Goal: Transaction & Acquisition: Purchase product/service

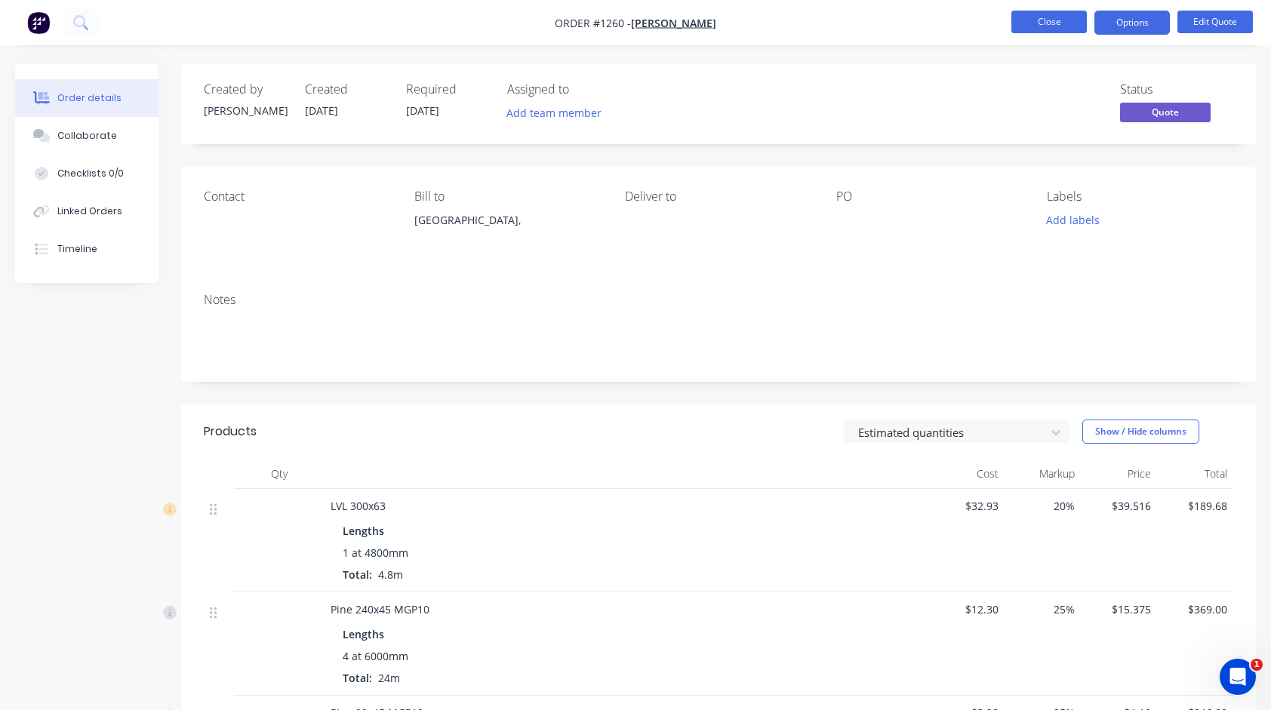
click at [1031, 23] on button "Close" at bounding box center [1048, 22] width 75 height 23
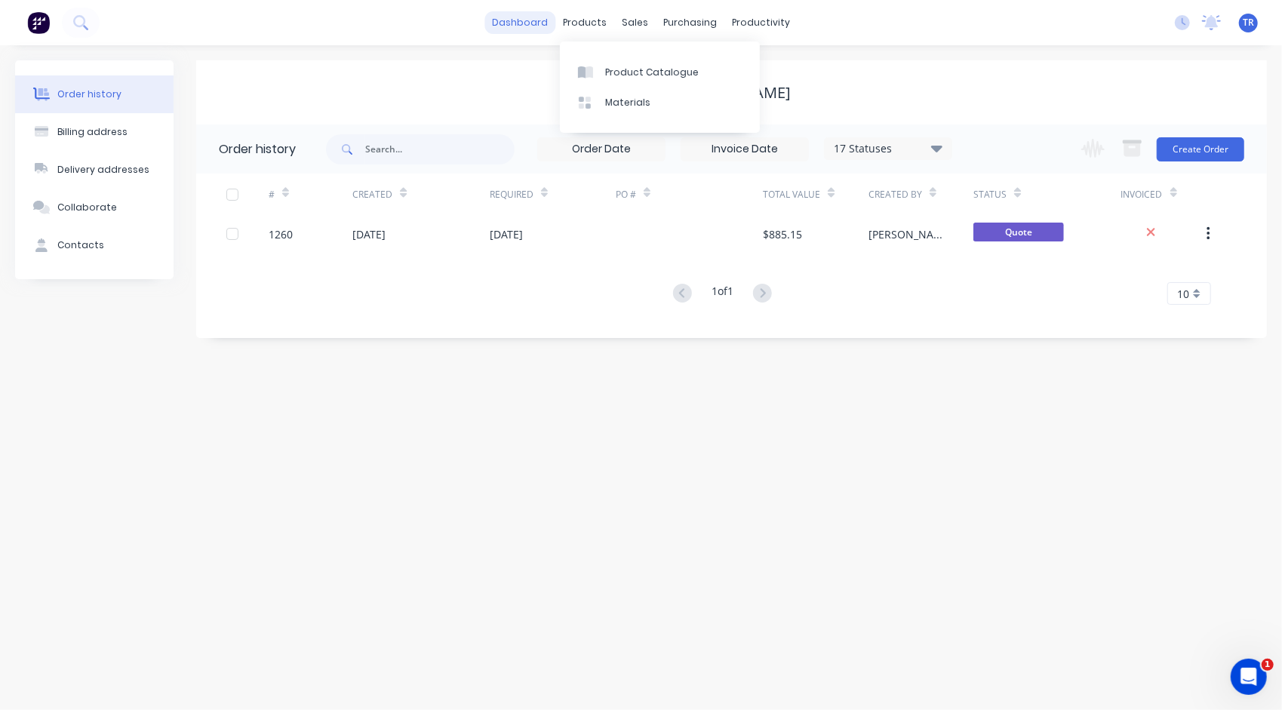
click at [531, 27] on link "dashboard" at bounding box center [519, 22] width 71 height 23
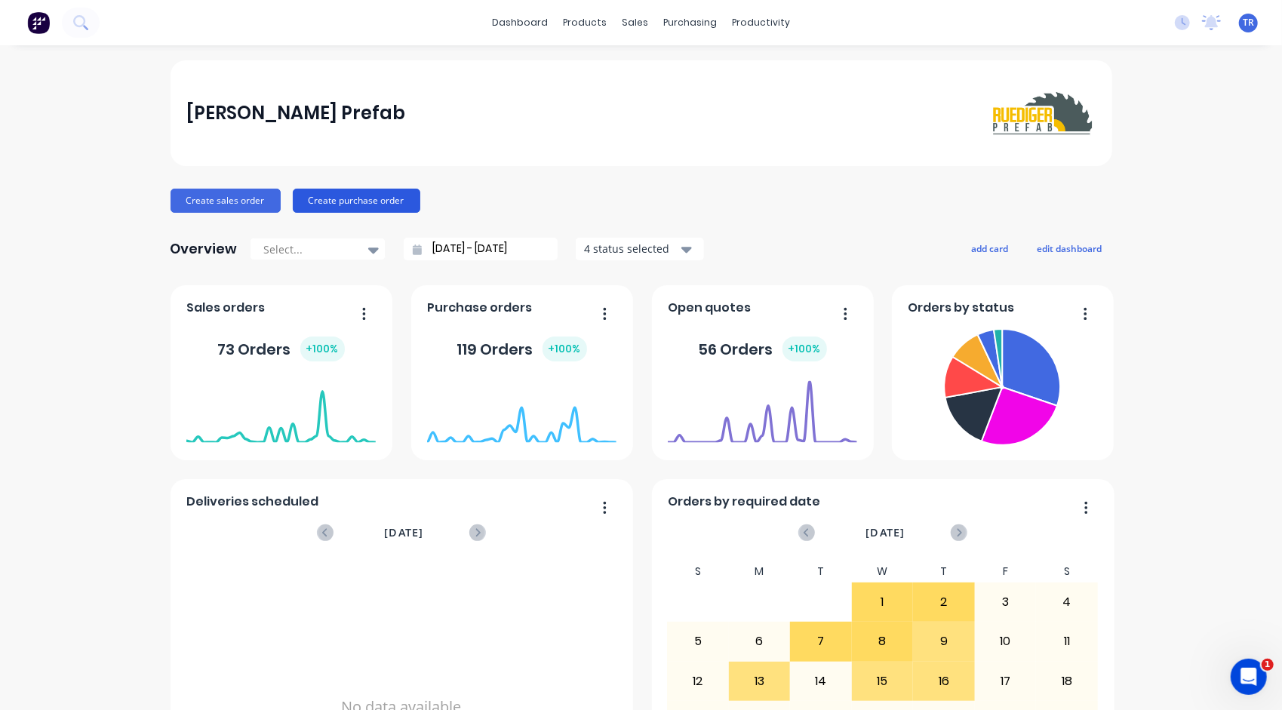
click at [376, 204] on button "Create purchase order" at bounding box center [357, 201] width 128 height 24
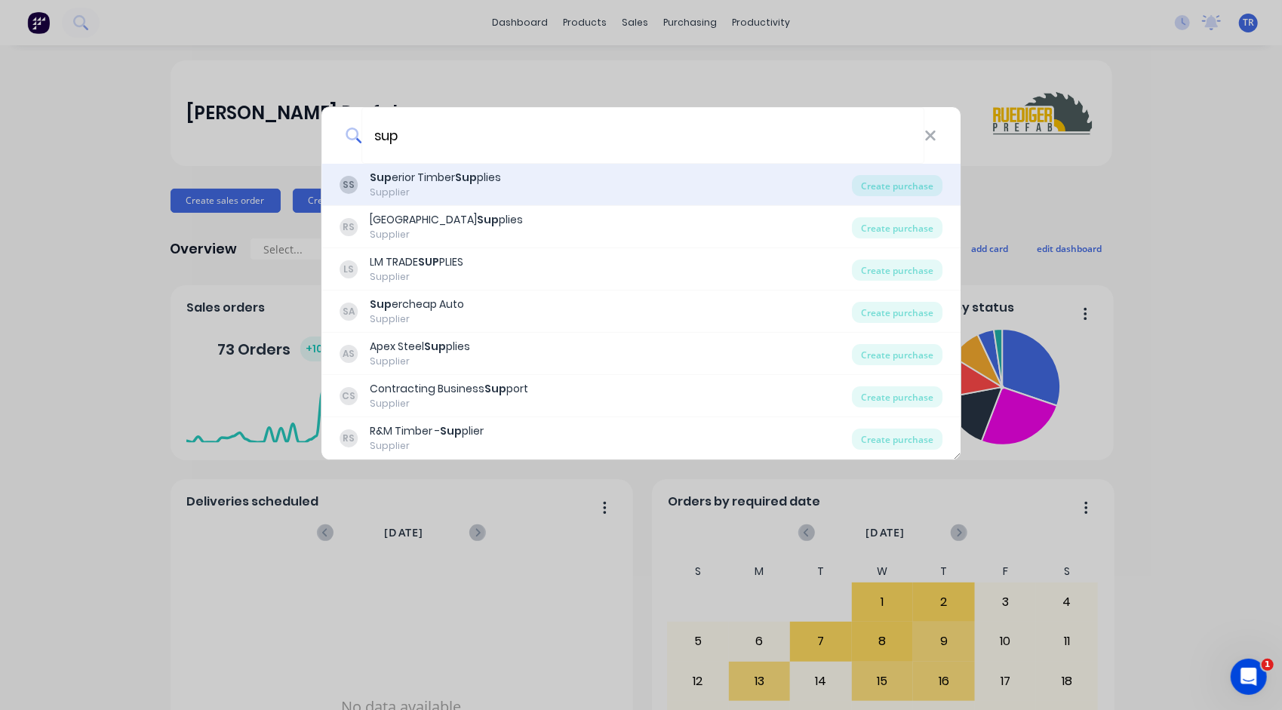
type input "sup"
click at [411, 181] on div "Sup erior Timber Sup plies" at bounding box center [435, 178] width 131 height 16
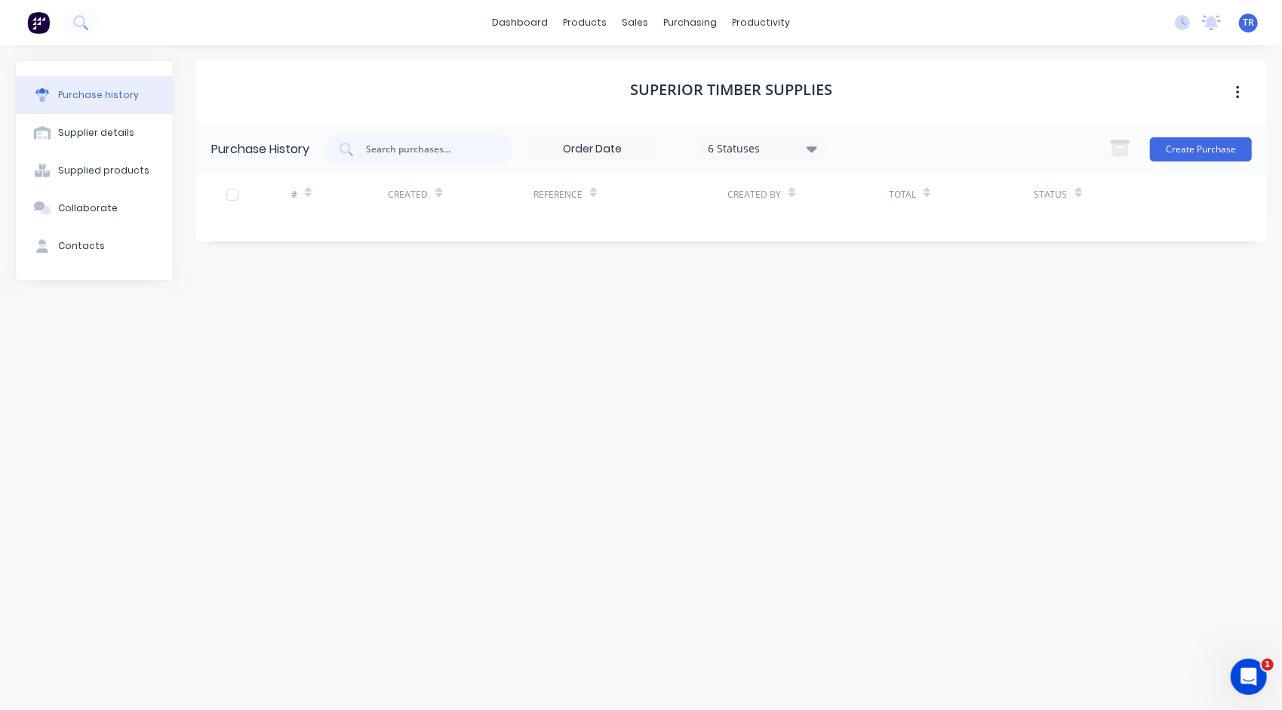
click at [600, 152] on input at bounding box center [592, 149] width 127 height 23
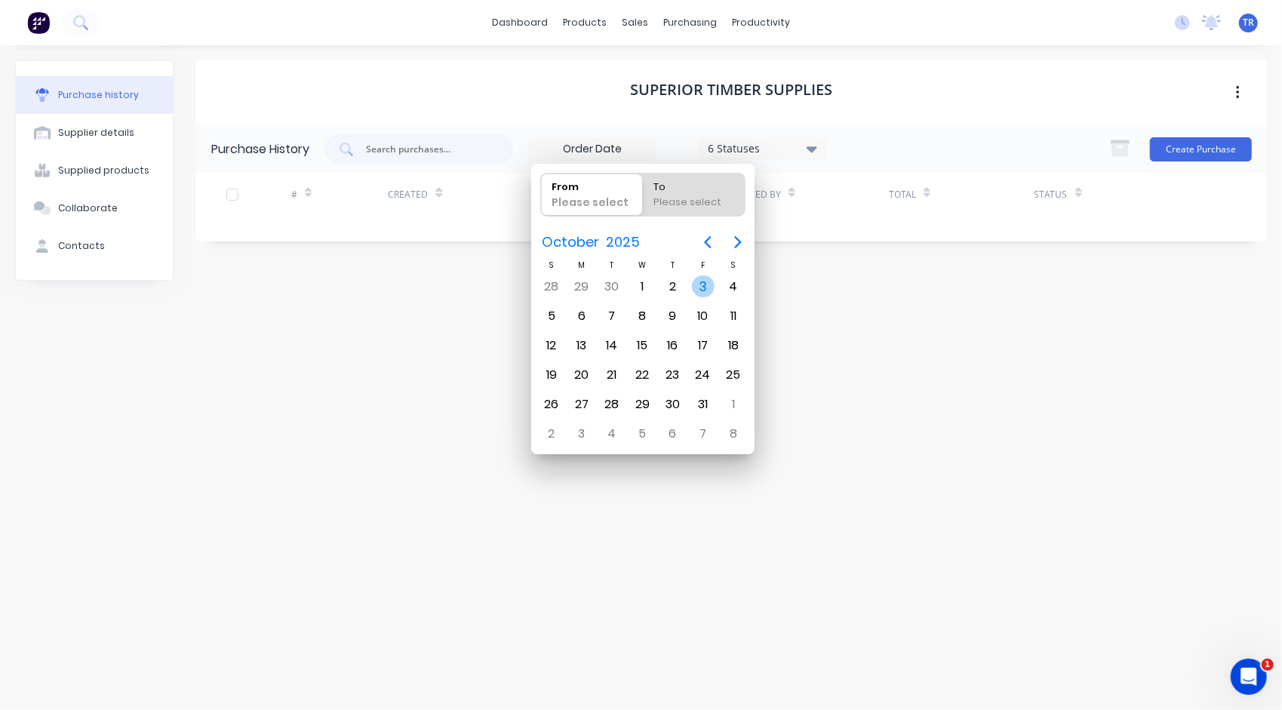
click at [700, 284] on div "3" at bounding box center [703, 286] width 23 height 23
type input "[DATE]"
radio input "false"
radio input "true"
click at [729, 145] on div "6 Statuses" at bounding box center [763, 148] width 108 height 16
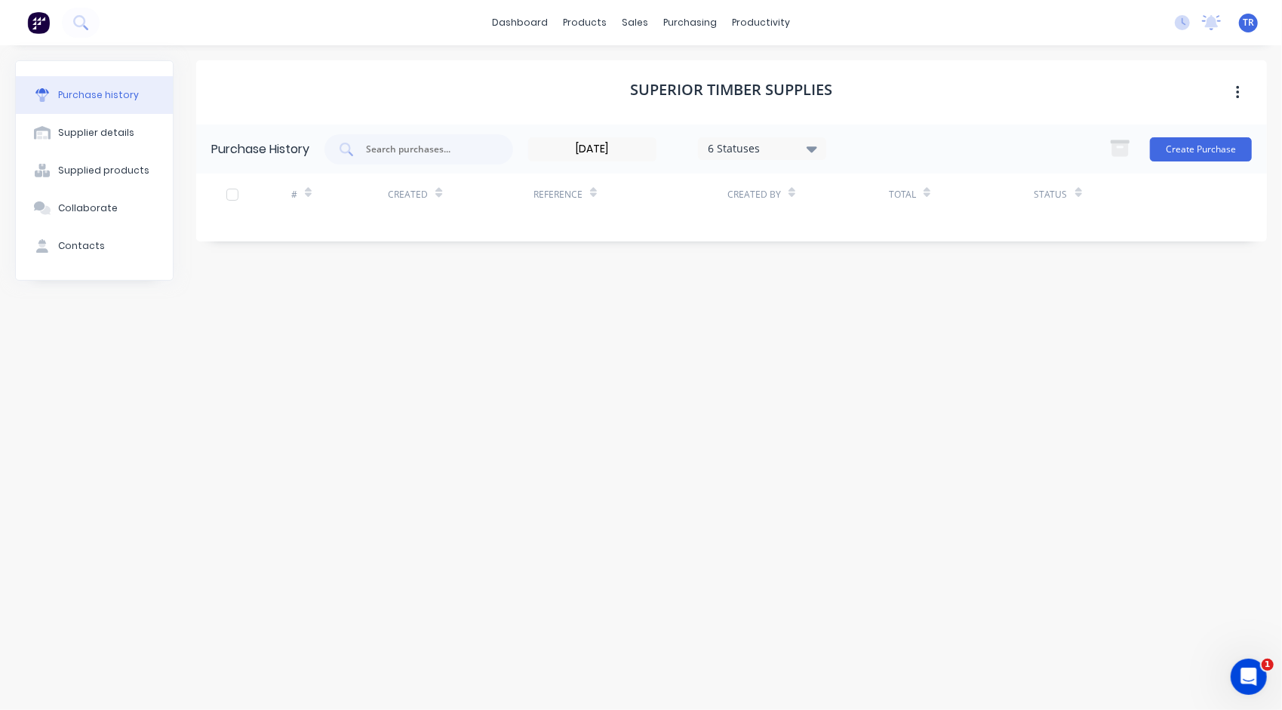
click at [729, 145] on div "6 Statuses" at bounding box center [763, 148] width 108 height 16
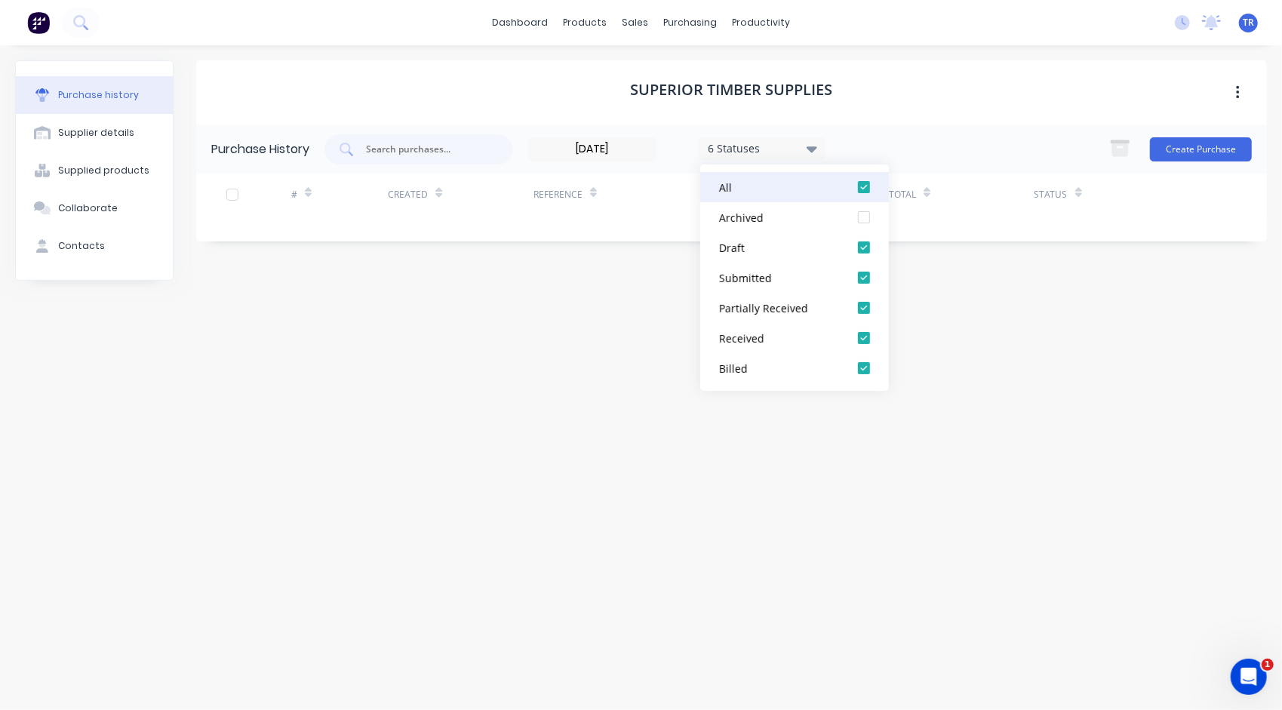
click at [744, 189] on div "All" at bounding box center [779, 188] width 121 height 16
click at [742, 189] on div "All" at bounding box center [779, 188] width 121 height 16
click at [870, 217] on div at bounding box center [864, 217] width 30 height 30
click at [863, 186] on div at bounding box center [864, 187] width 30 height 30
click at [869, 187] on div at bounding box center [864, 187] width 30 height 30
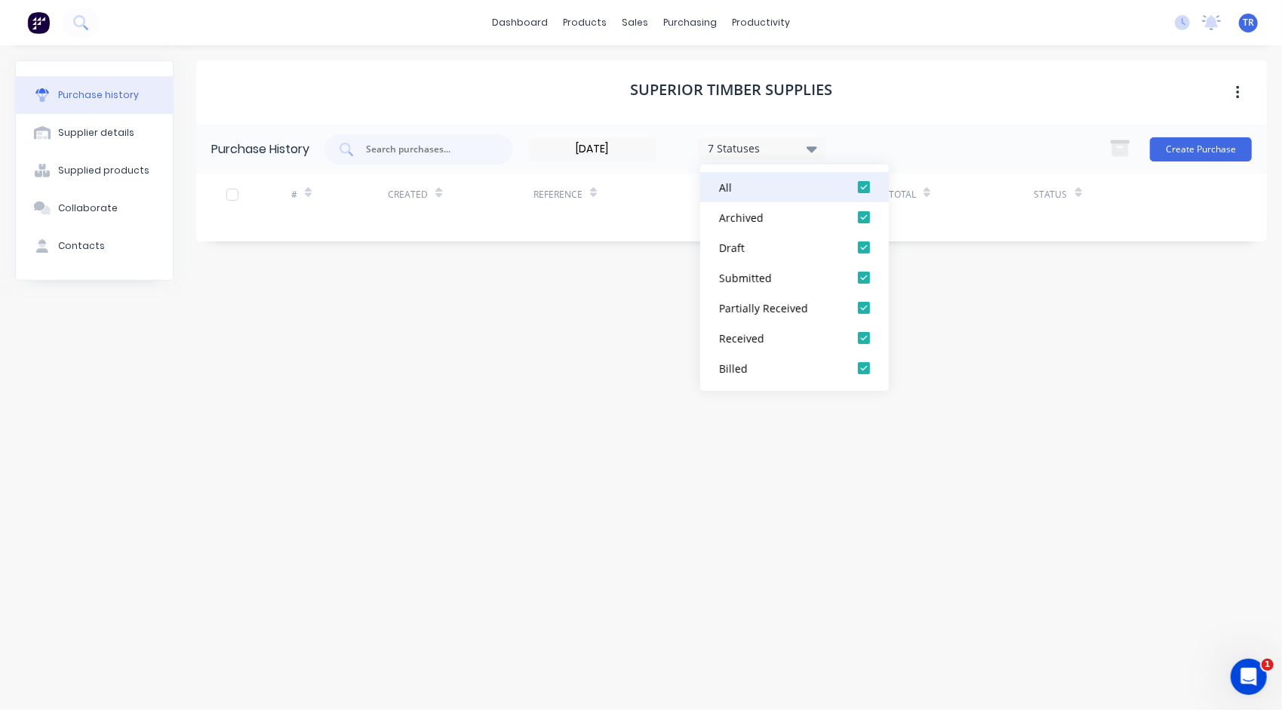
click at [867, 195] on div at bounding box center [864, 187] width 30 height 30
click at [865, 190] on div at bounding box center [864, 187] width 30 height 30
click at [866, 215] on div at bounding box center [864, 217] width 30 height 30
click at [573, 399] on div "Superior Timber Supplies Purchase History [DATE] 6 Statuses [DATE] 6 Statuses C…" at bounding box center [731, 369] width 1071 height 619
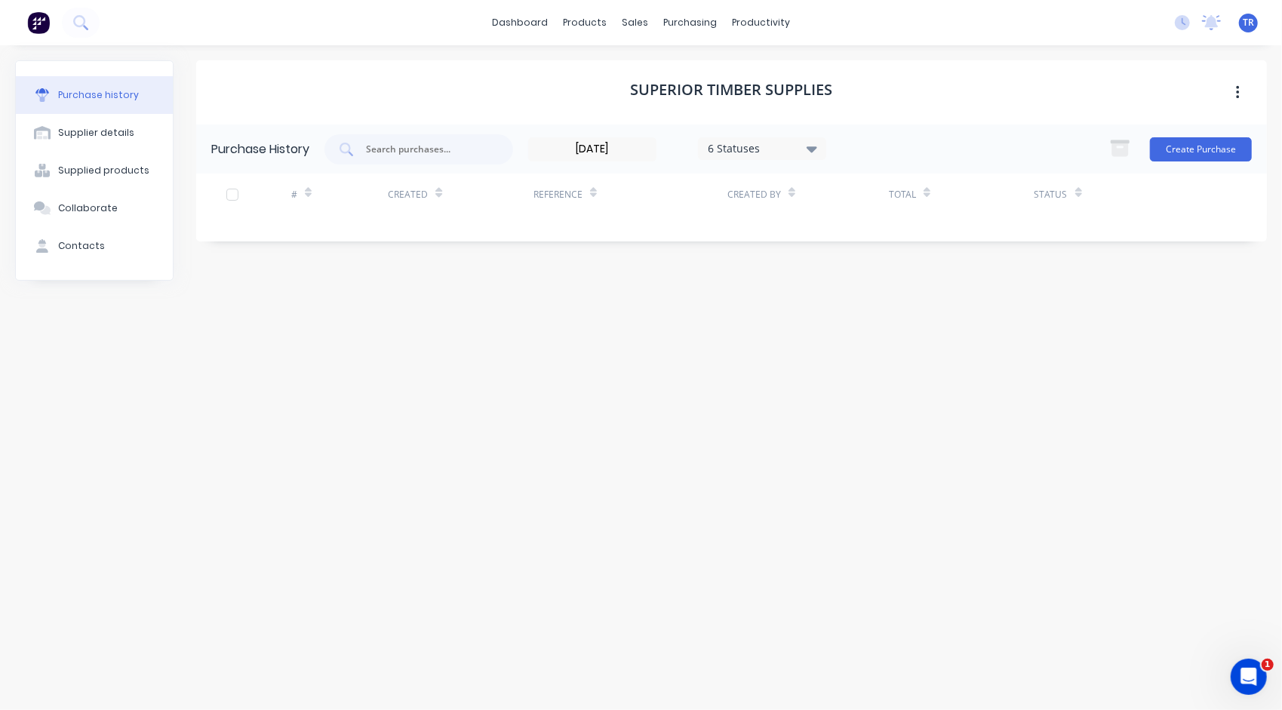
click at [537, 193] on div "Reference" at bounding box center [557, 195] width 49 height 14
click at [561, 193] on div "Reference" at bounding box center [557, 195] width 49 height 14
click at [943, 155] on div "[DATE] 6 Statuses [DATE] 6 Statuses Create Purchase" at bounding box center [787, 149] width 927 height 30
click at [426, 157] on div at bounding box center [418, 149] width 189 height 30
click at [423, 246] on div "Superior Timber Supplies Purchase History [DATE] 6 Statuses [DATE] 6 Statuses C…" at bounding box center [731, 369] width 1071 height 619
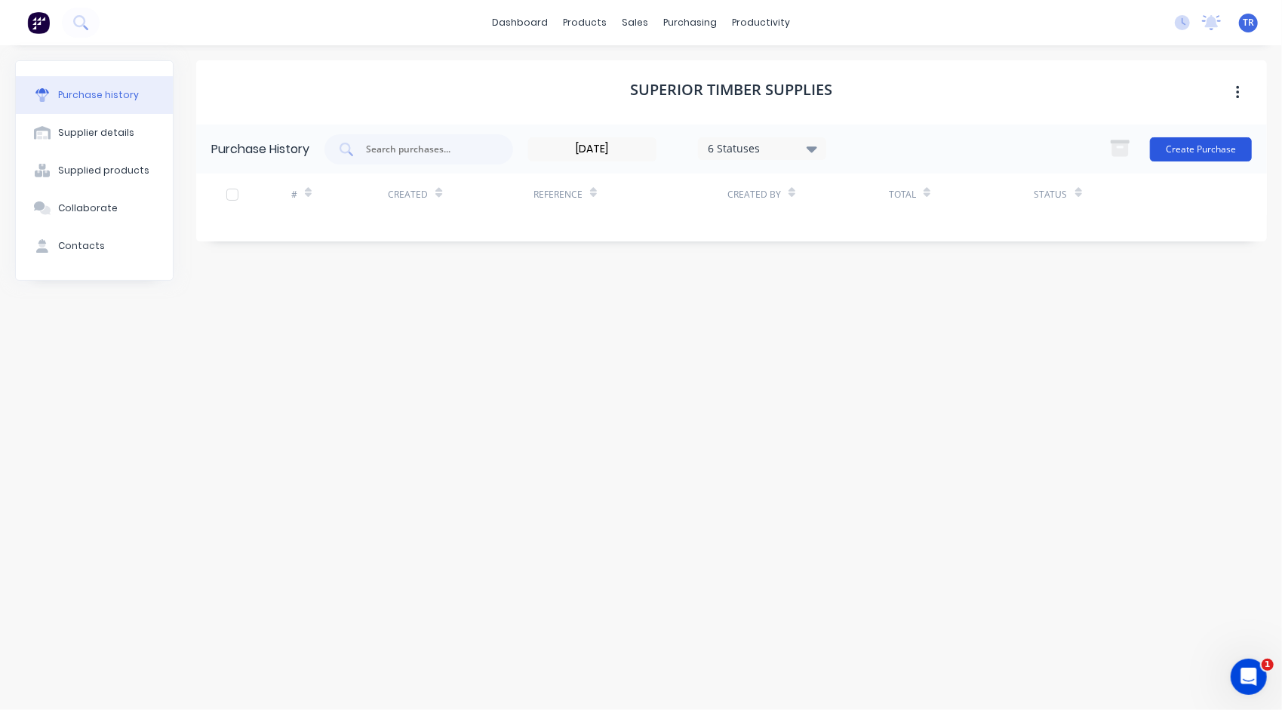
click at [1182, 153] on button "Create Purchase" at bounding box center [1201, 149] width 102 height 24
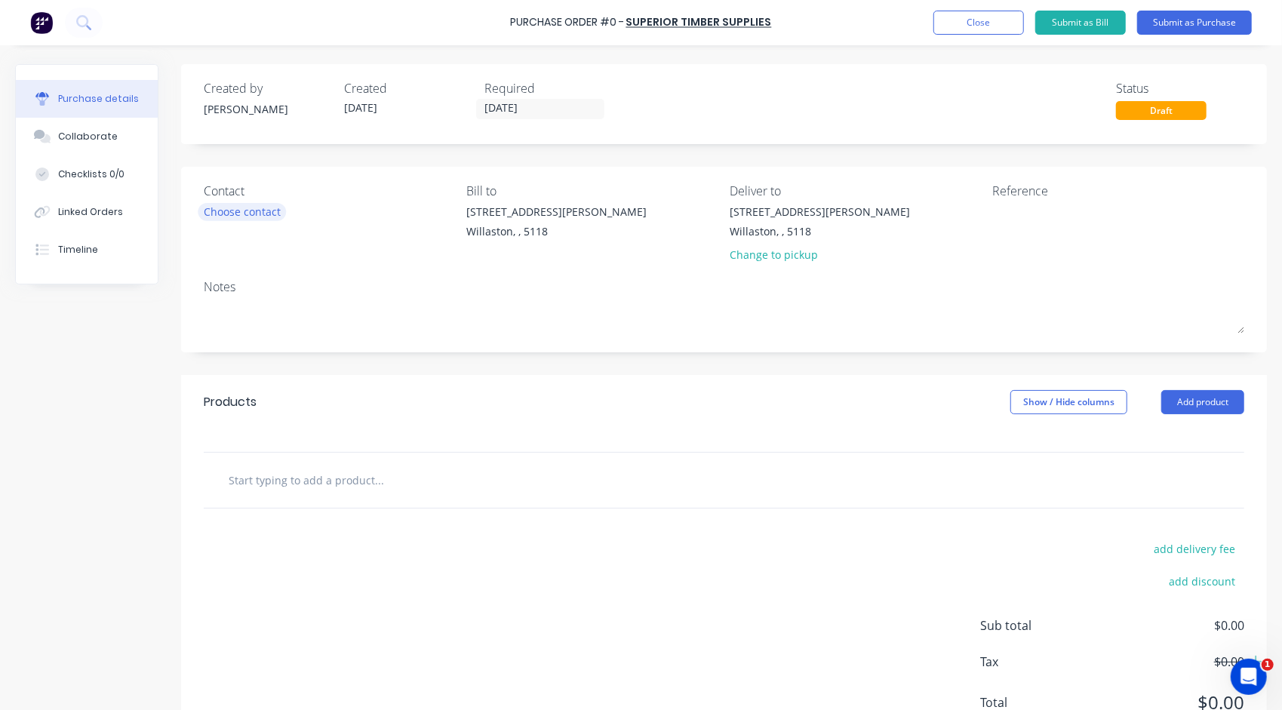
click at [231, 208] on div "Choose contact" at bounding box center [242, 212] width 77 height 16
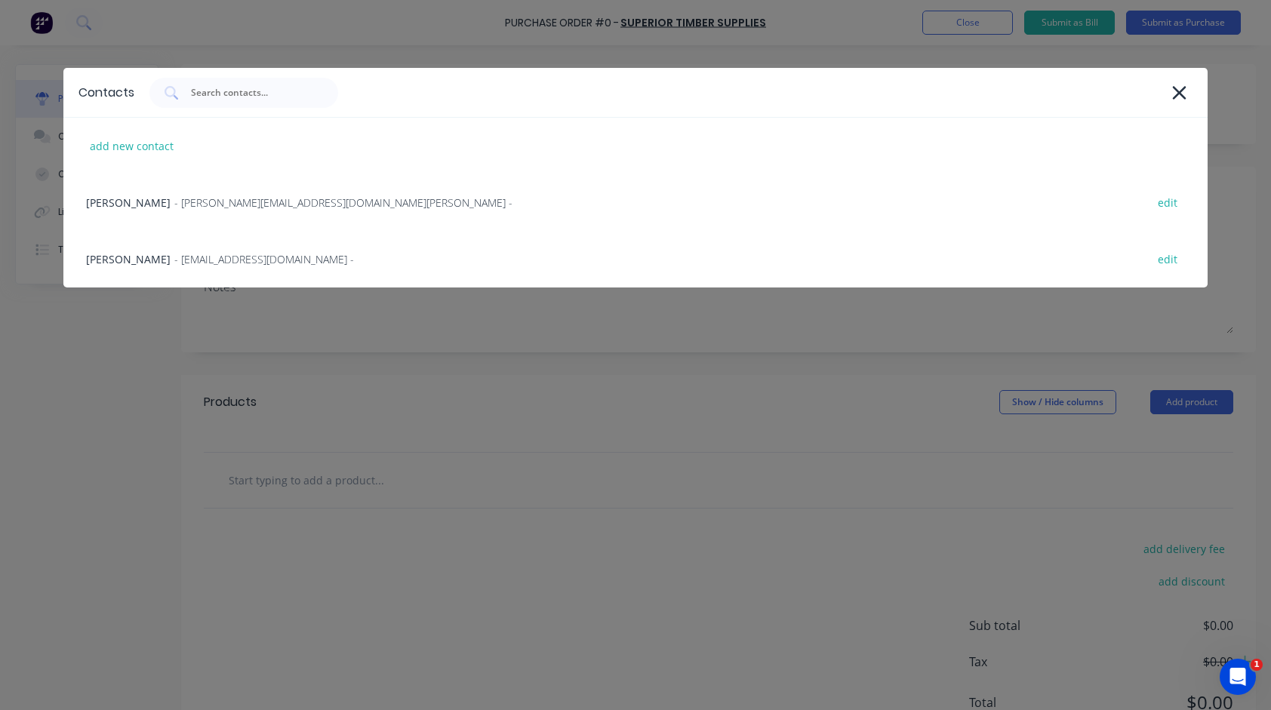
click at [231, 208] on span "- [PERSON_NAME][EMAIL_ADDRESS][DOMAIN_NAME][PERSON_NAME] -" at bounding box center [343, 203] width 338 height 16
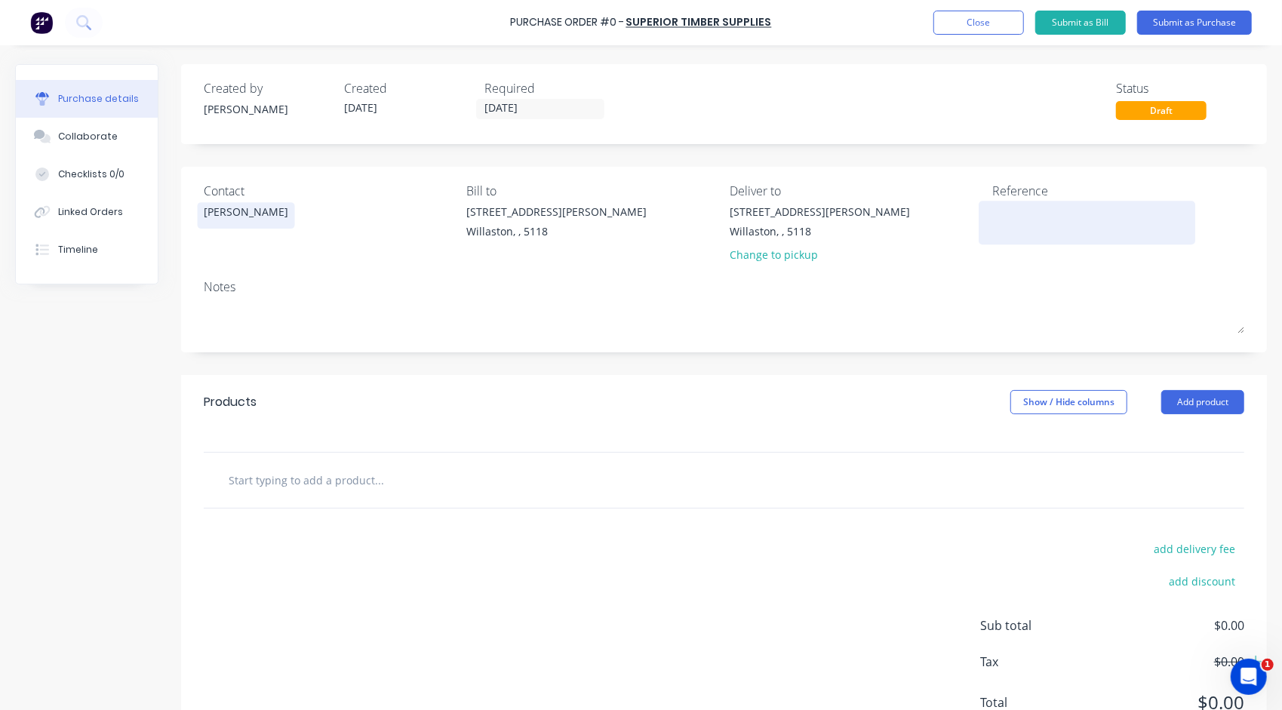
click at [993, 211] on div at bounding box center [1087, 223] width 189 height 38
click at [1005, 217] on textarea at bounding box center [1087, 221] width 189 height 34
type textarea "Auldana"
type textarea "x"
type textarea "Auldana [PERSON_NAME]"
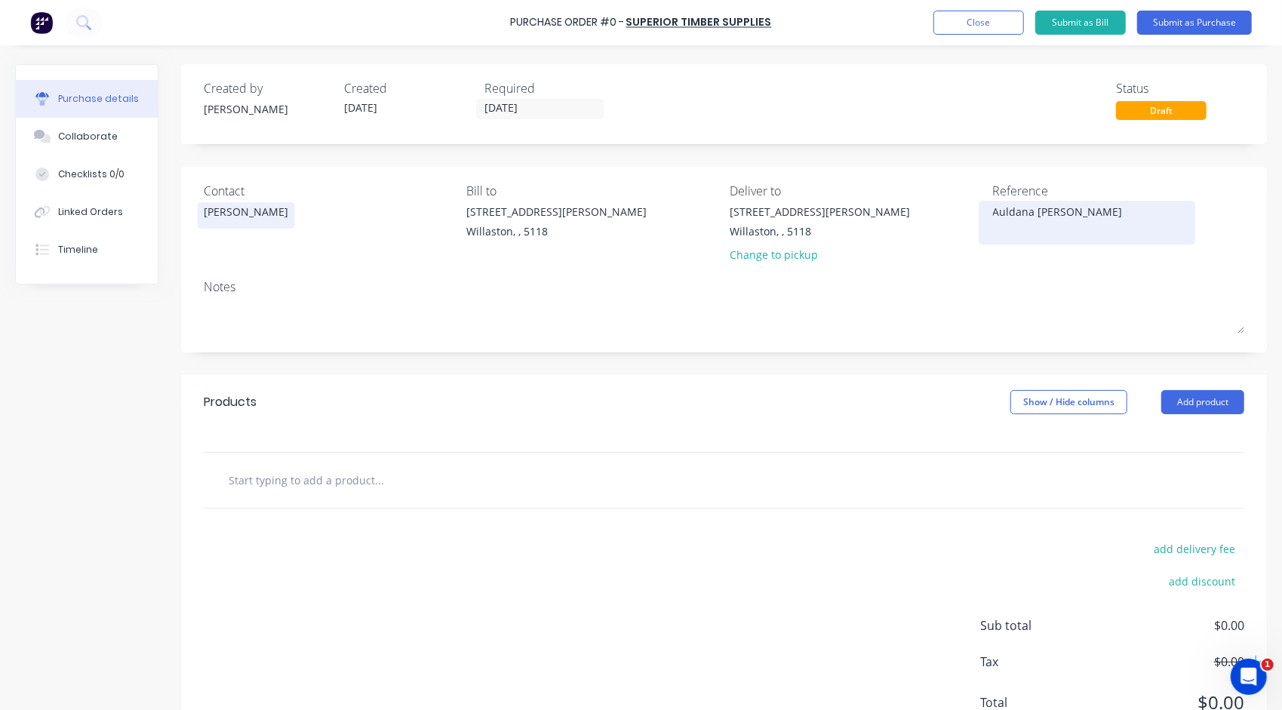
type textarea "x"
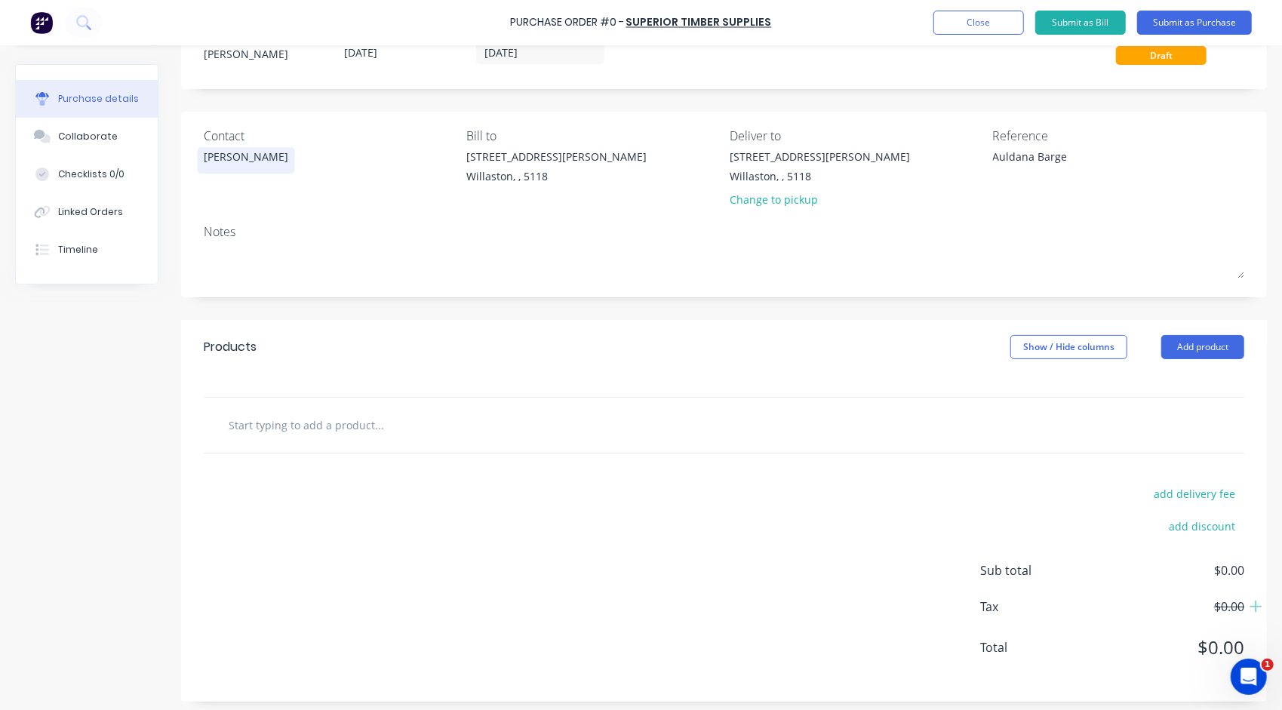
scroll to position [60, 0]
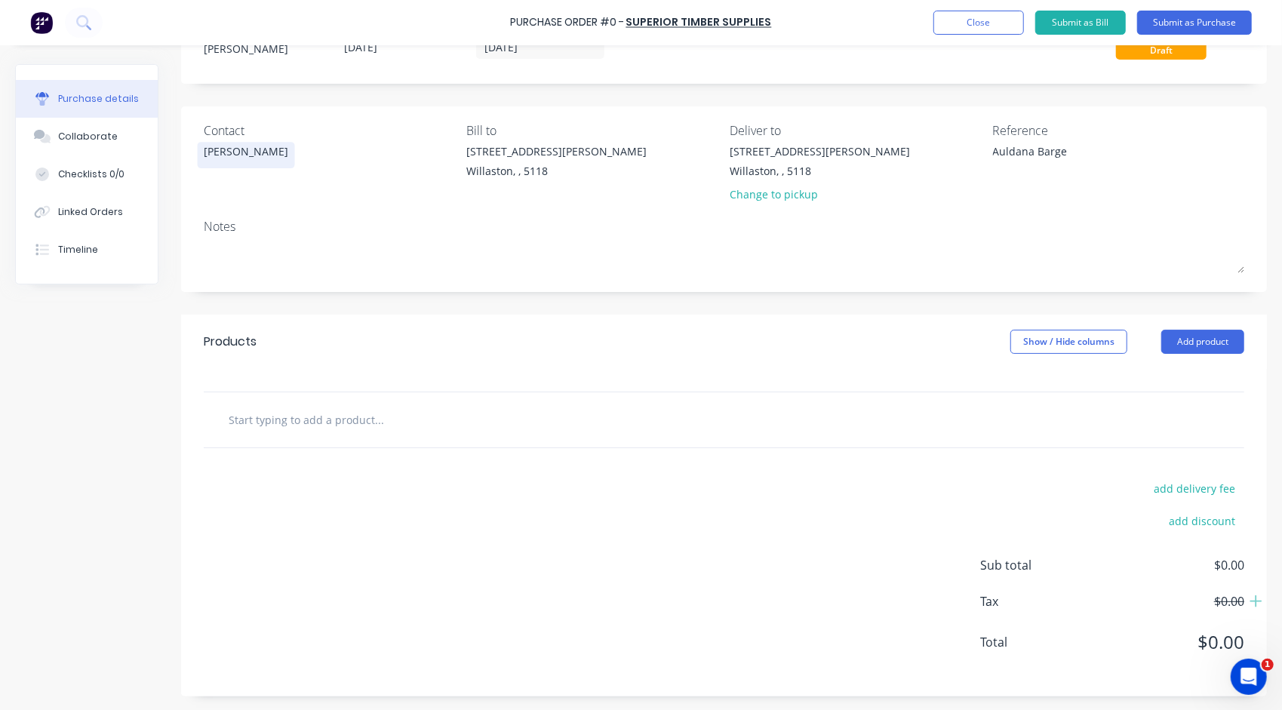
type textarea "Auldana Barge"
type textarea "x"
type textarea "Auldana Barge"
click at [327, 428] on input "text" at bounding box center [379, 419] width 302 height 30
type textarea "x"
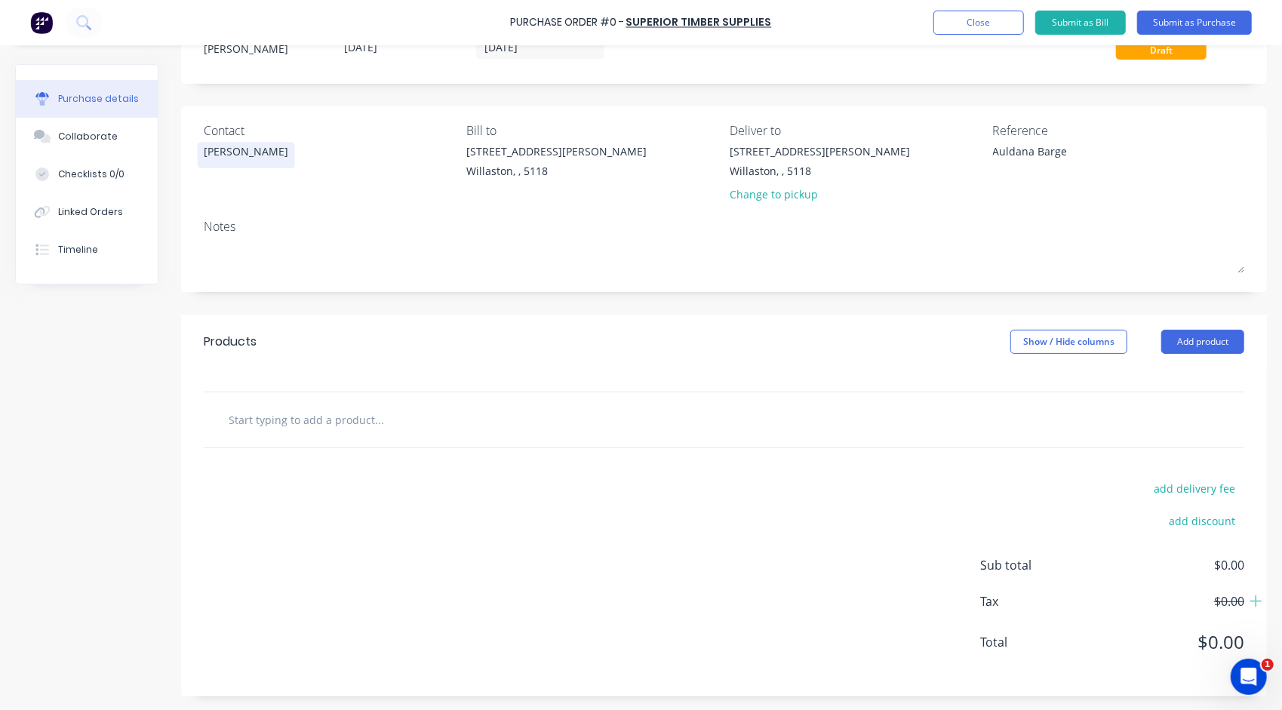
type input "2"
type textarea "x"
type input "23"
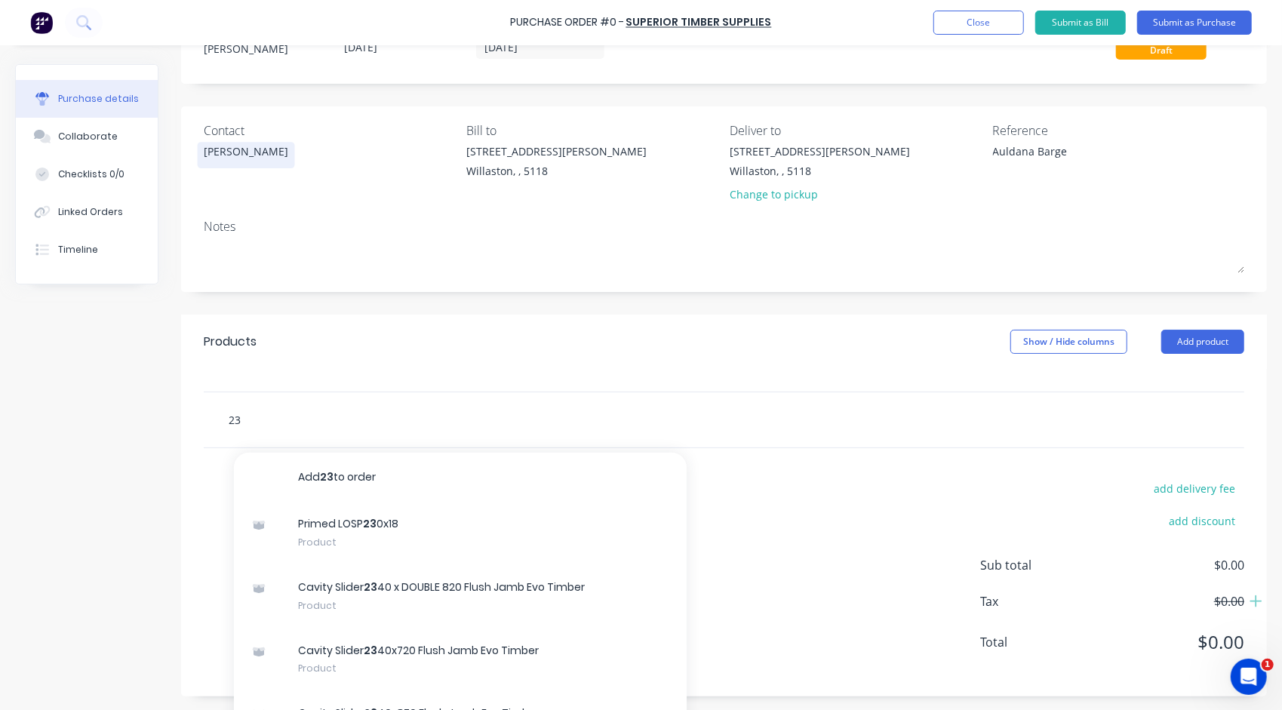
type textarea "x"
type input "230"
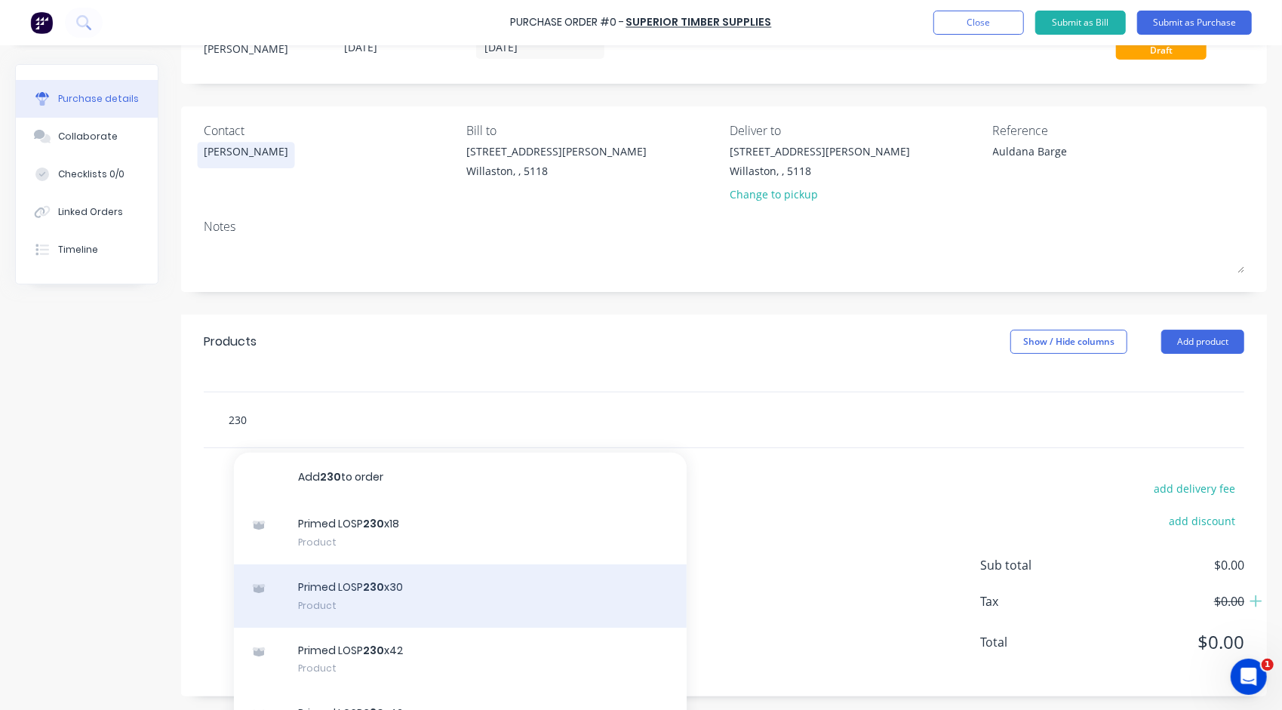
type textarea "x"
type input "23"
type textarea "x"
type input "2"
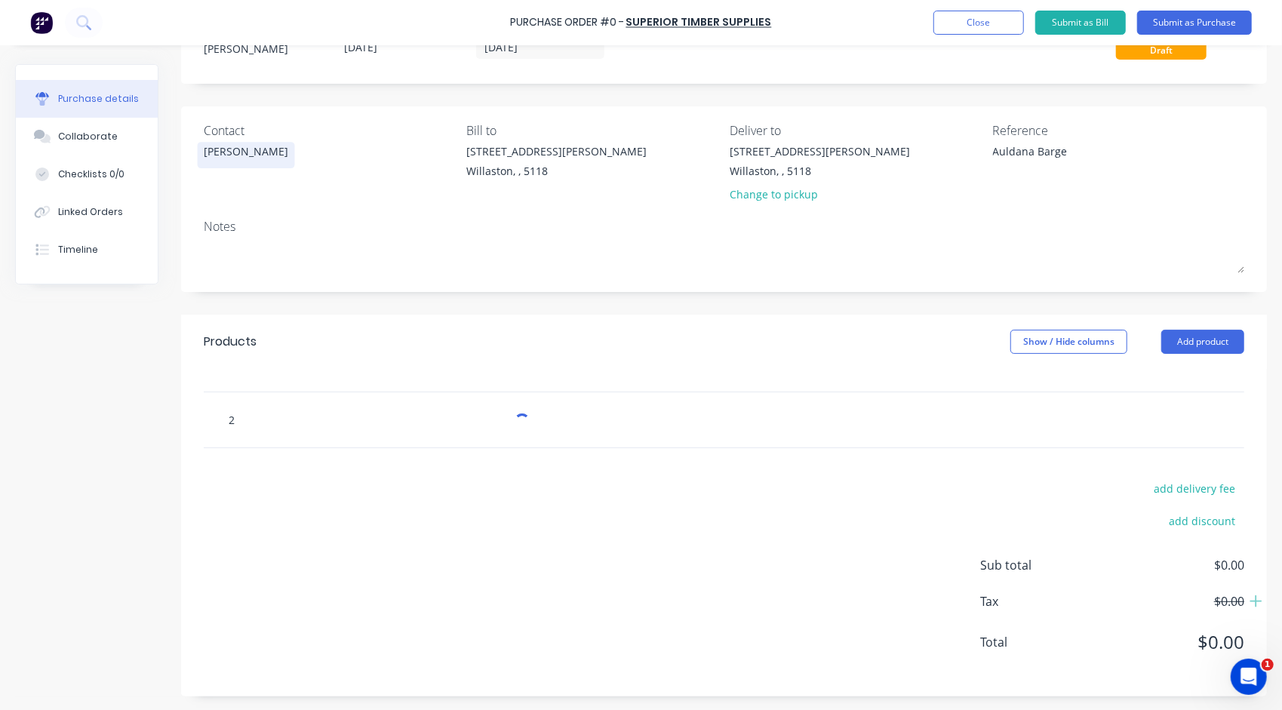
type textarea "x"
type input "28"
type textarea "x"
type input "280"
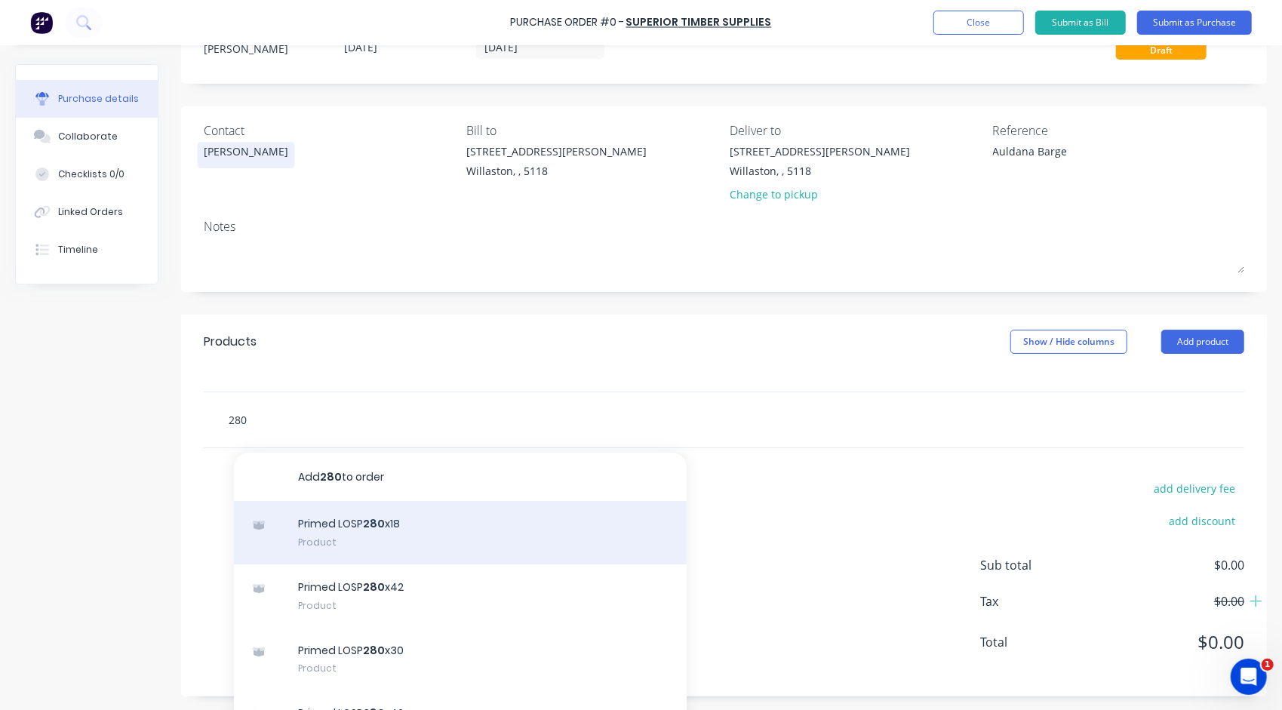
type textarea "x"
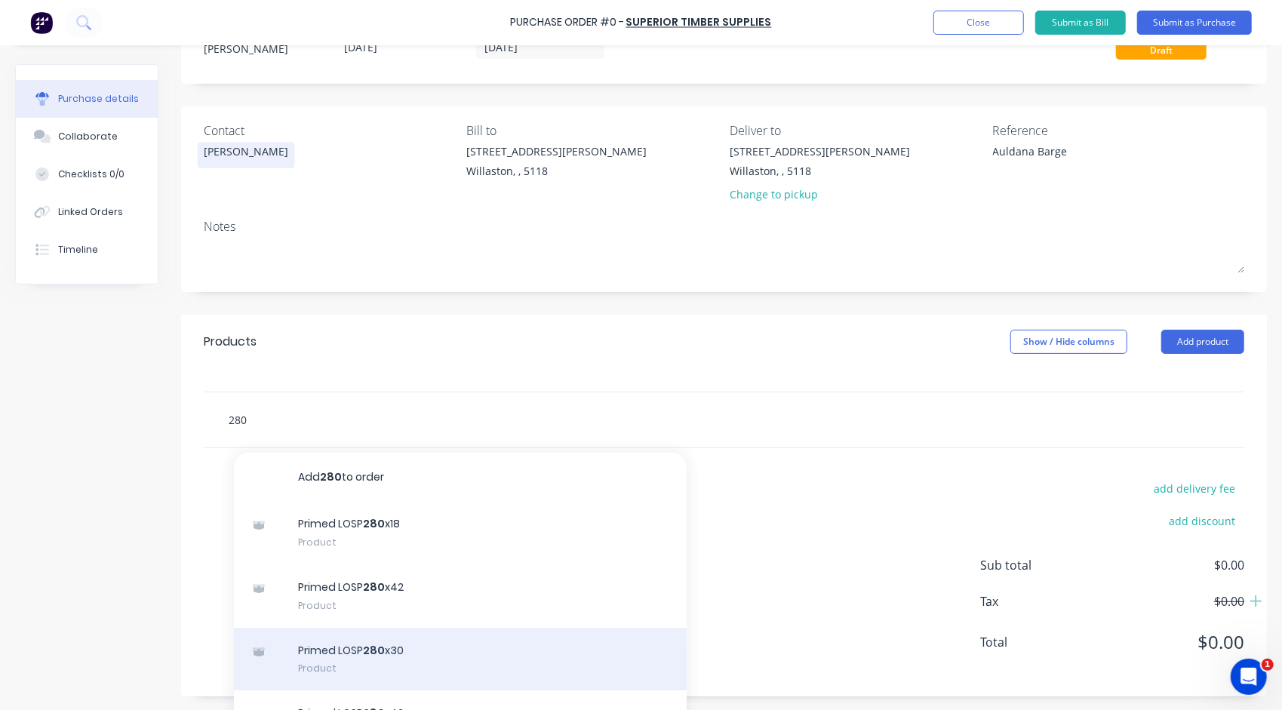
type input "280"
click at [359, 659] on div "Primed LOSP 280 x30 Product" at bounding box center [460, 659] width 453 height 63
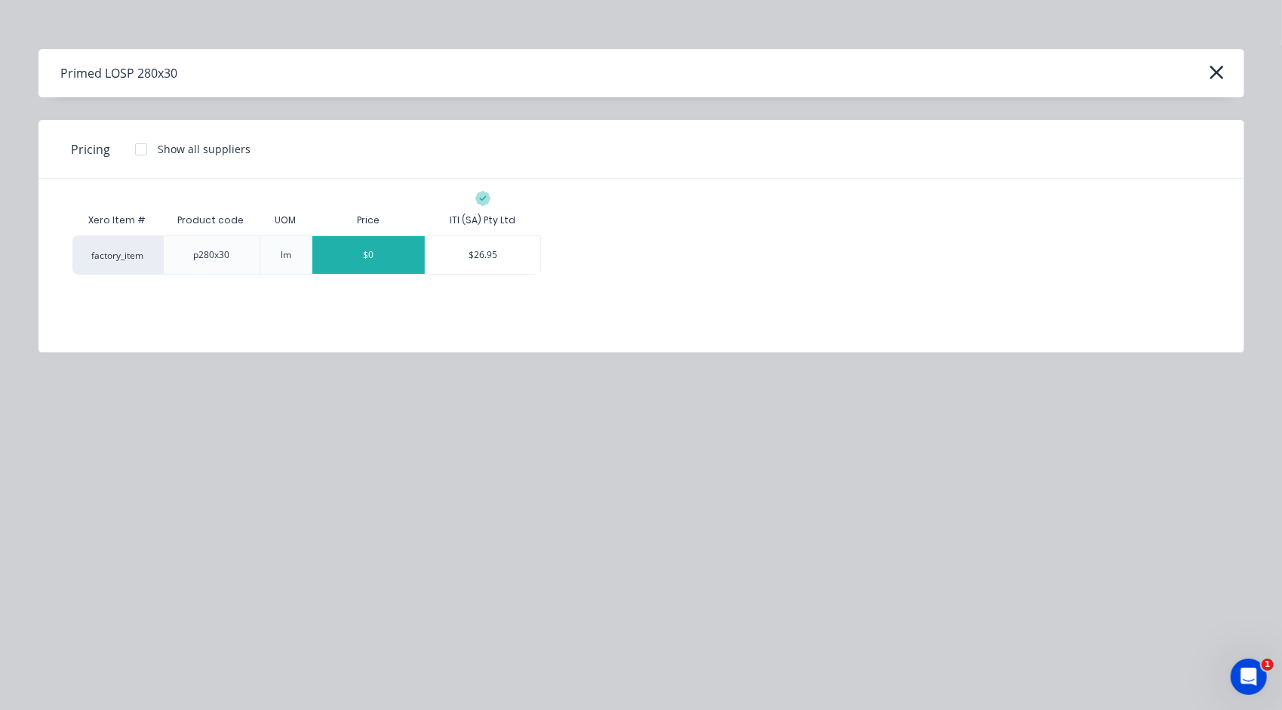
click at [374, 257] on div "$0" at bounding box center [368, 255] width 112 height 38
type textarea "x"
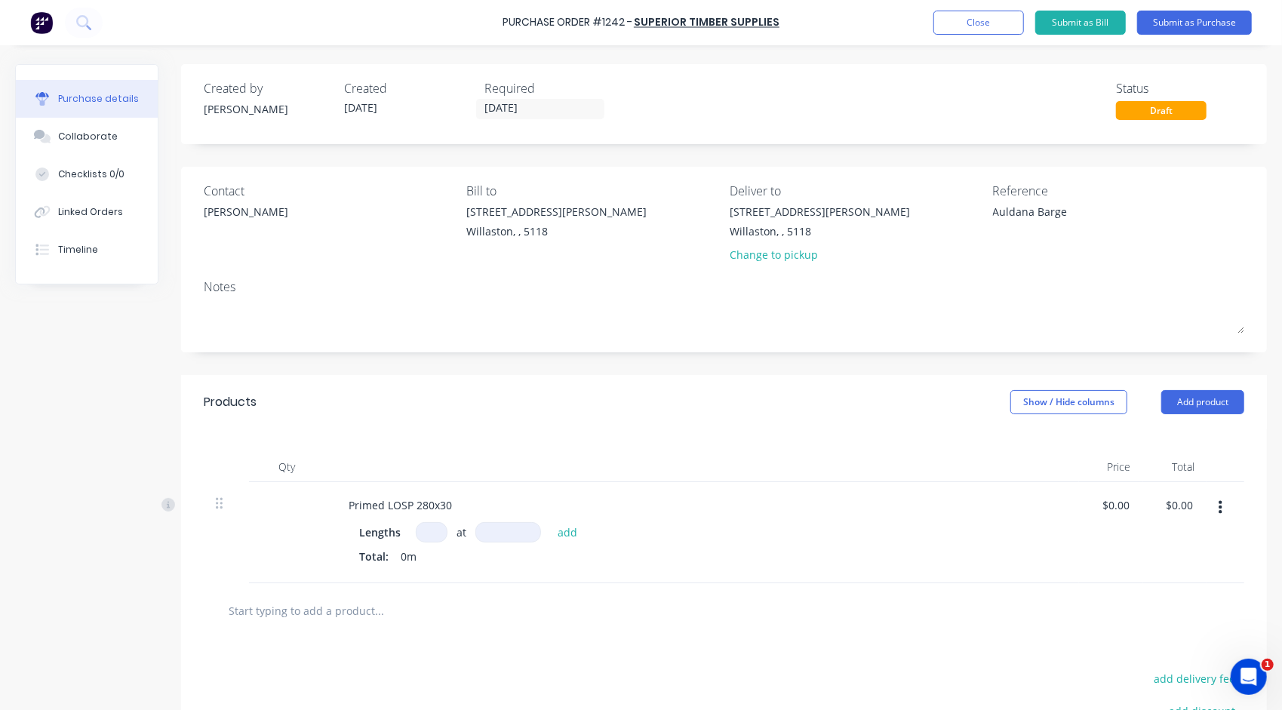
click at [434, 530] on input at bounding box center [432, 532] width 32 height 20
type textarea "x"
type input "1"
type textarea "x"
type input "1"
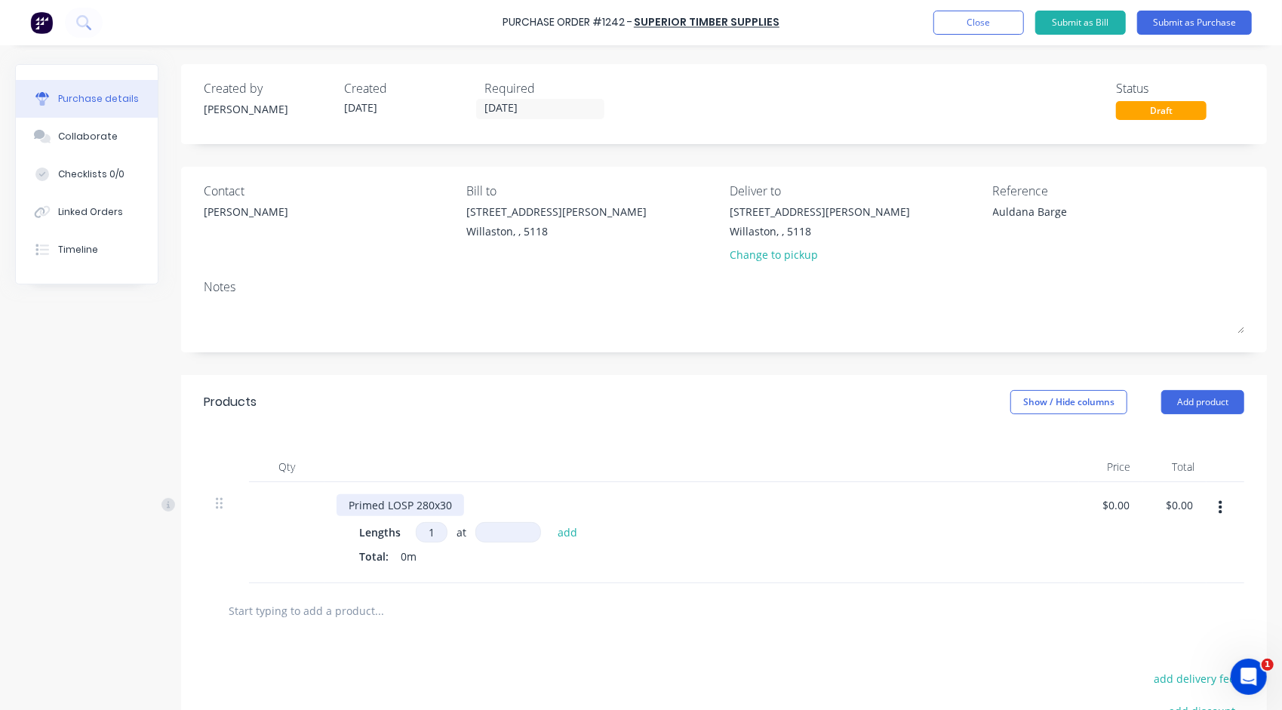
type textarea "x"
type input "4"
type textarea "x"
type input "48"
type textarea "x"
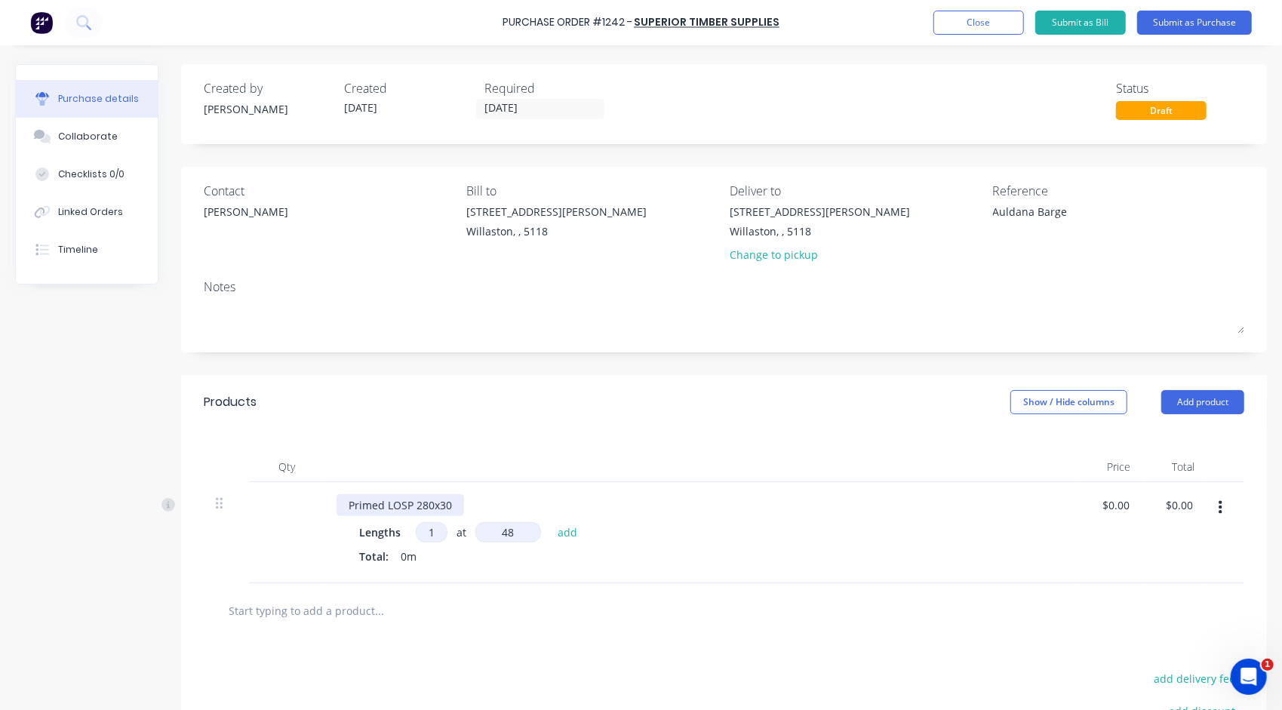
type input "480"
type textarea "x"
type input "4800"
type textarea "x"
type input "4800mm"
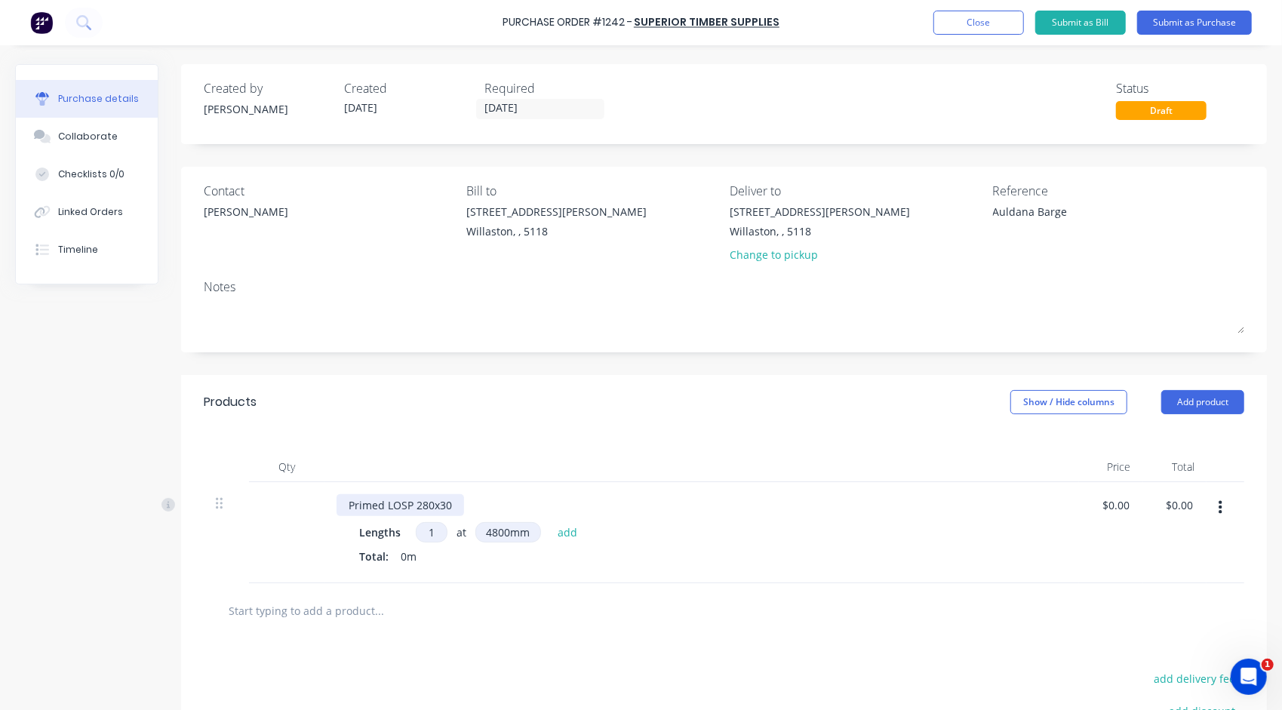
click at [423, 507] on div "Primed LOSP 280x30" at bounding box center [401, 505] width 128 height 22
click at [570, 533] on button "add" at bounding box center [567, 532] width 35 height 18
type textarea "x"
click at [824, 509] on div "Primed LOSP 280x30" at bounding box center [702, 505] width 730 height 22
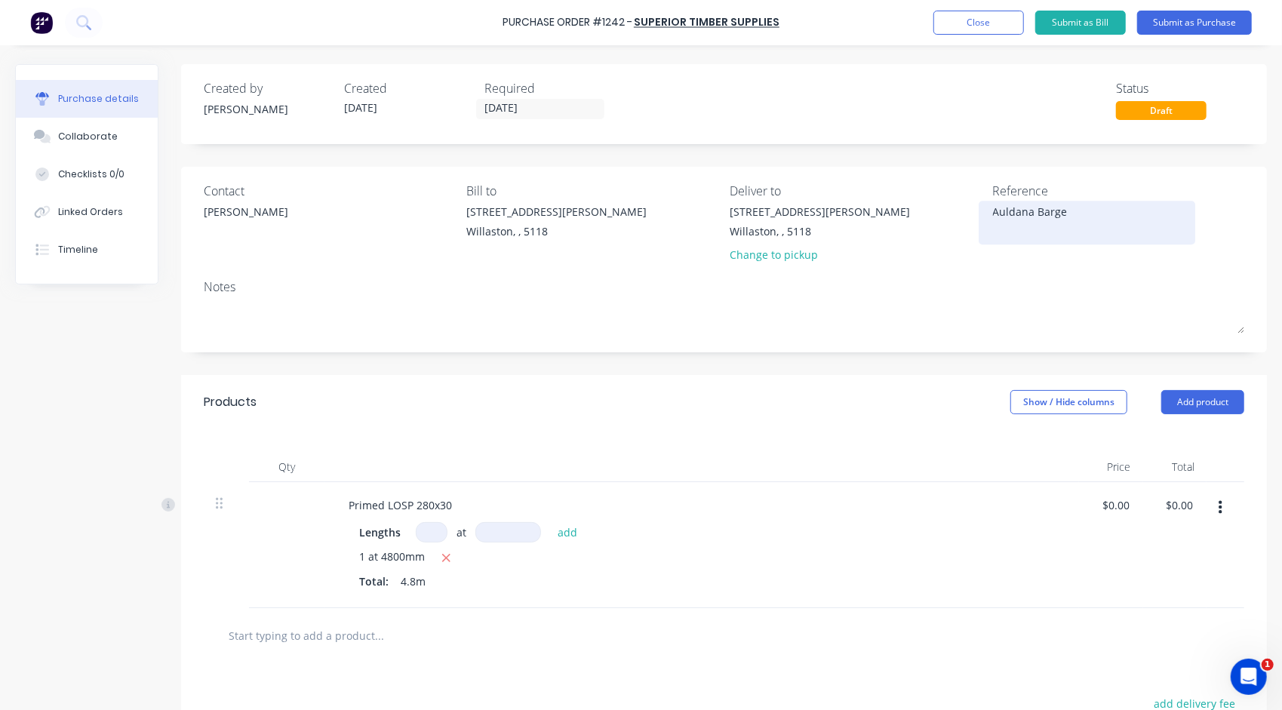
click at [993, 208] on textarea "Auldana Barge" at bounding box center [1087, 221] width 189 height 34
type textarea "x"
drag, startPoint x: 1086, startPoint y: 207, endPoint x: 872, endPoint y: 208, distance: 214.3
click at [872, 208] on div "Contact [PERSON_NAME] [PERSON_NAME] to [STREET_ADDRESS][PERSON_NAME] Deliver to…" at bounding box center [724, 226] width 1041 height 88
type textarea "x"
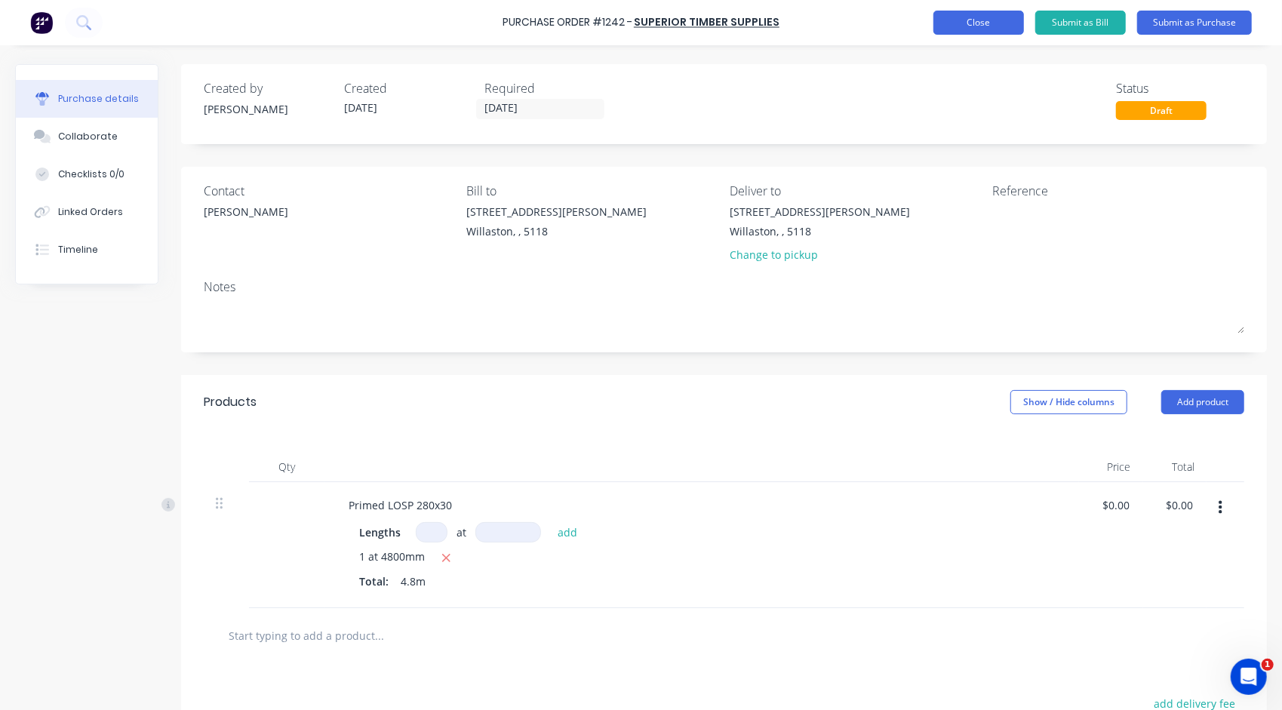
click at [973, 24] on button "Close" at bounding box center [978, 23] width 91 height 24
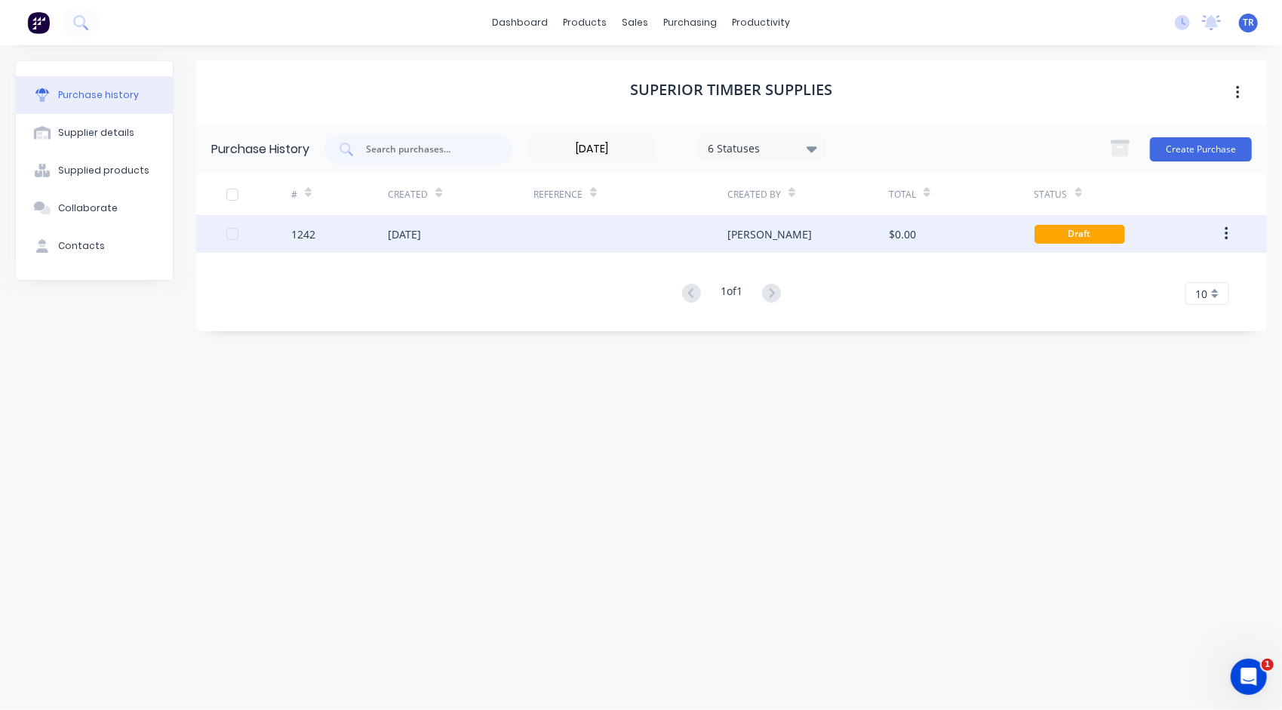
click at [1233, 232] on button "button" at bounding box center [1226, 233] width 35 height 27
click at [1153, 274] on div "Archive" at bounding box center [1172, 274] width 116 height 22
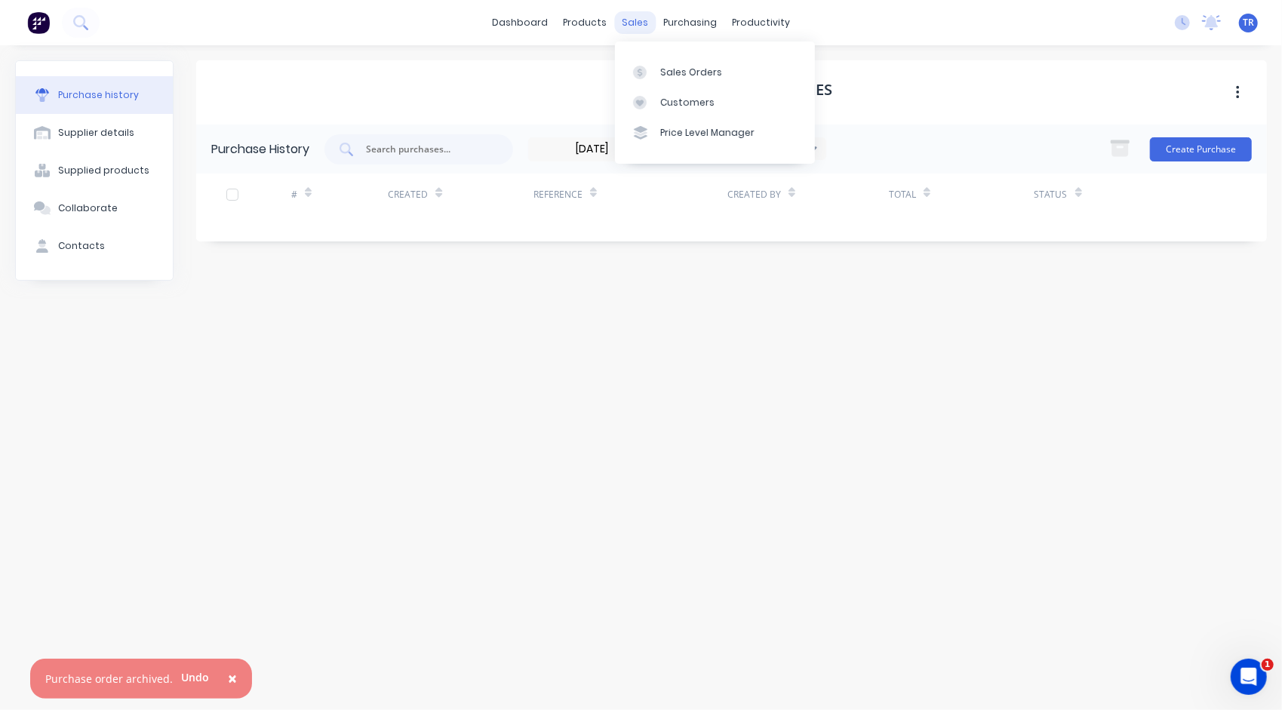
click at [631, 22] on div "sales" at bounding box center [635, 22] width 42 height 23
click at [680, 83] on link "Sales Orders" at bounding box center [715, 72] width 200 height 30
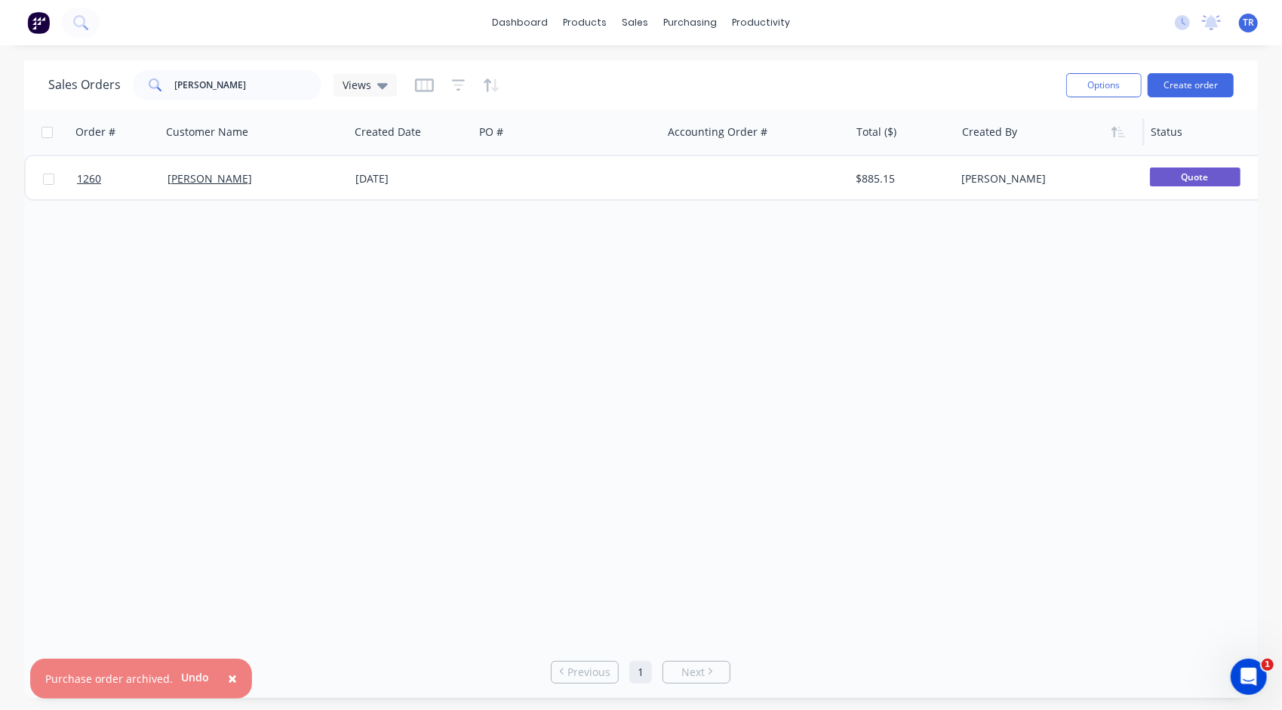
click at [1035, 140] on div at bounding box center [1046, 132] width 168 height 30
click at [635, 29] on div "sales" at bounding box center [635, 22] width 42 height 23
click at [683, 73] on div "Sales Orders" at bounding box center [691, 73] width 62 height 14
click at [256, 86] on input "[PERSON_NAME]" at bounding box center [248, 85] width 147 height 30
drag, startPoint x: 256, startPoint y: 86, endPoint x: 68, endPoint y: 100, distance: 188.4
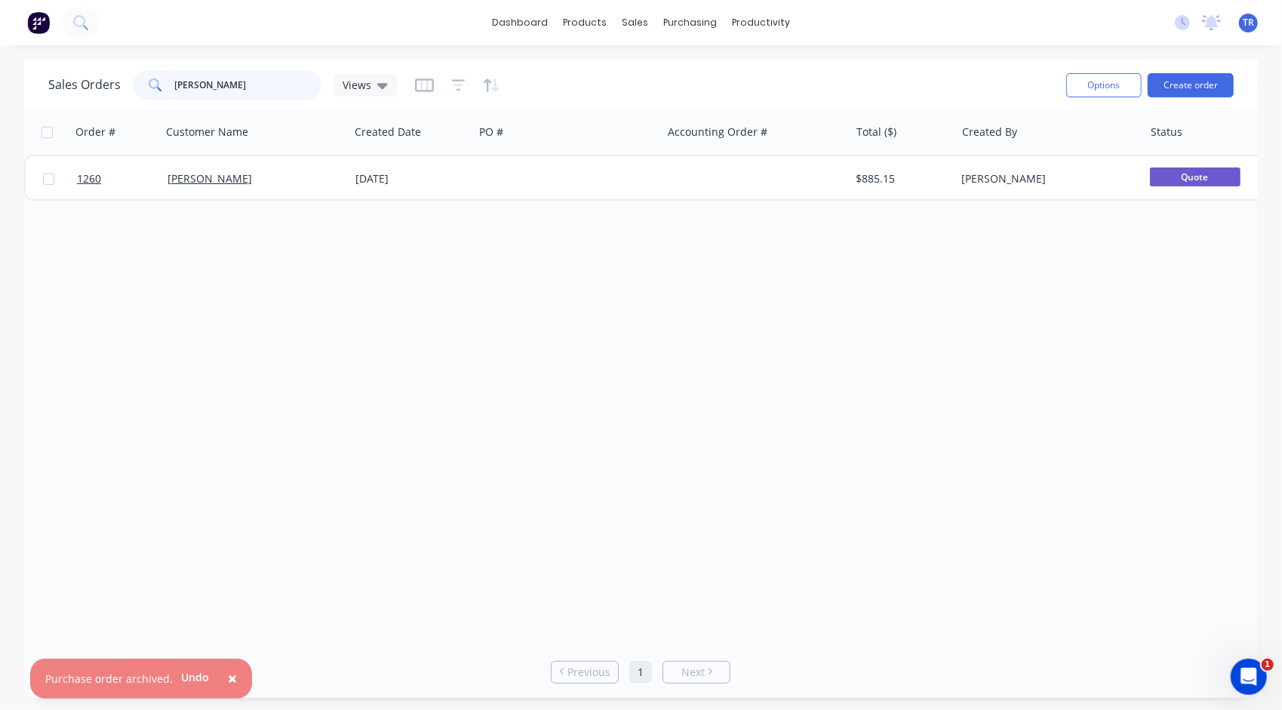
click at [68, 100] on div "Sales Orders [PERSON_NAME] Views" at bounding box center [551, 84] width 1006 height 37
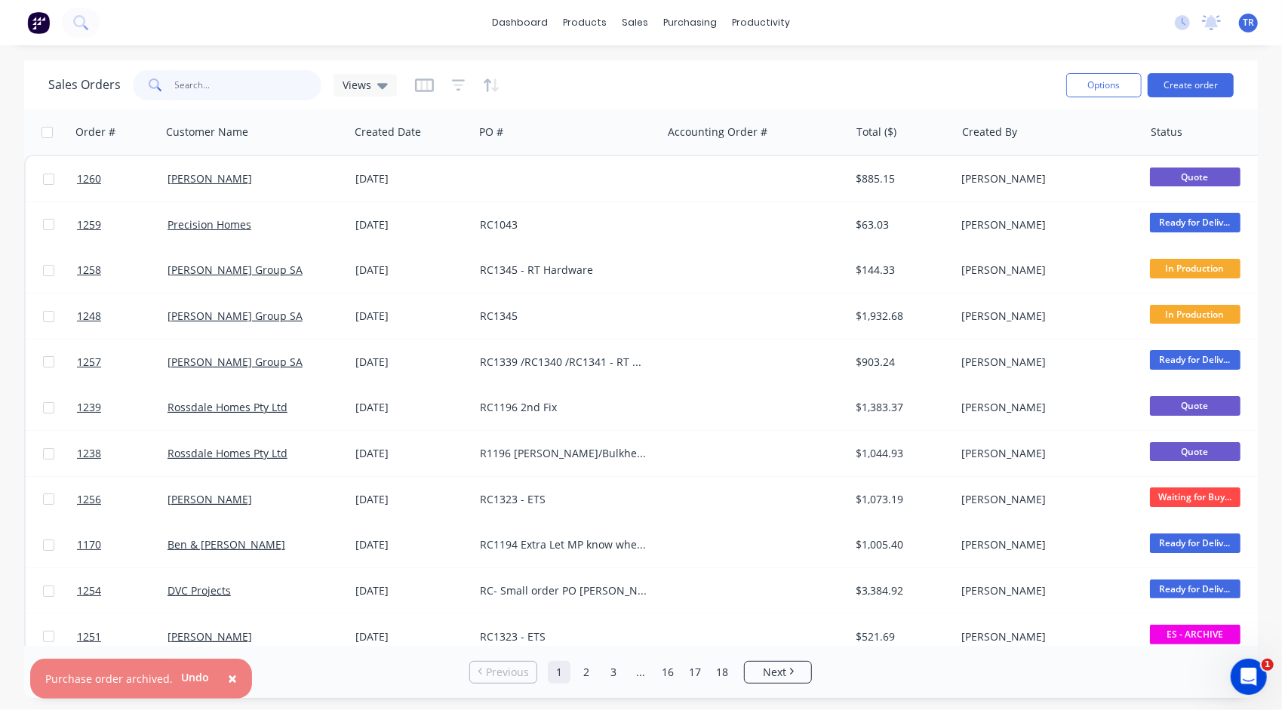
click at [198, 83] on input "text" at bounding box center [248, 85] width 147 height 30
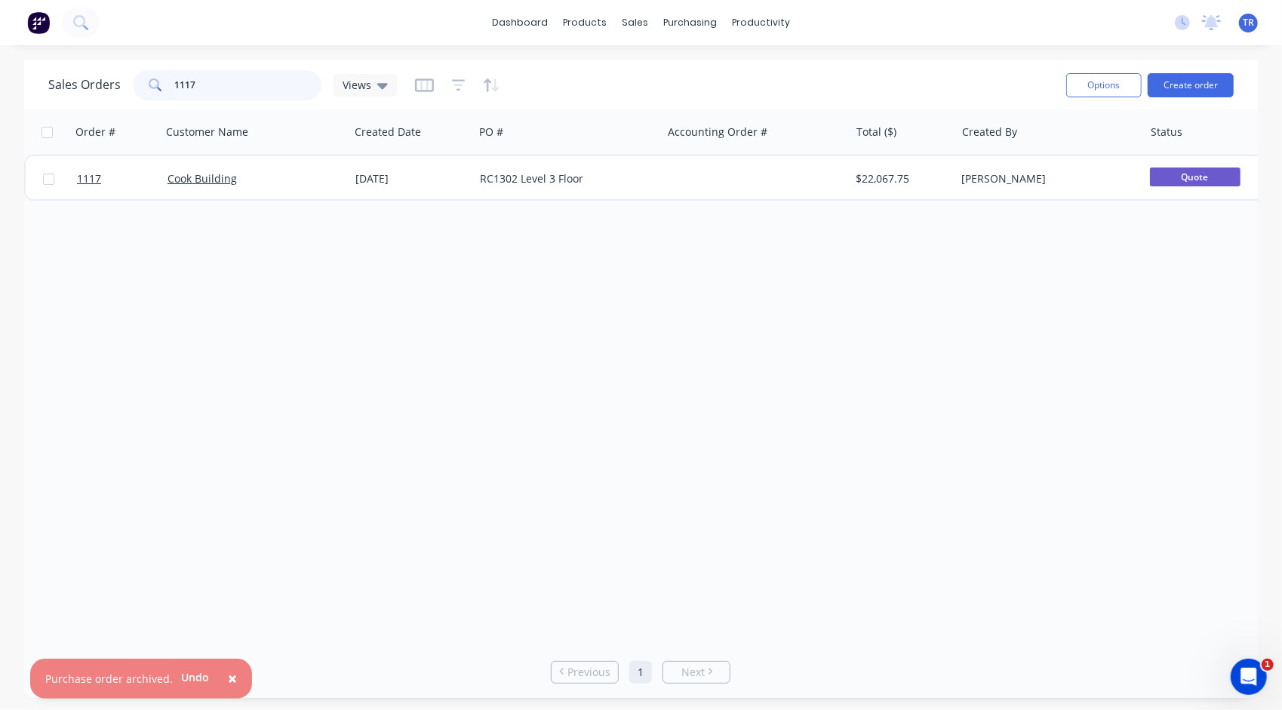
type input "1117"
click at [368, 88] on span "Views" at bounding box center [357, 85] width 29 height 16
click at [377, 89] on div "Views" at bounding box center [365, 85] width 45 height 14
click at [1189, 87] on button "Create order" at bounding box center [1191, 85] width 86 height 24
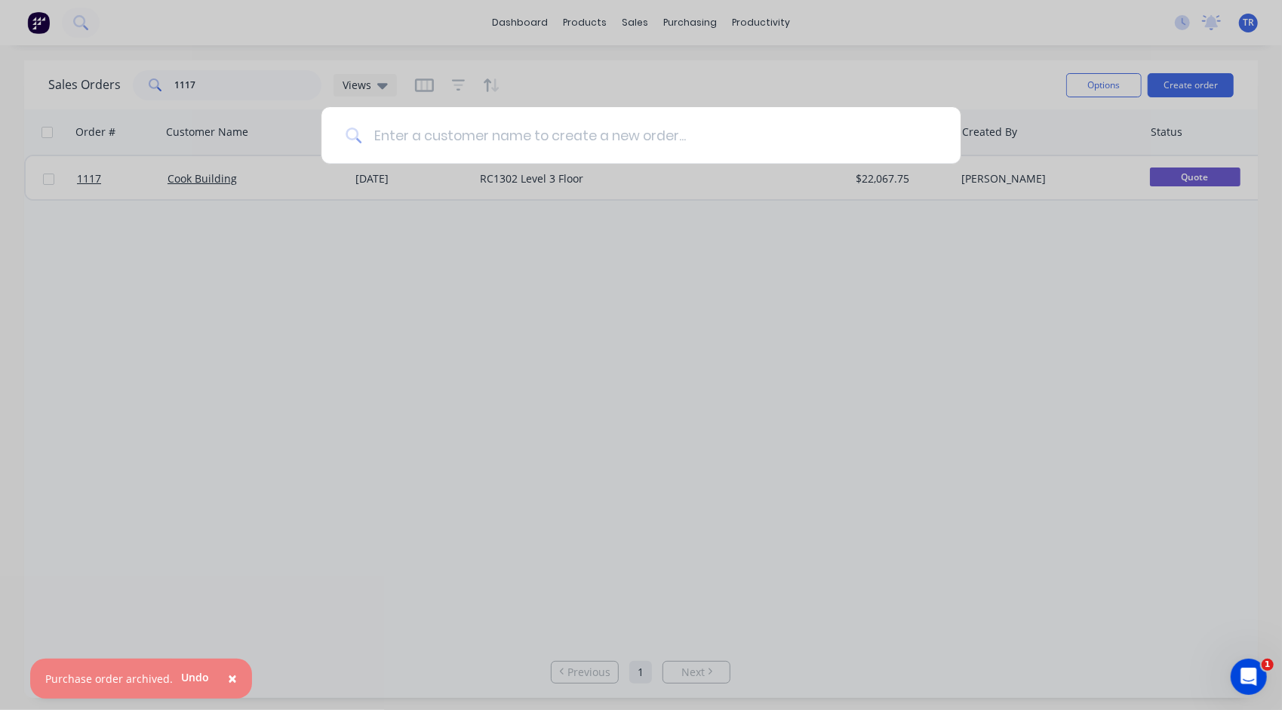
click at [418, 134] on input at bounding box center [648, 135] width 575 height 57
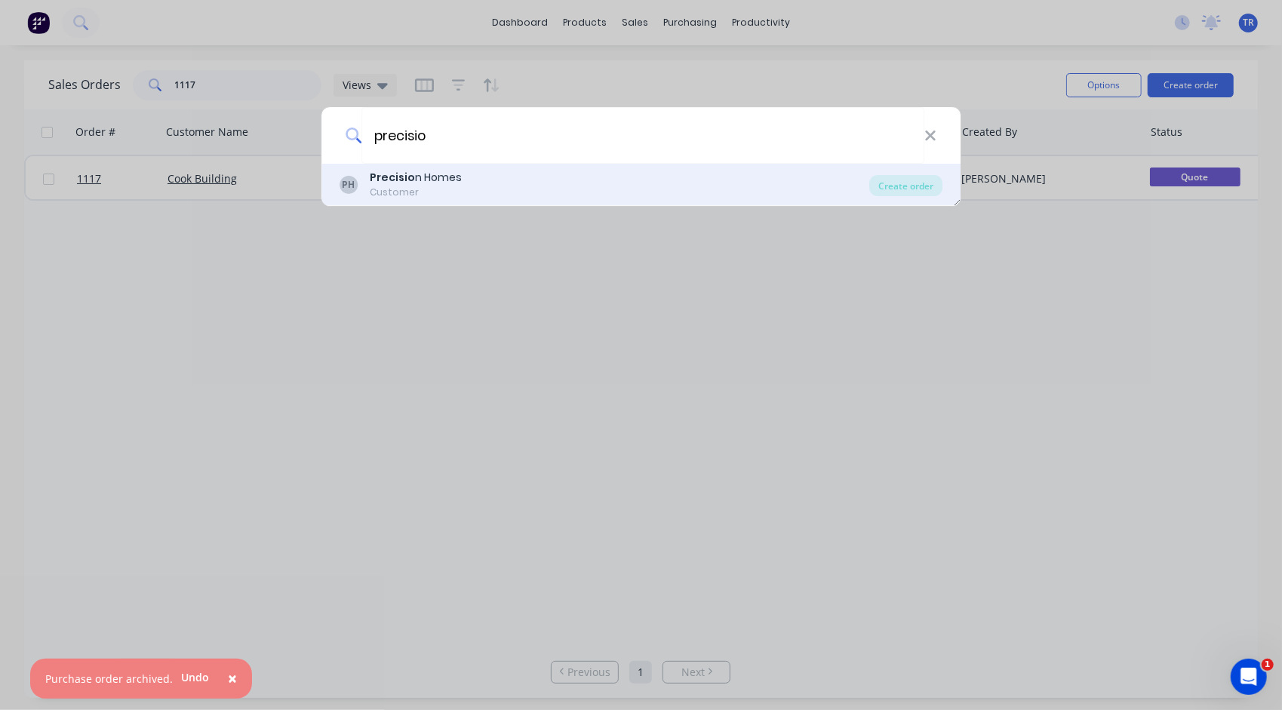
type input "precisio"
click at [413, 184] on div "Precisio n Homes" at bounding box center [416, 178] width 92 height 16
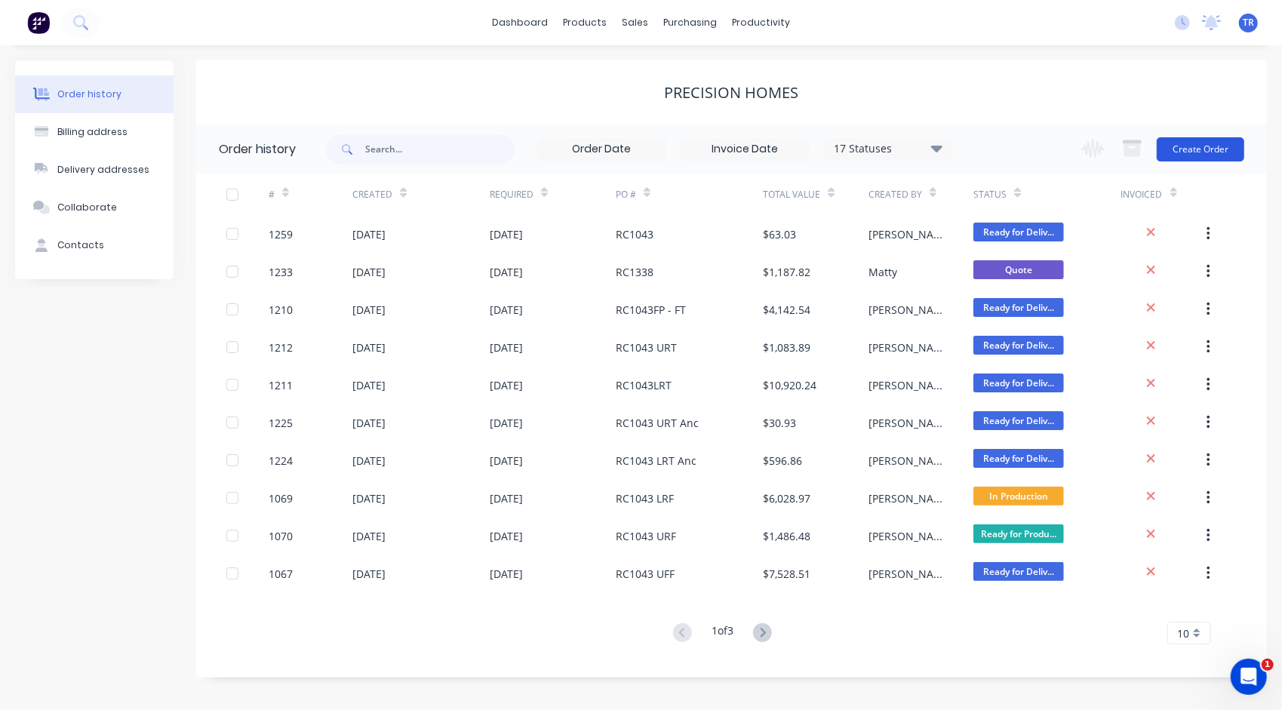
click at [1219, 146] on button "Create Order" at bounding box center [1201, 149] width 88 height 24
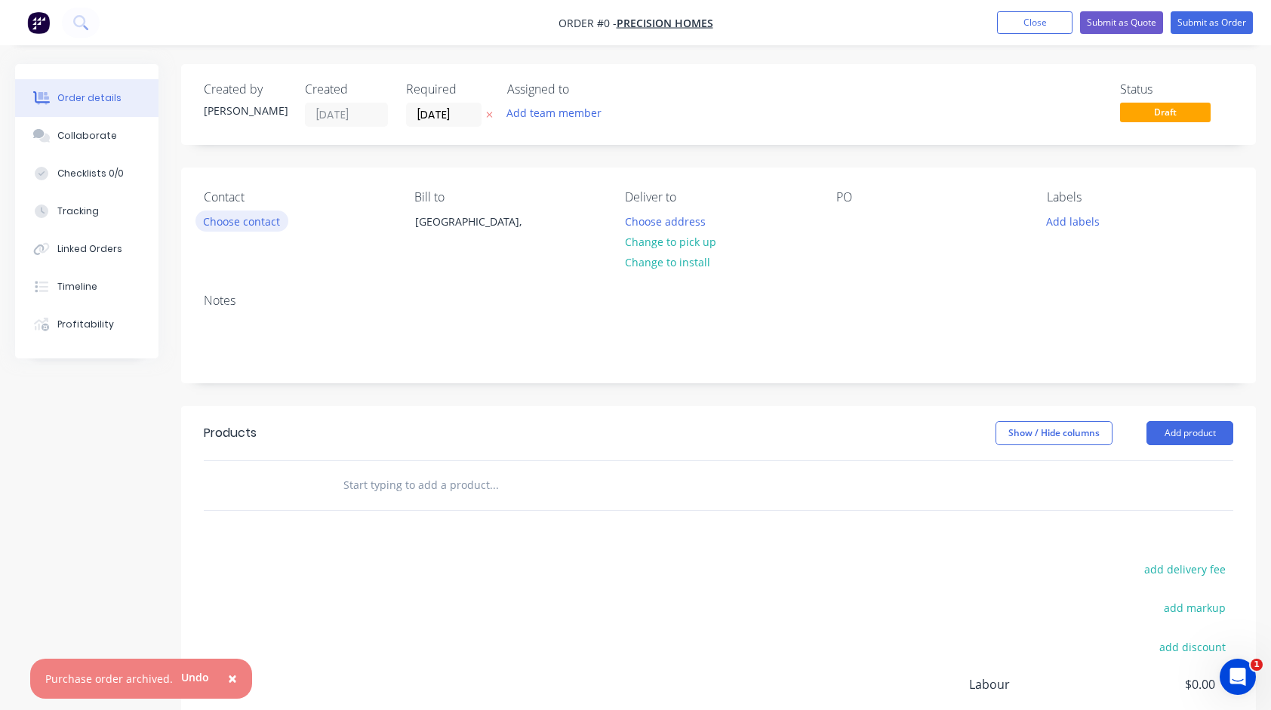
click at [237, 223] on button "Choose contact" at bounding box center [241, 221] width 93 height 20
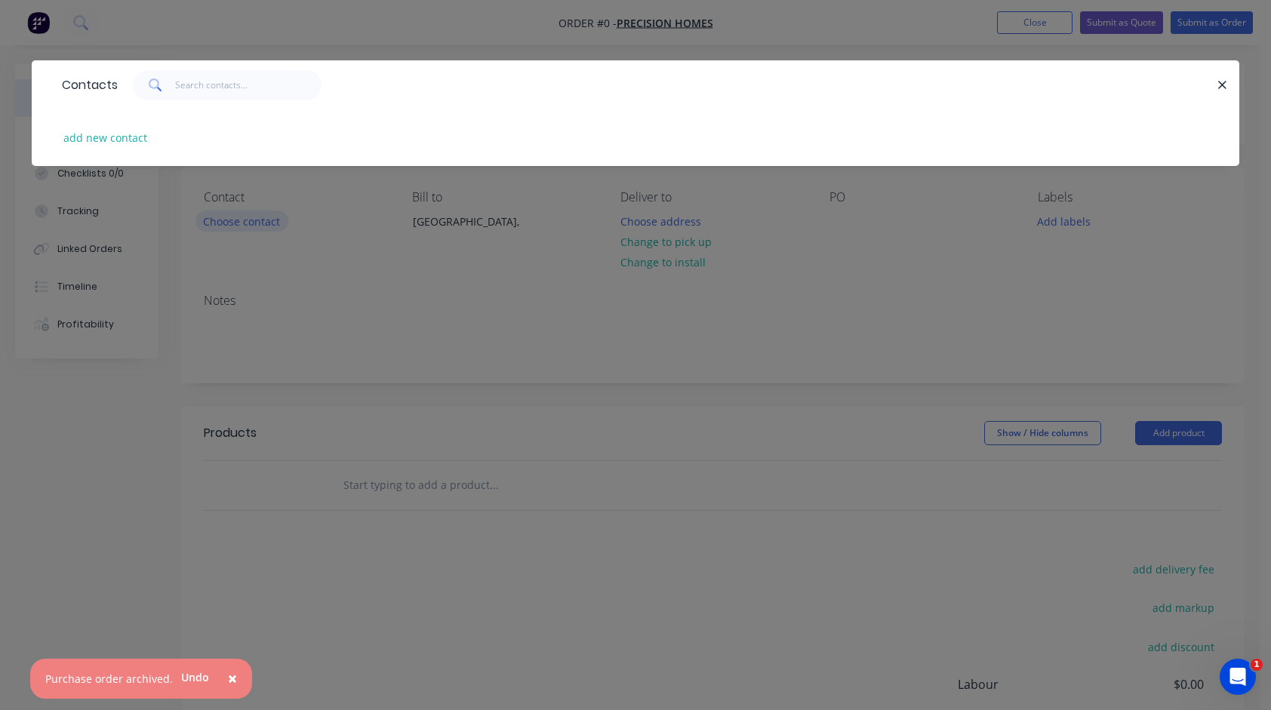
click at [238, 223] on div "Contacts add new contact" at bounding box center [635, 355] width 1271 height 710
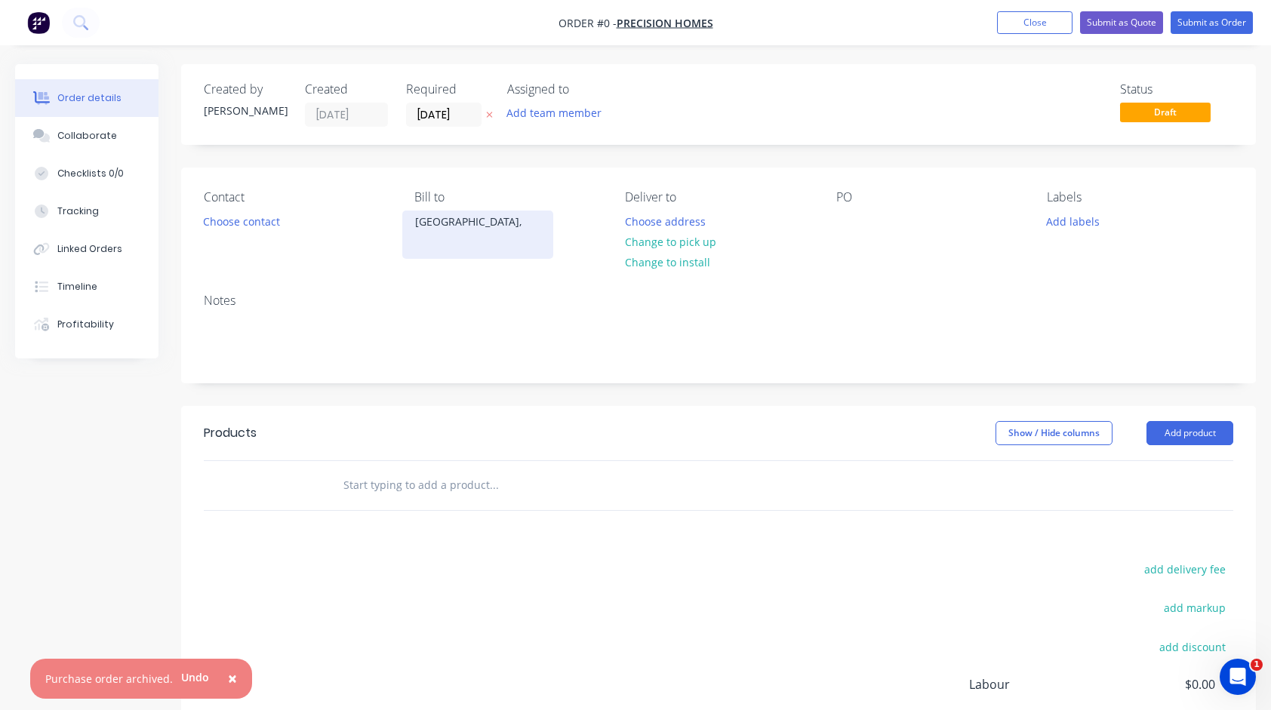
click at [438, 226] on div "[GEOGRAPHIC_DATA]," at bounding box center [477, 221] width 125 height 21
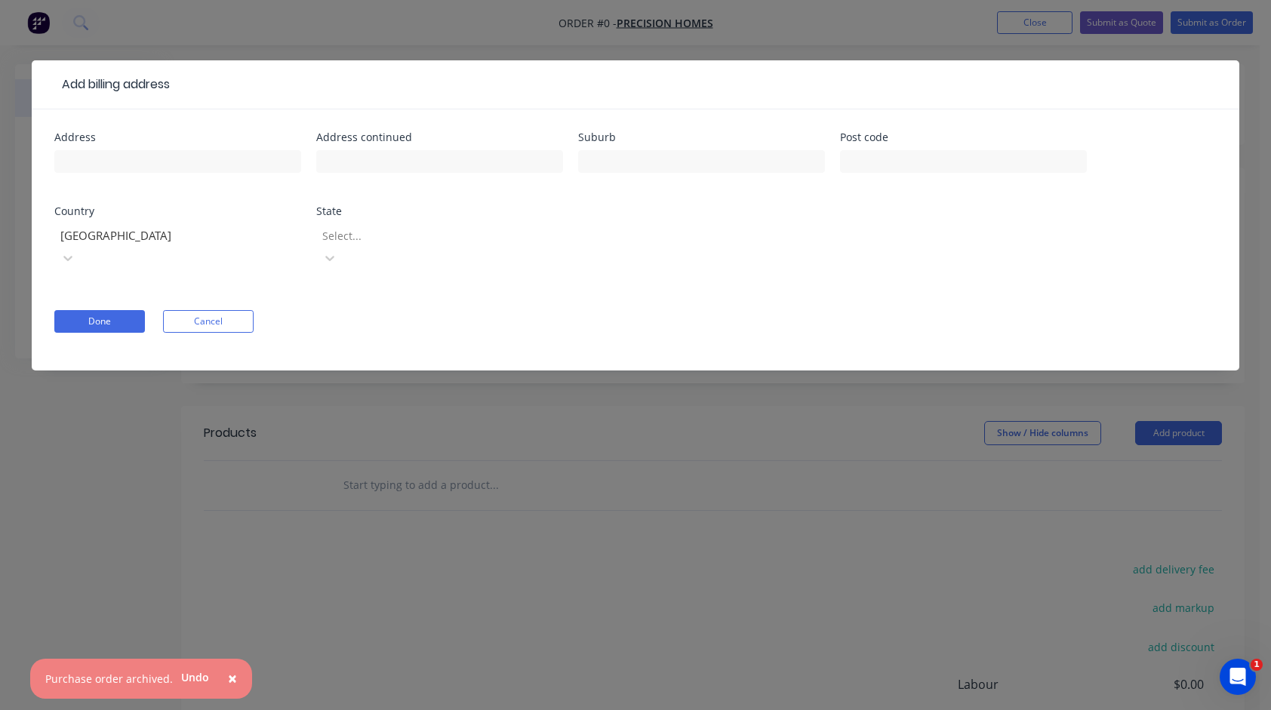
click at [949, 234] on div "Address Address continued Suburb Post code Country [GEOGRAPHIC_DATA] State Sele…" at bounding box center [635, 209] width 1162 height 155
click at [202, 310] on button "Cancel" at bounding box center [208, 321] width 91 height 23
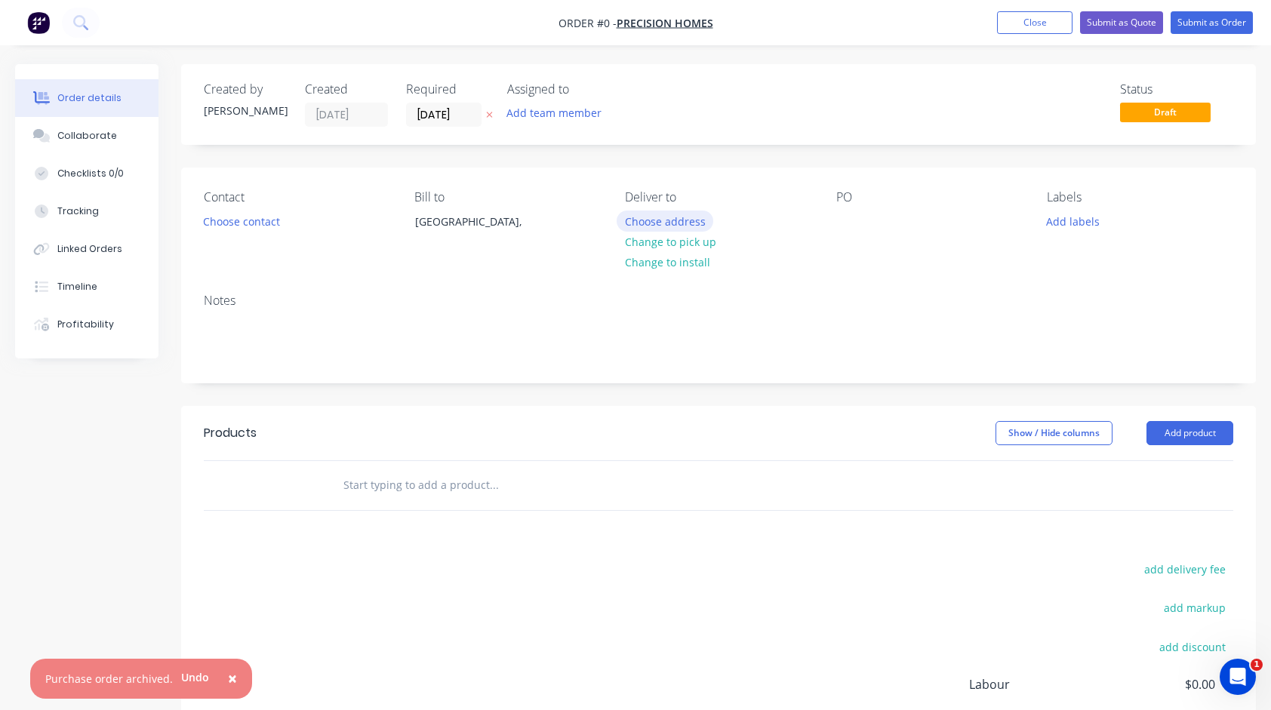
click at [670, 222] on button "Choose address" at bounding box center [664, 221] width 97 height 20
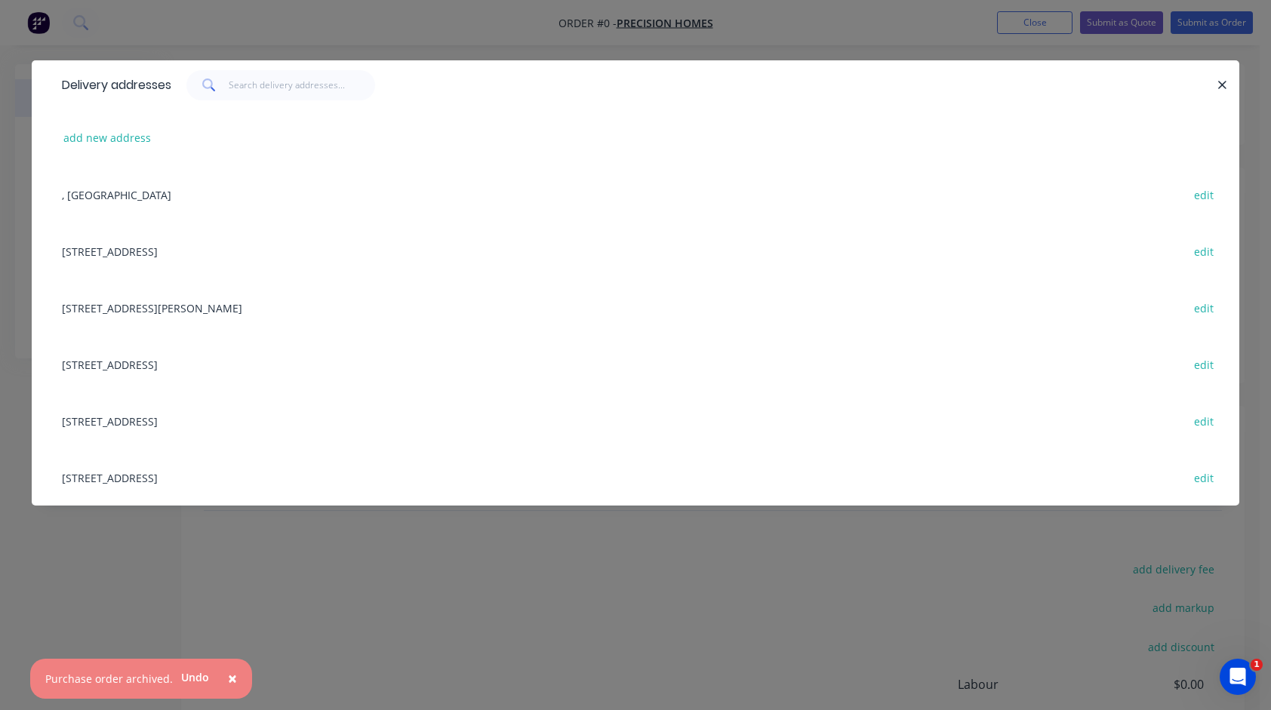
click at [138, 361] on div "[STREET_ADDRESS] edit" at bounding box center [635, 364] width 1162 height 57
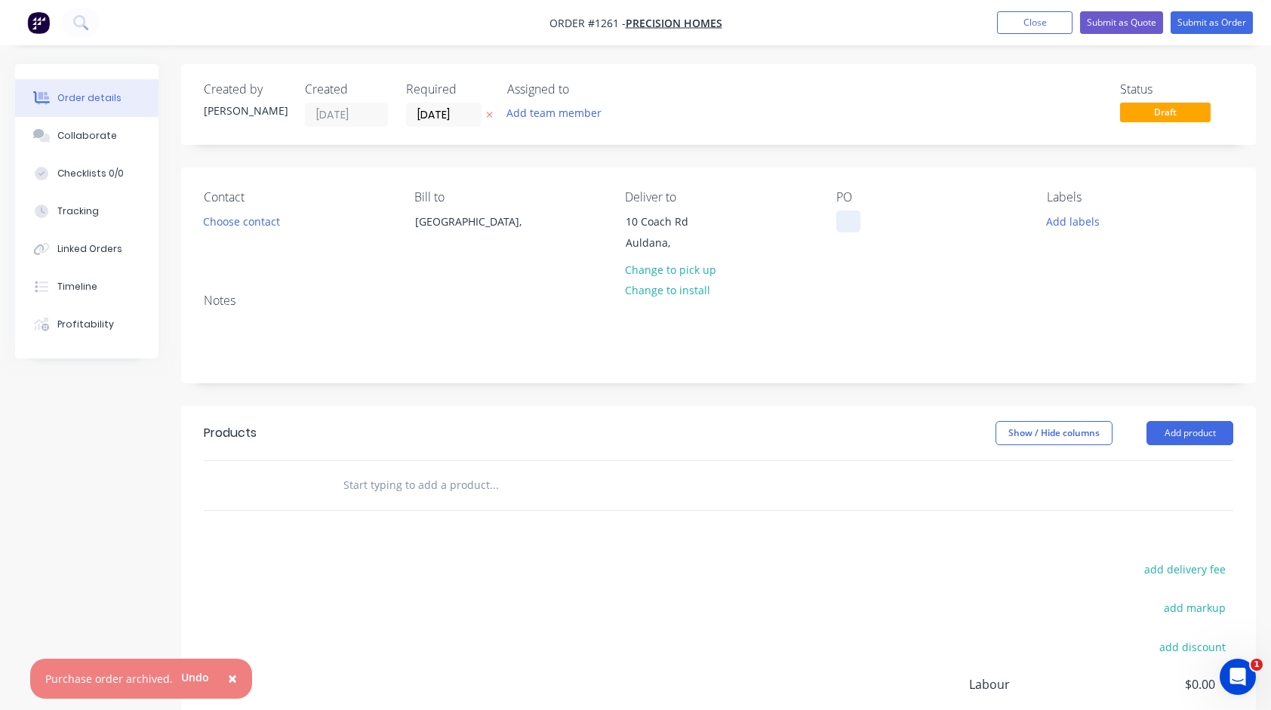
click at [844, 223] on div at bounding box center [848, 222] width 24 height 22
click at [1074, 220] on button "Add labels" at bounding box center [1072, 221] width 69 height 20
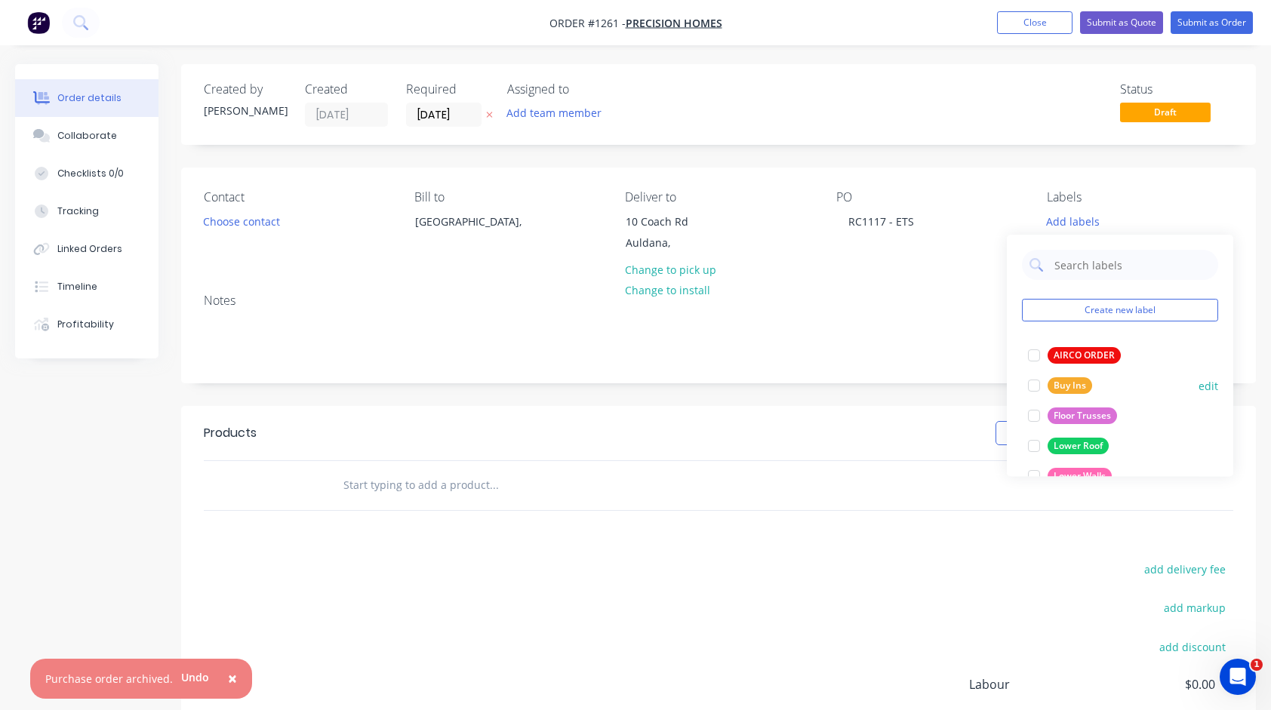
click at [1074, 386] on div "Buy Ins" at bounding box center [1069, 385] width 45 height 17
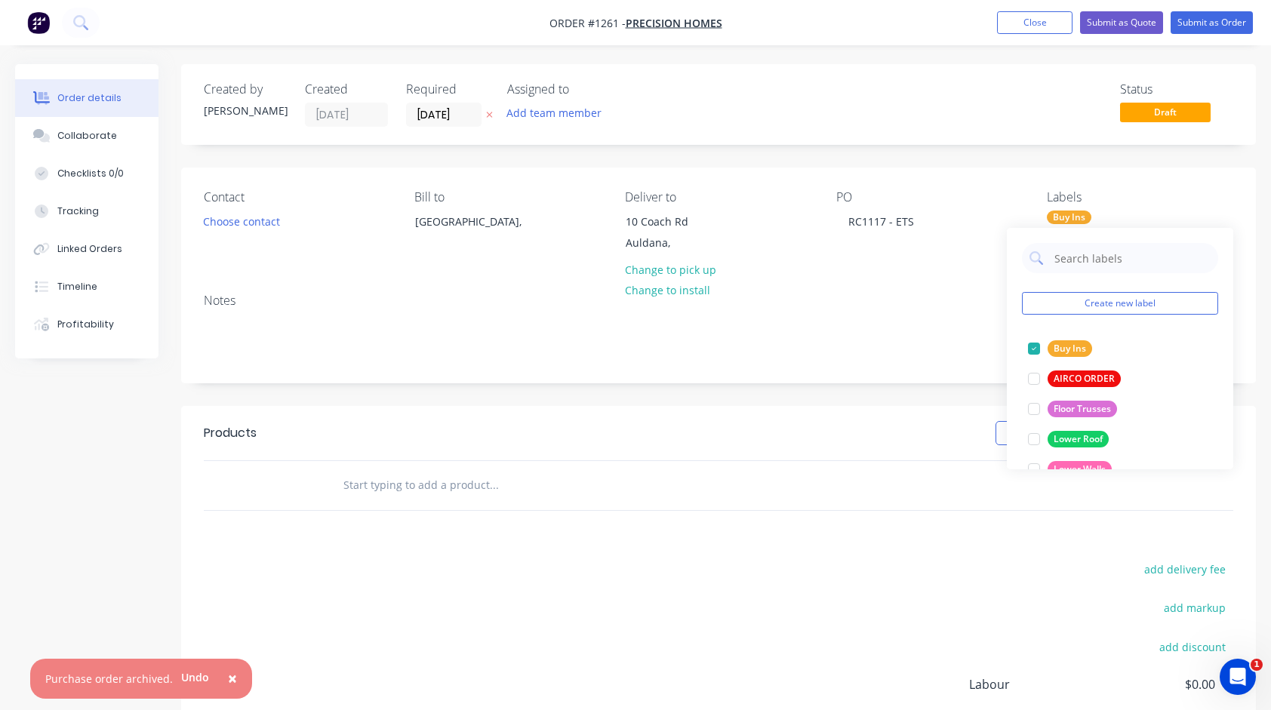
click at [891, 303] on div "Notes" at bounding box center [718, 301] width 1029 height 14
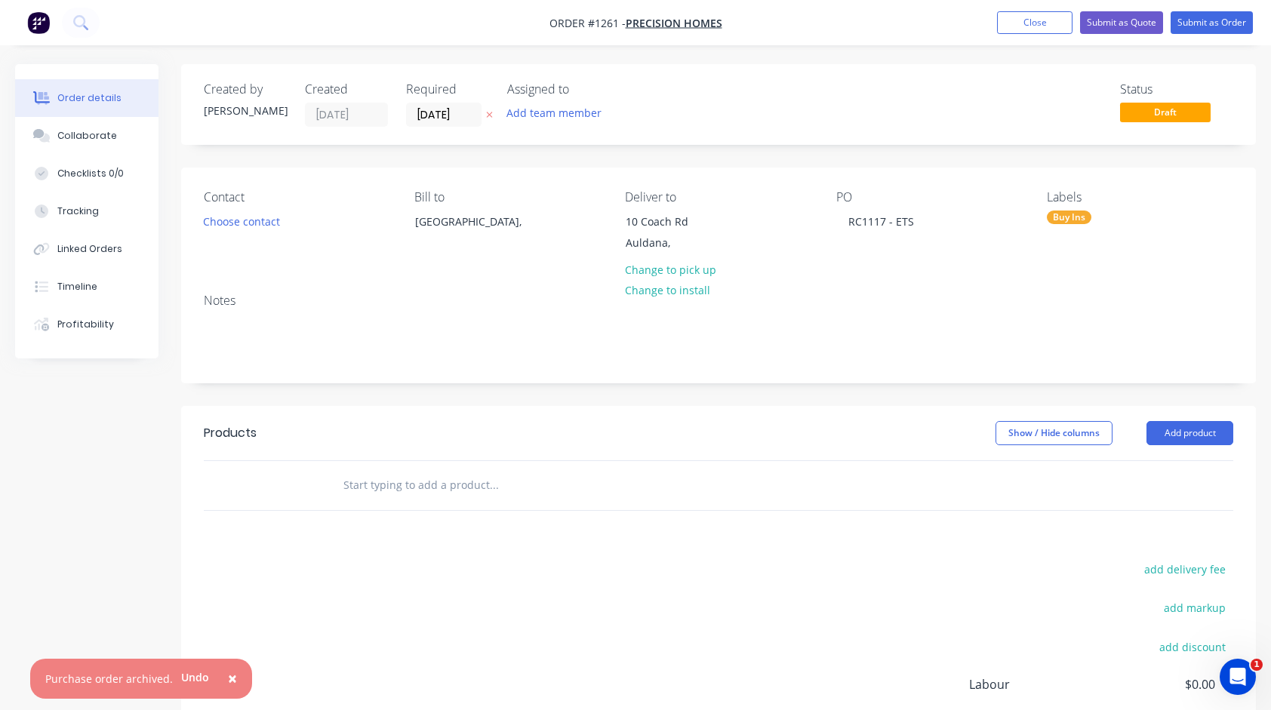
click at [474, 478] on input "text" at bounding box center [494, 485] width 302 height 30
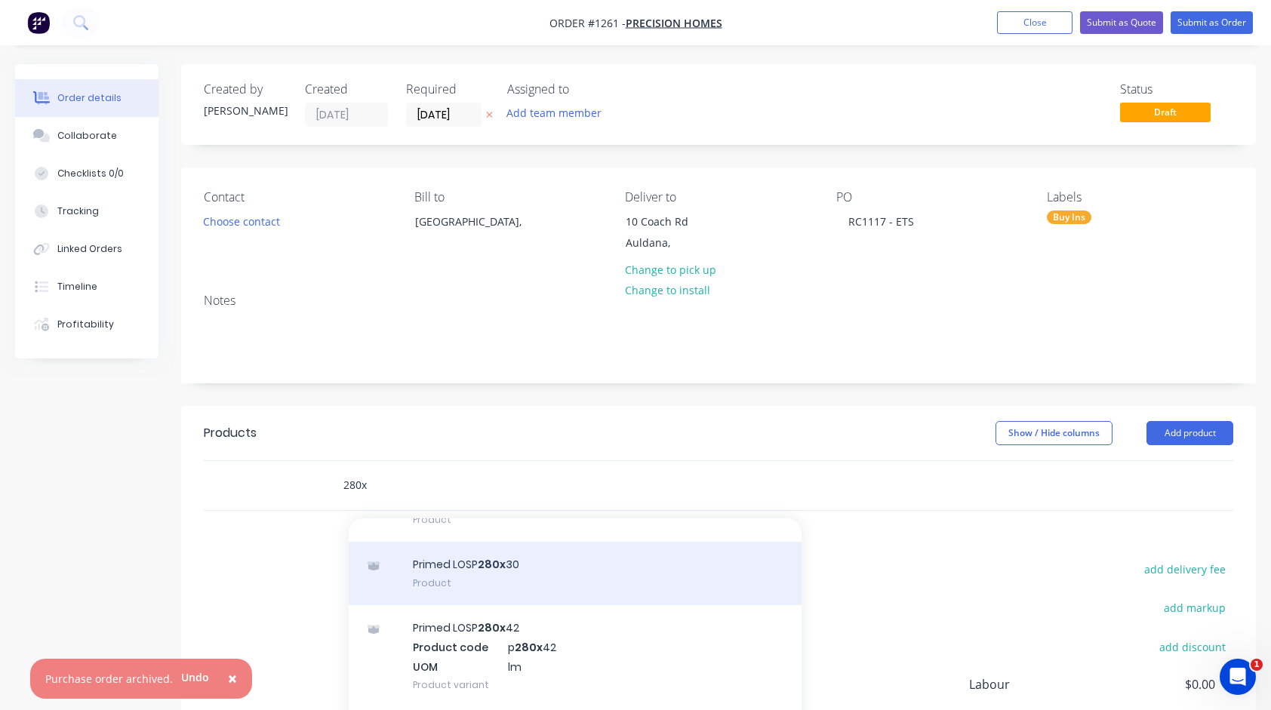
type input "280x"
click at [478, 569] on div "Primed LOSP 280x 30 Product" at bounding box center [575, 573] width 453 height 63
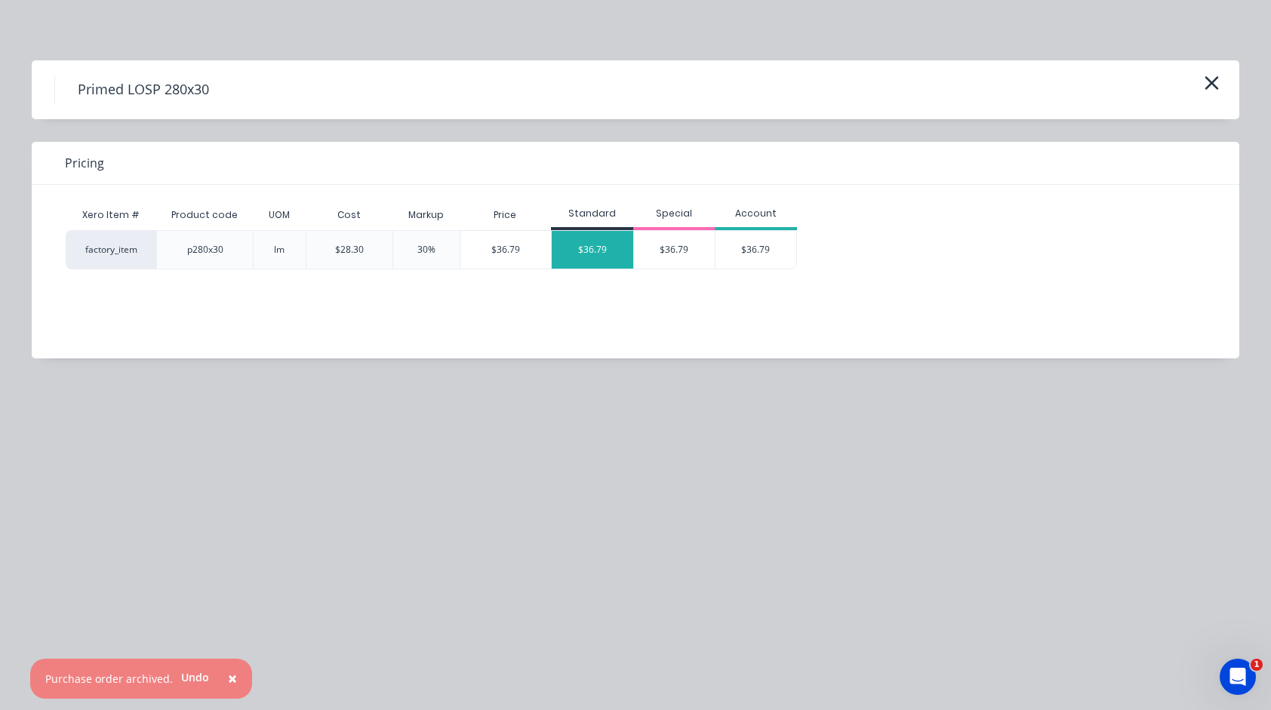
click at [585, 237] on div "$36.79" at bounding box center [592, 250] width 81 height 38
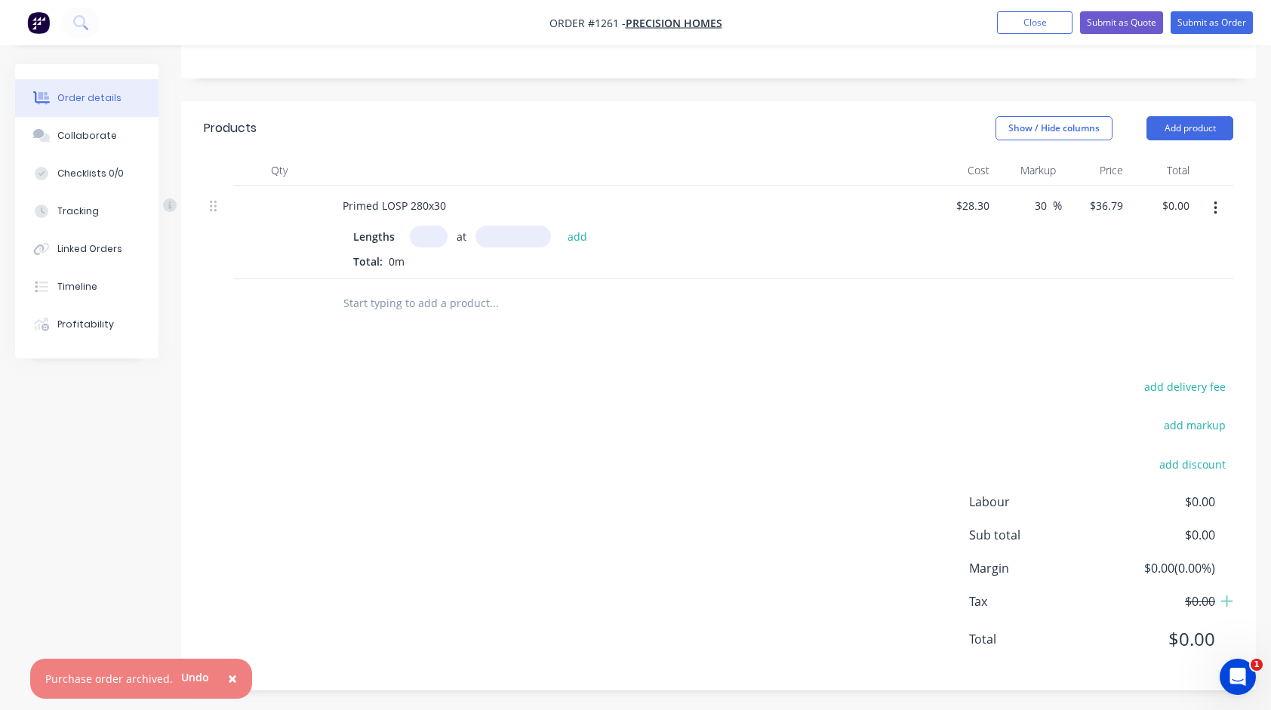
scroll to position [306, 0]
click at [429, 237] on input "text" at bounding box center [429, 235] width 38 height 22
type input "1"
type input "4200mm"
click at [578, 228] on button "add" at bounding box center [577, 234] width 35 height 20
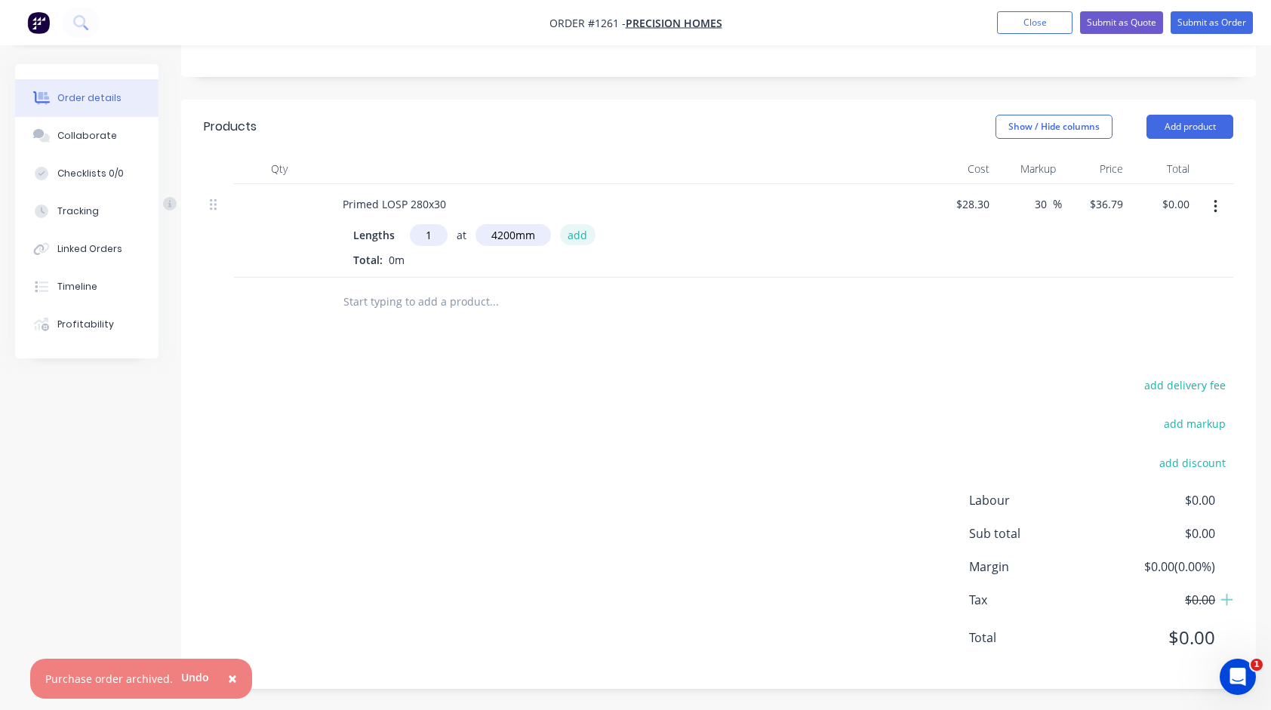
type input "$154.52"
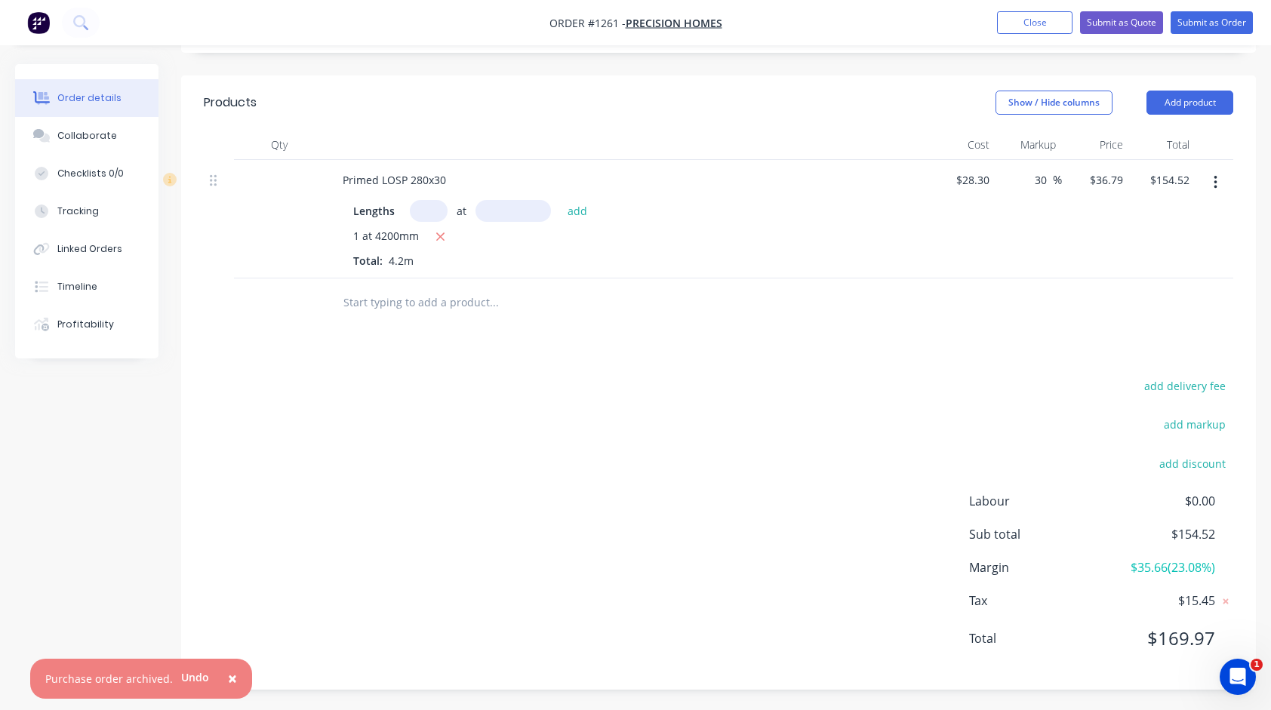
scroll to position [331, 0]
click at [1247, 21] on button "Submit as Order" at bounding box center [1211, 22] width 82 height 23
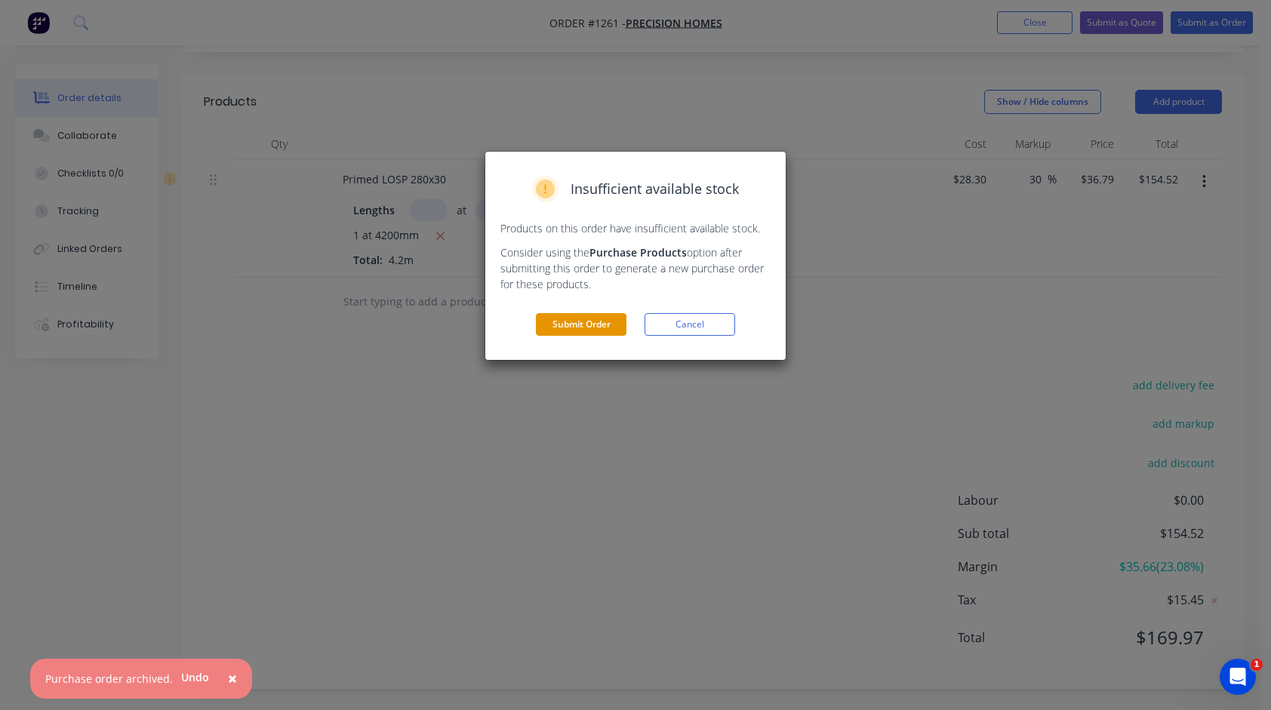
click at [563, 329] on button "Submit Order" at bounding box center [581, 324] width 91 height 23
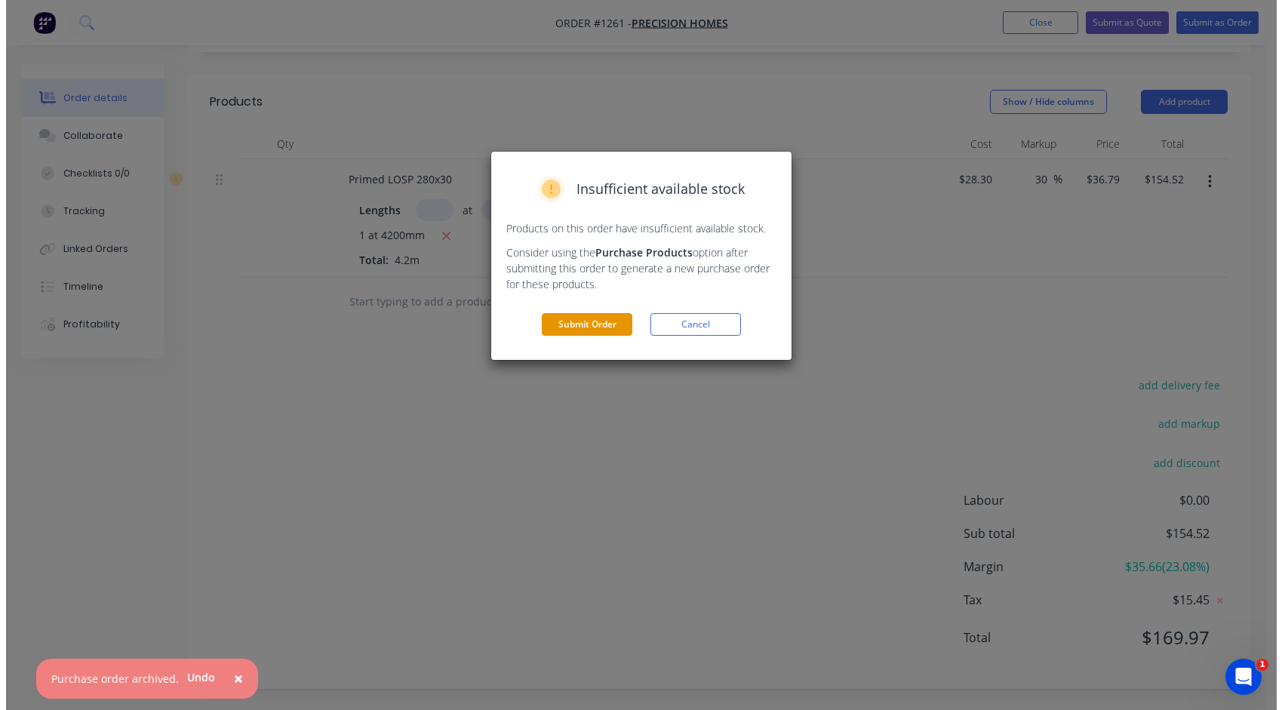
scroll to position [0, 0]
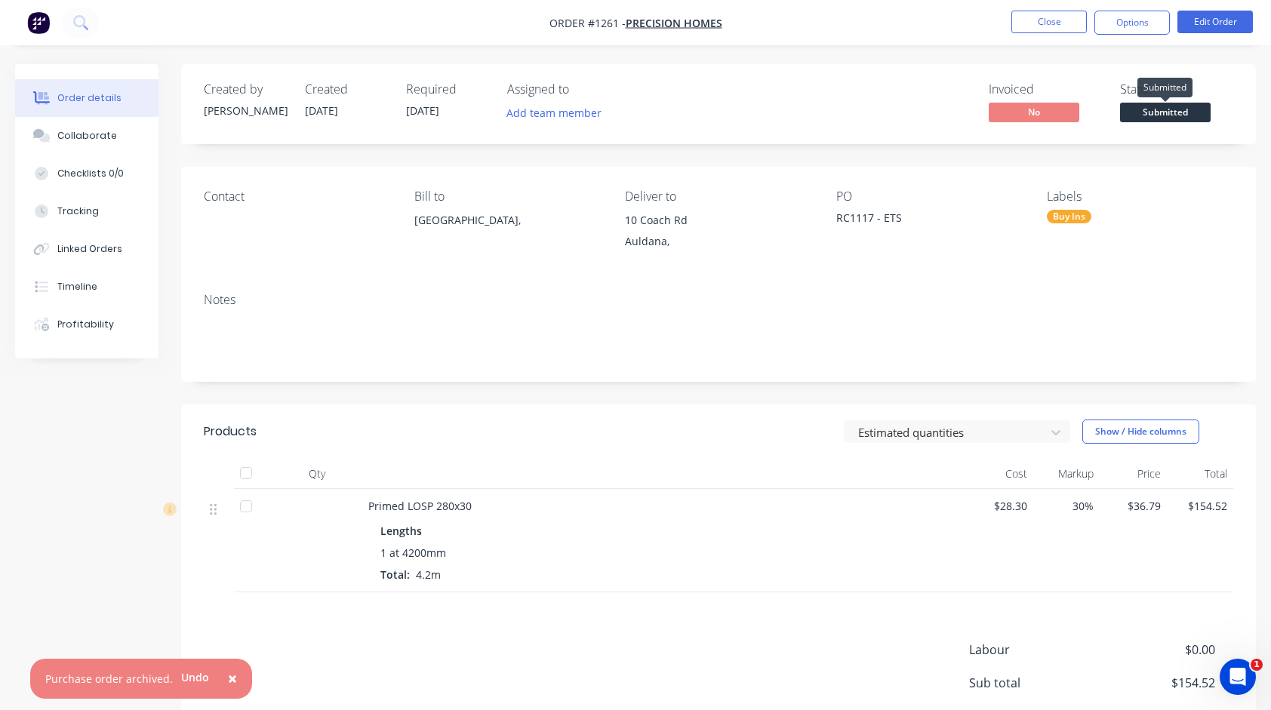
click at [1154, 112] on span "Submitted" at bounding box center [1165, 112] width 91 height 19
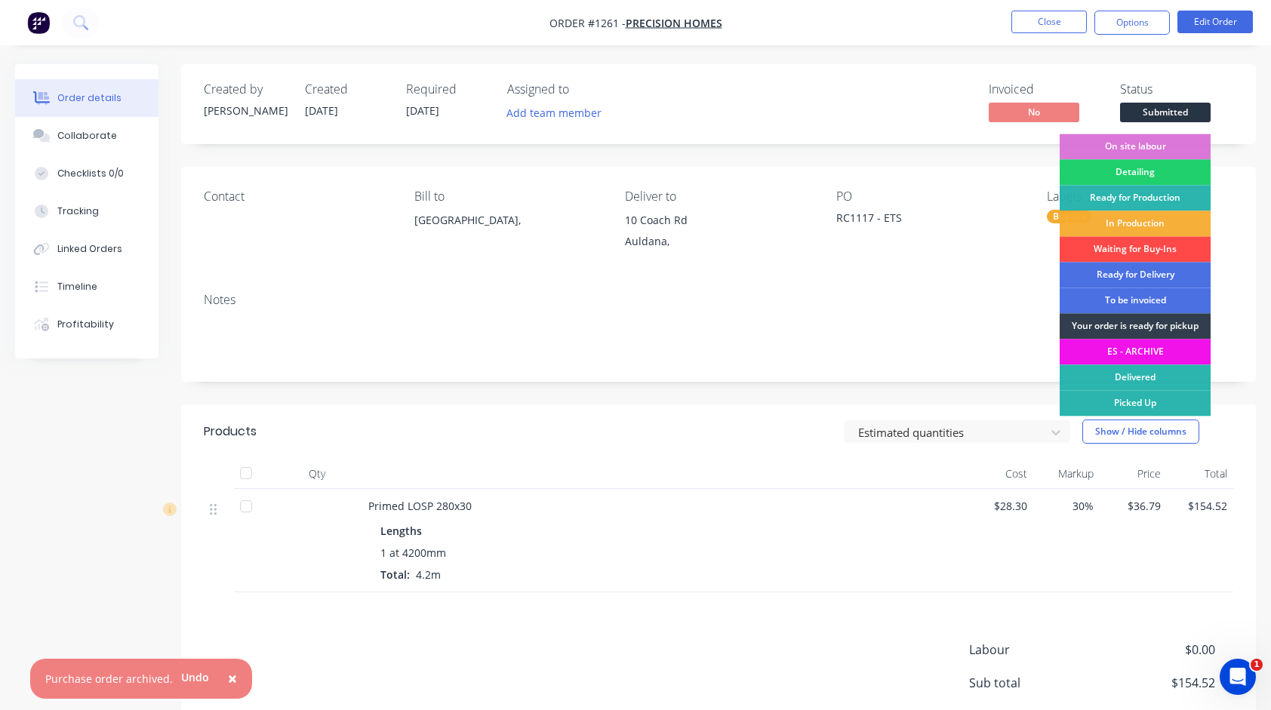
click at [1116, 248] on div "Waiting for Buy-Ins" at bounding box center [1134, 249] width 151 height 26
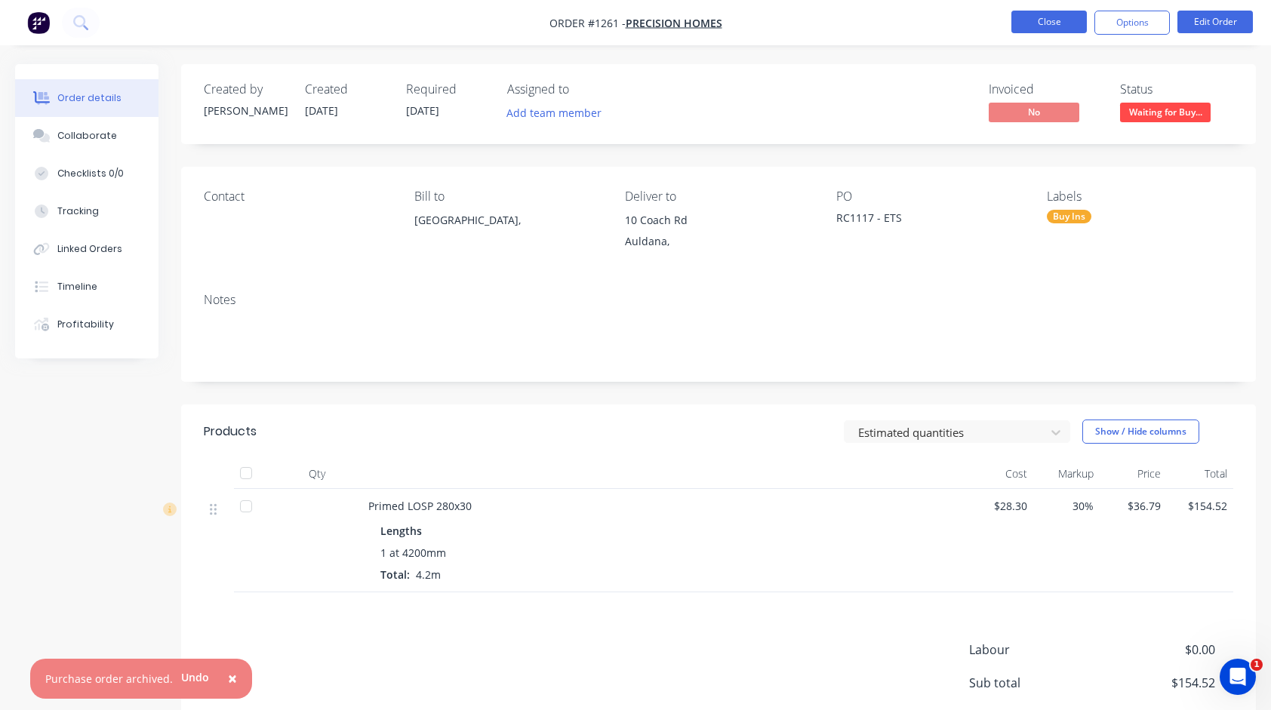
click at [1025, 31] on button "Close" at bounding box center [1048, 22] width 75 height 23
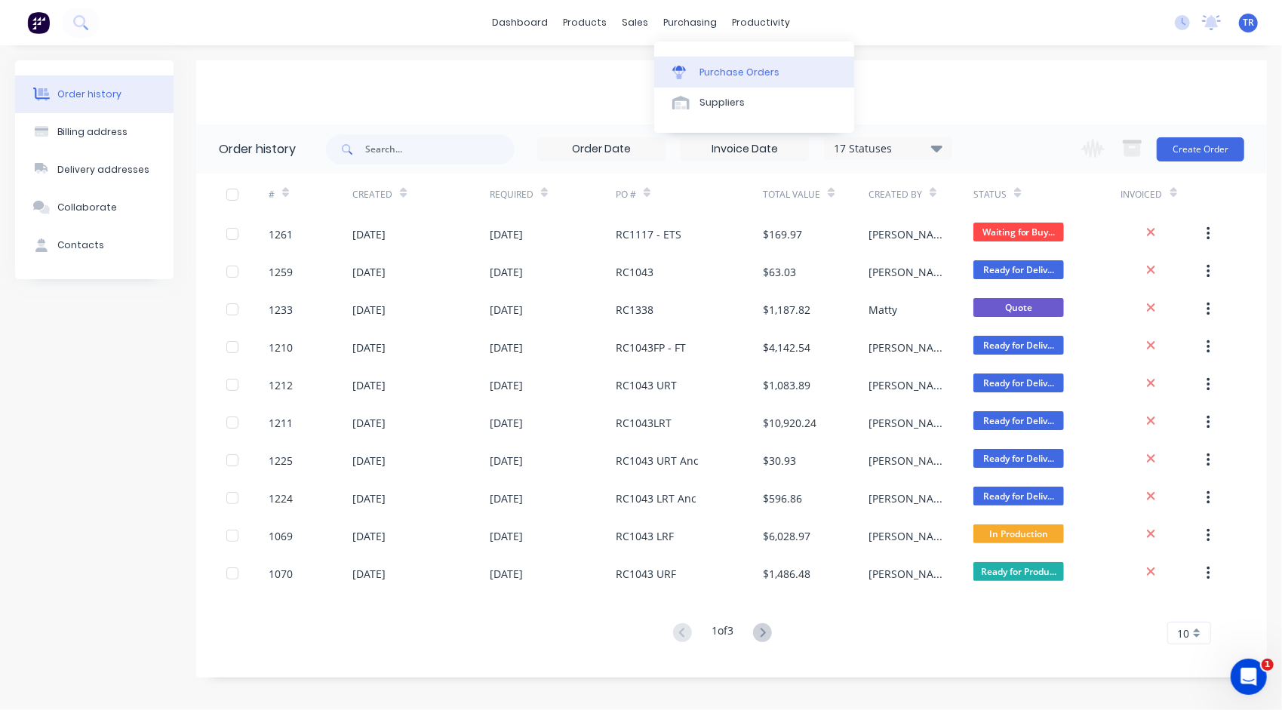
click at [712, 68] on div "Purchase Orders" at bounding box center [739, 73] width 80 height 14
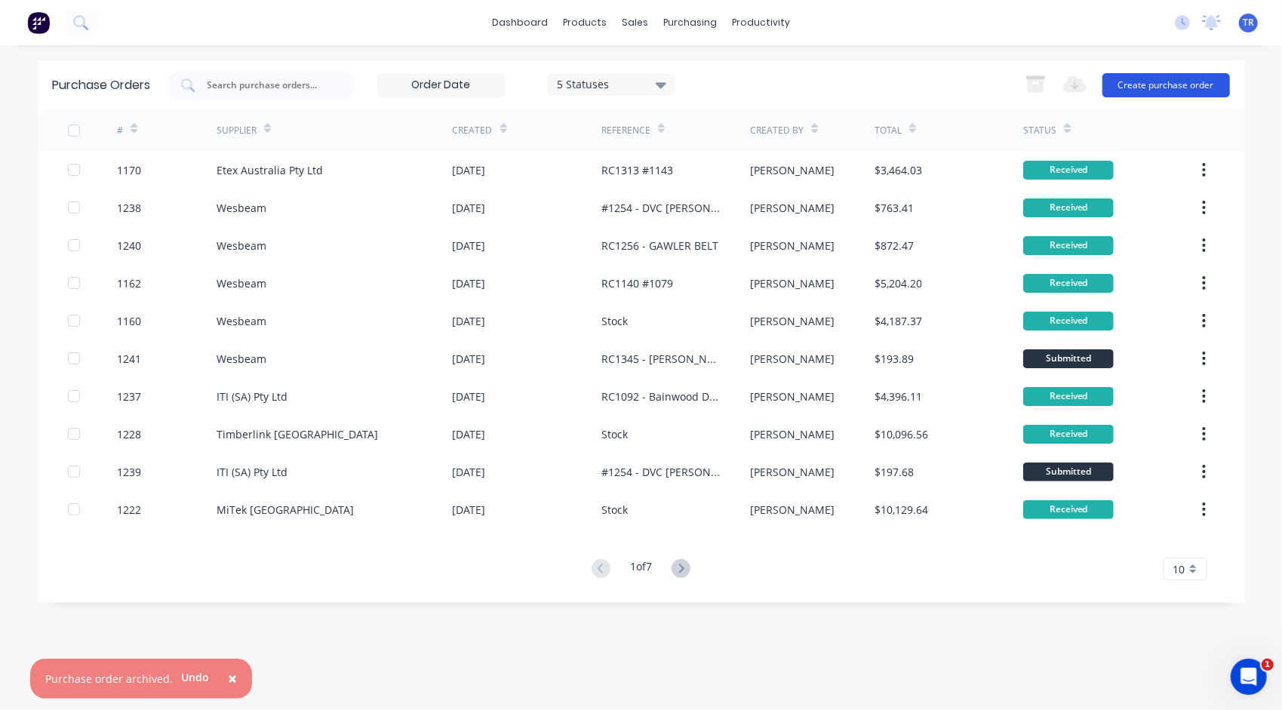
click at [1188, 82] on button "Create purchase order" at bounding box center [1166, 85] width 128 height 24
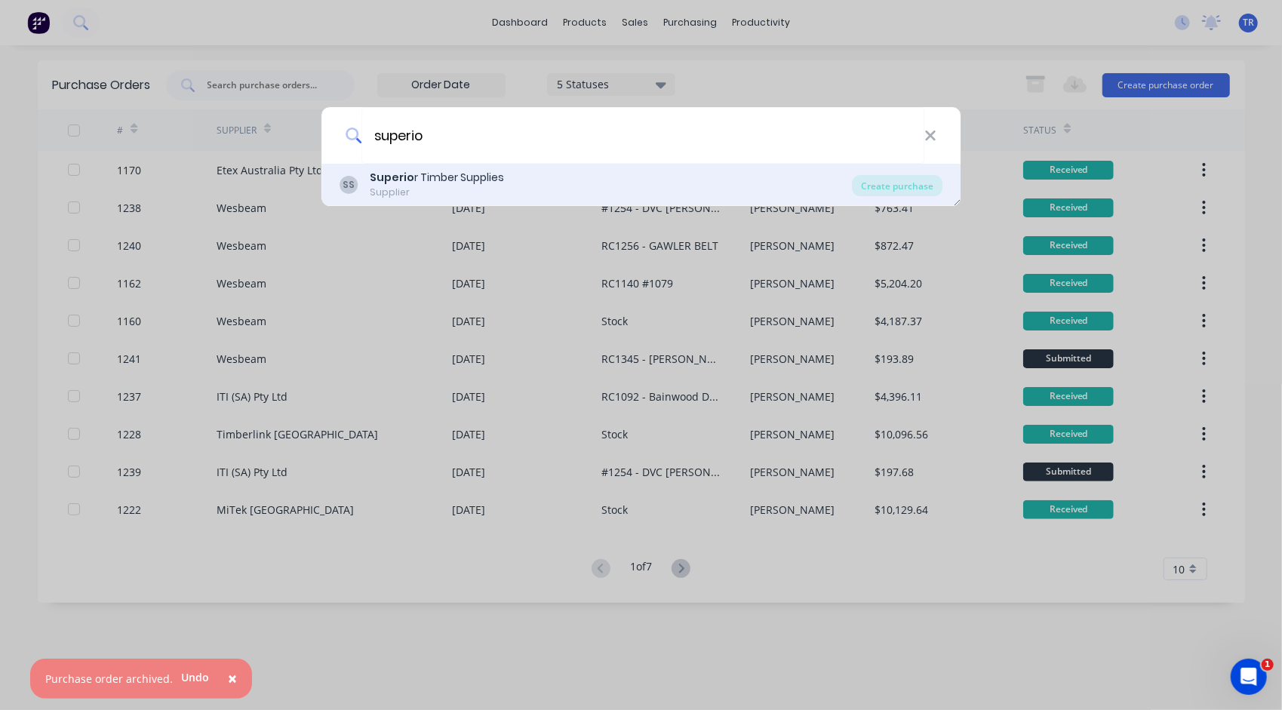
type input "superio"
click at [412, 183] on div "Superio r Timber Supplies" at bounding box center [437, 178] width 134 height 16
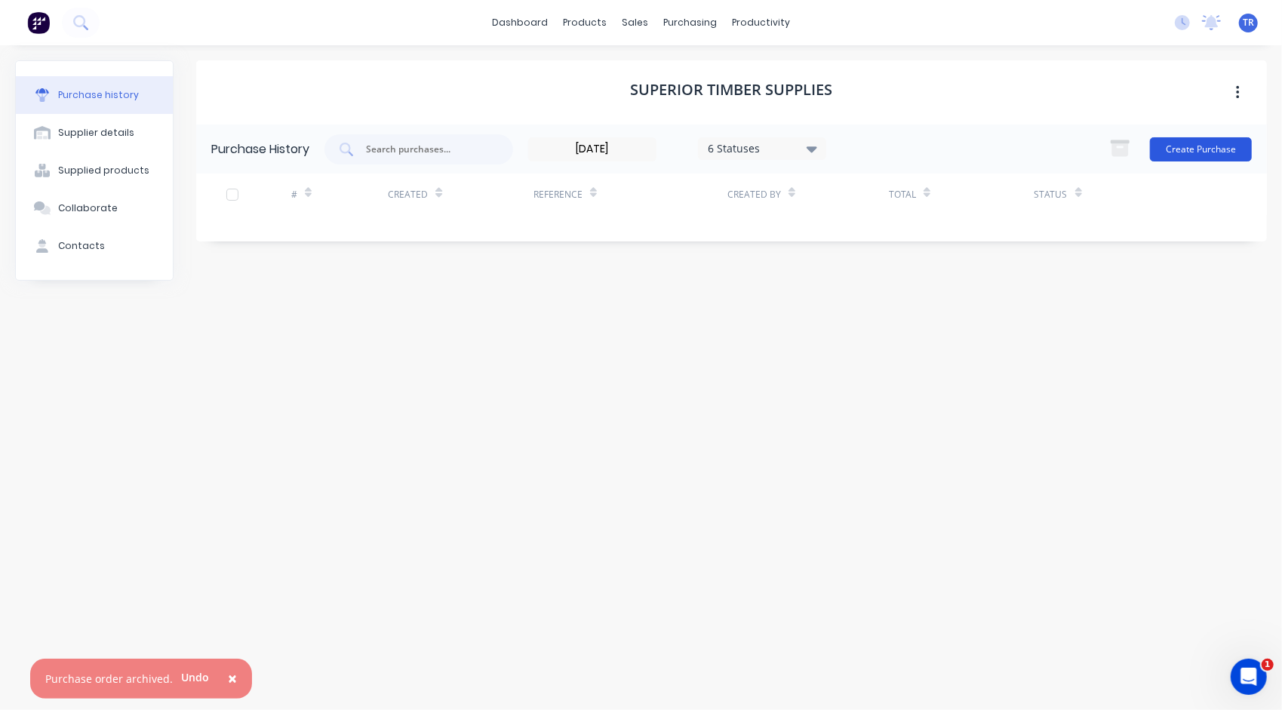
click at [1201, 147] on button "Create Purchase" at bounding box center [1201, 149] width 102 height 24
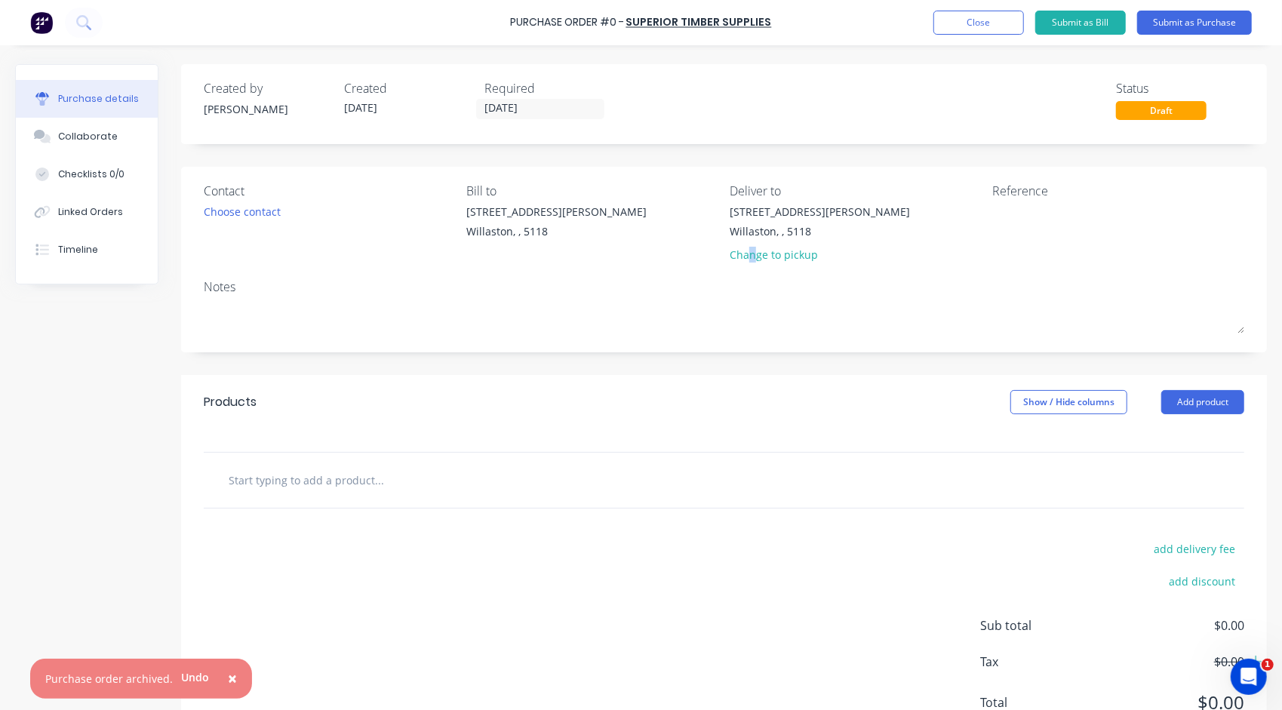
click at [748, 255] on div "Change to pickup" at bounding box center [820, 255] width 180 height 16
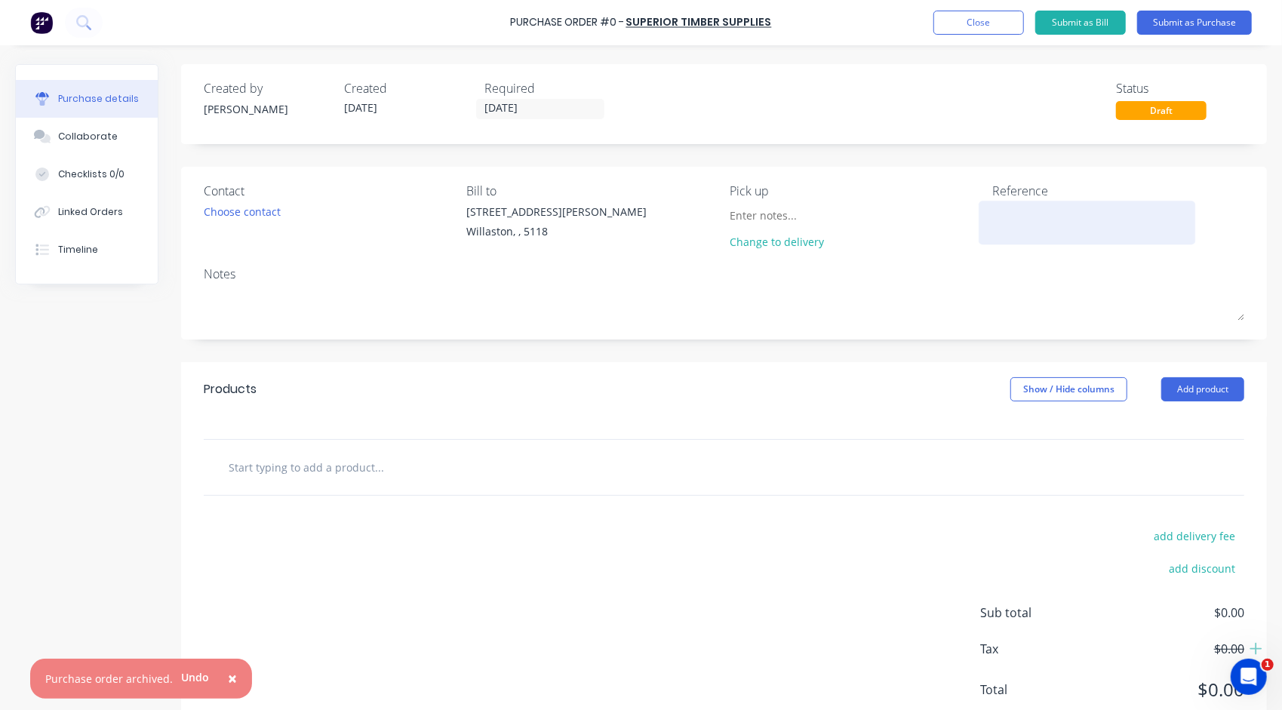
click at [1033, 222] on textarea at bounding box center [1087, 221] width 189 height 34
type textarea "RC11"
type textarea "x"
type textarea "RC111"
type textarea "x"
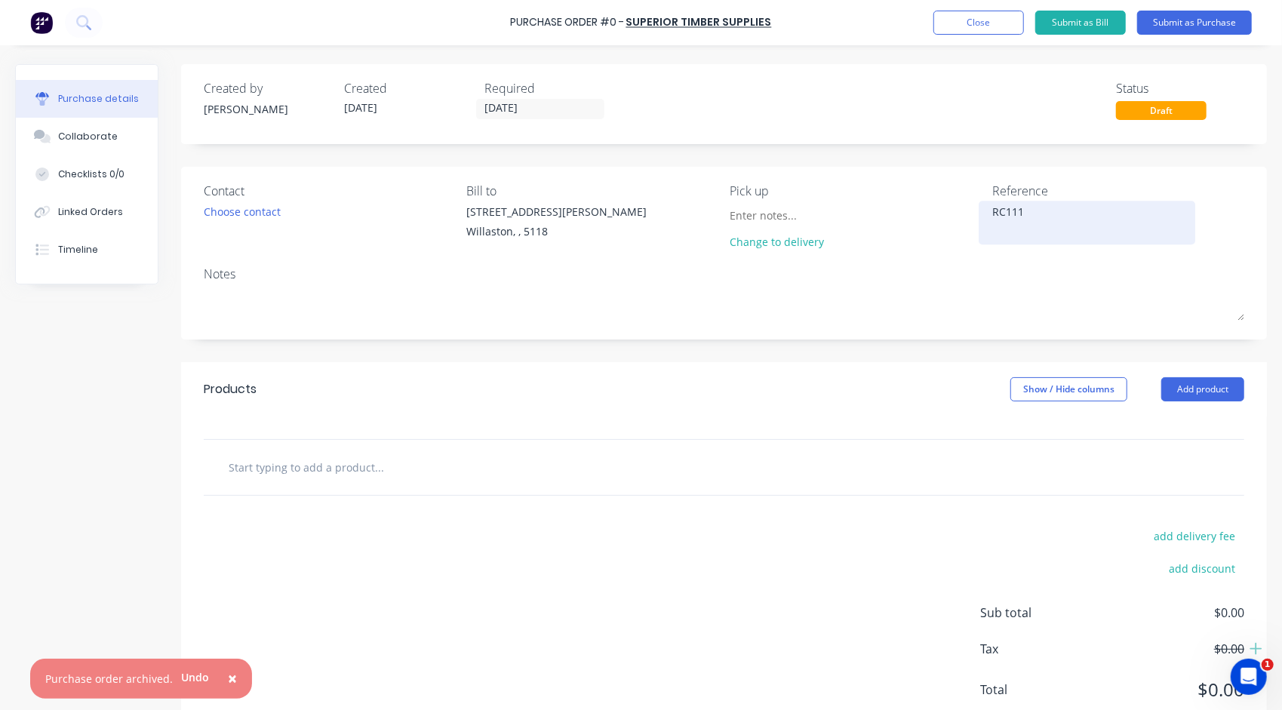
type textarea "RC1117"
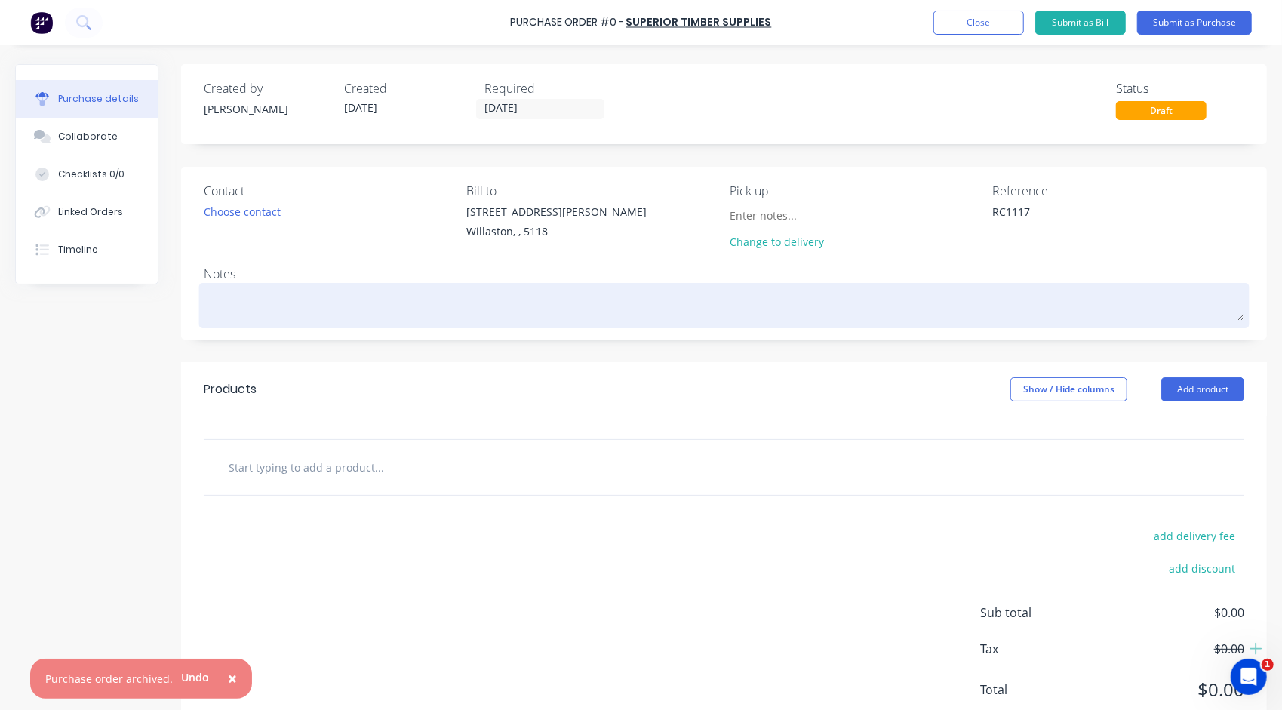
type textarea "x"
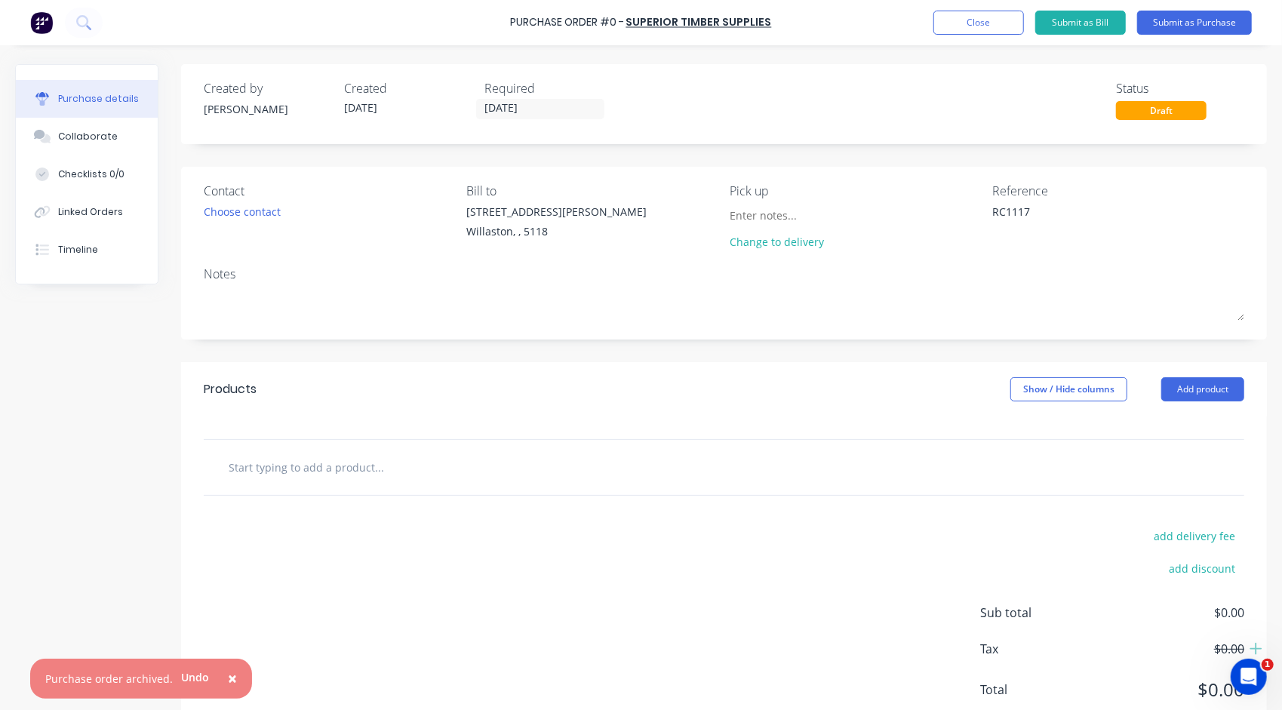
type textarea "RC1117"
type textarea "x"
type textarea "RC1117"
click at [275, 466] on input "text" at bounding box center [379, 467] width 302 height 30
type textarea "x"
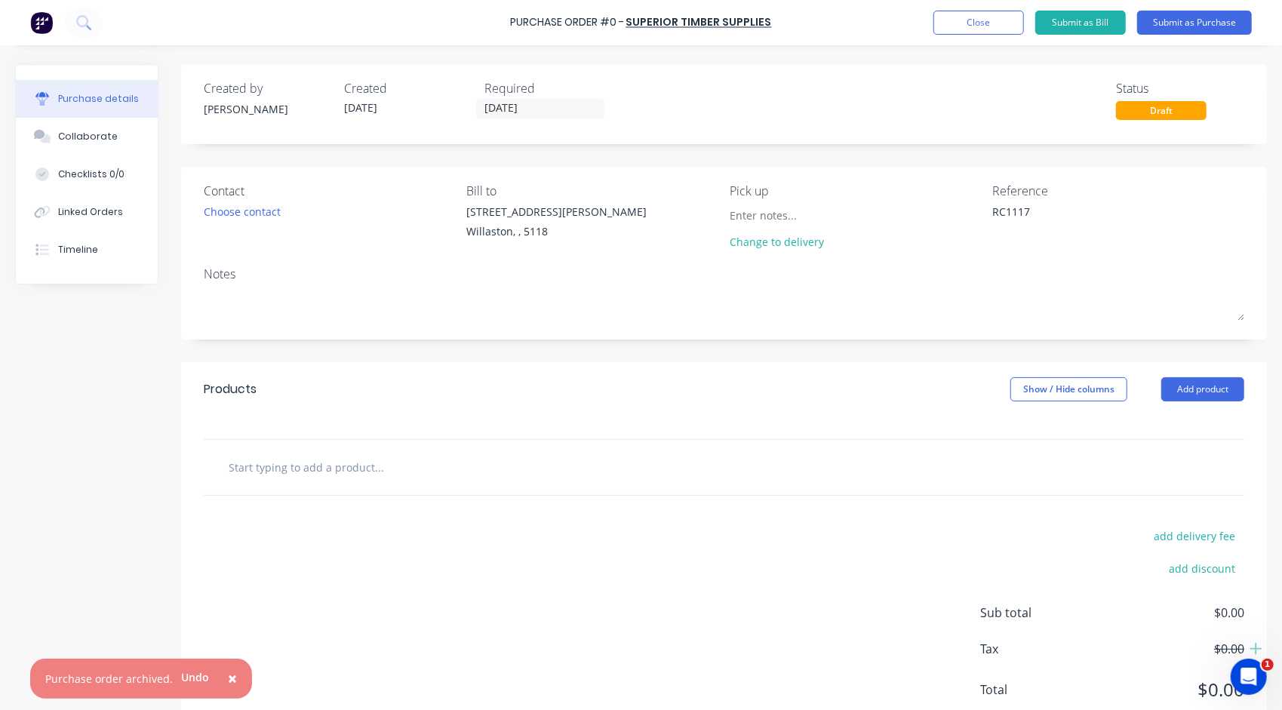
type input "2"
type textarea "x"
type input "28"
type textarea "x"
type input "280"
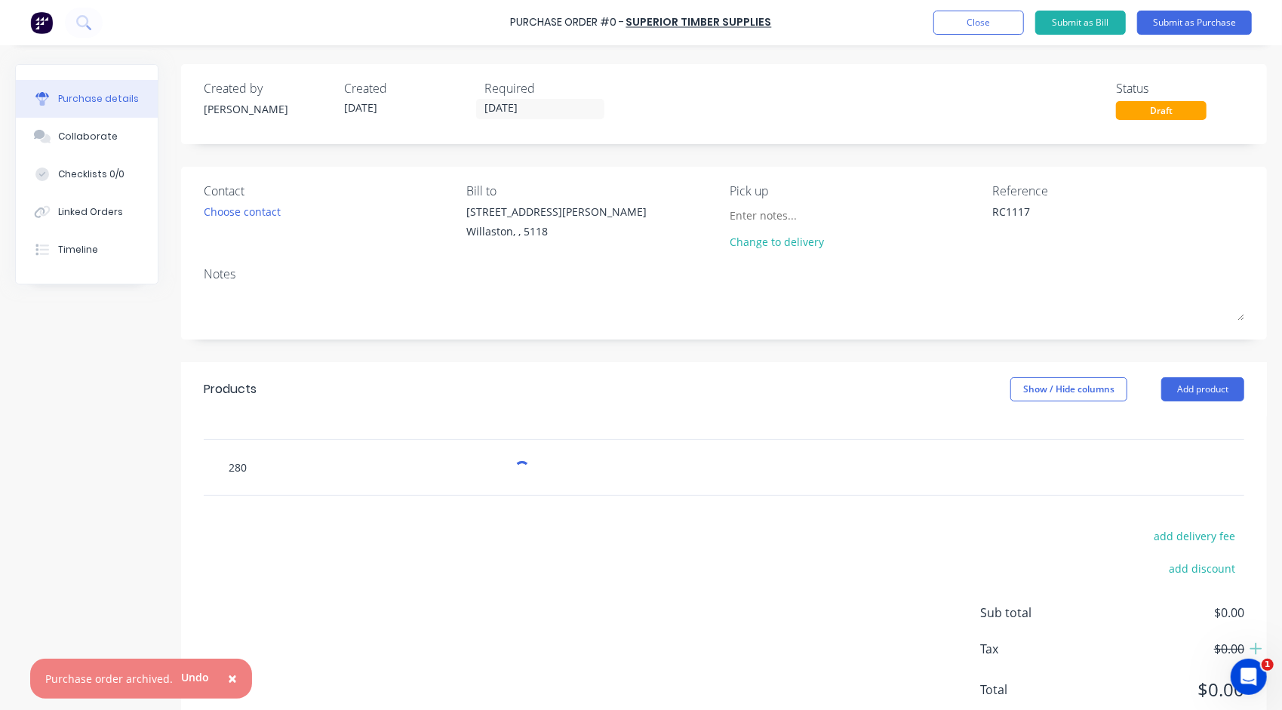
type textarea "x"
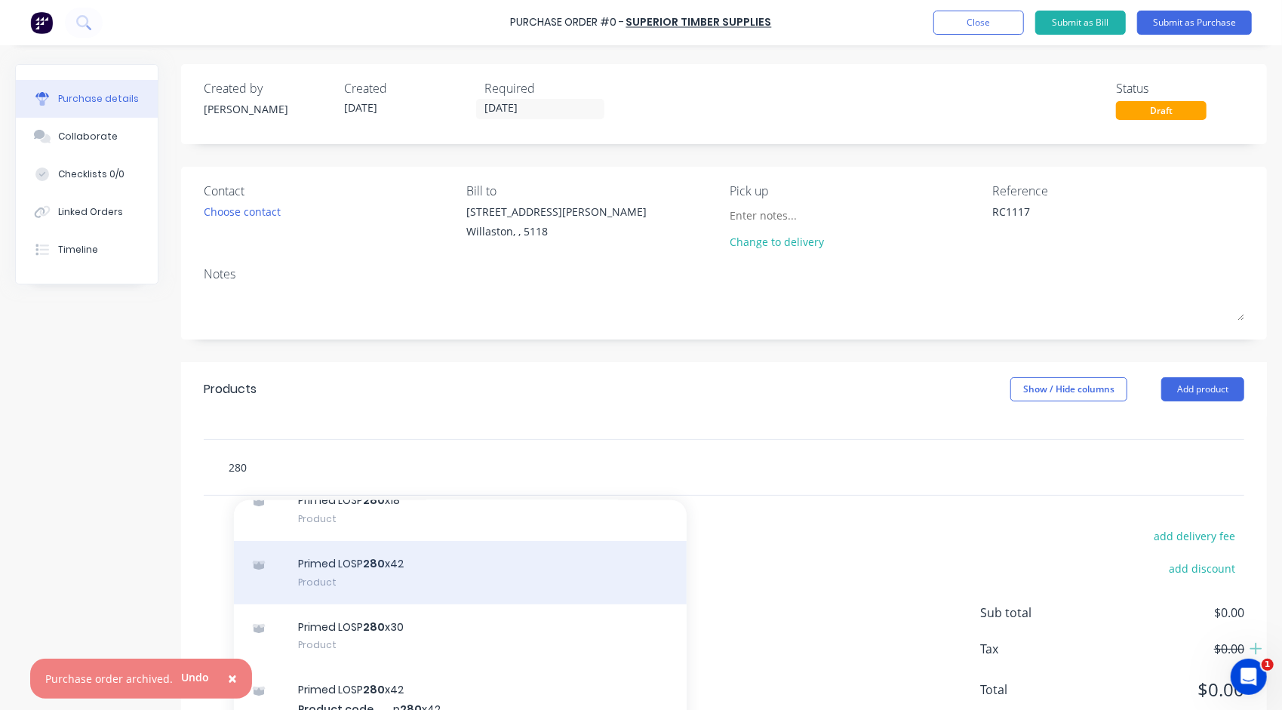
scroll to position [75, 0]
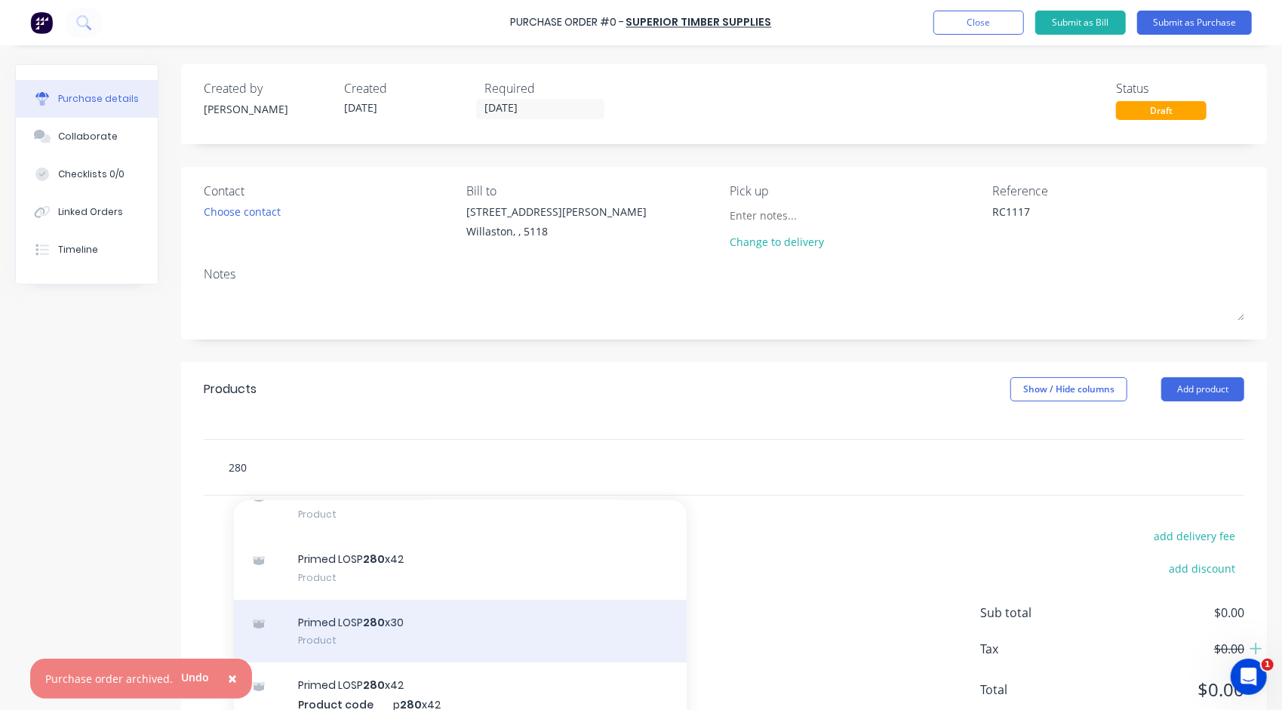
type input "280"
click at [379, 636] on div "Primed LOSP 280 x30 Product" at bounding box center [460, 631] width 453 height 63
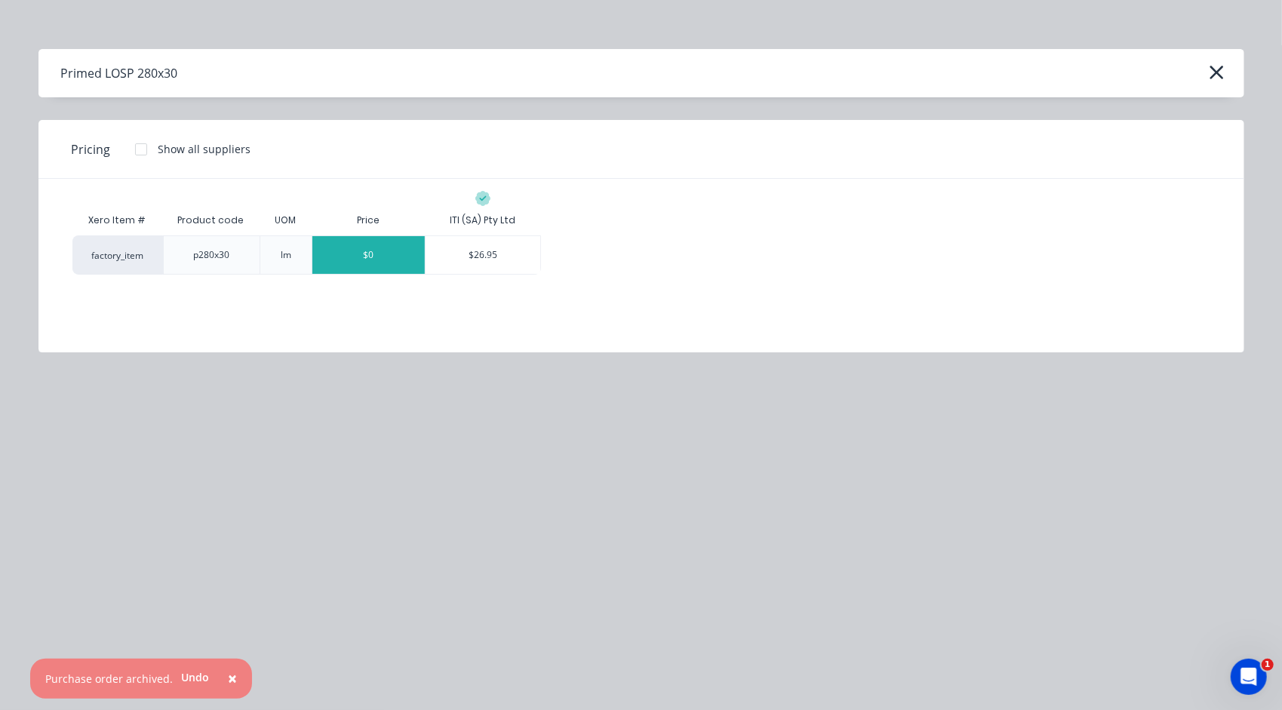
click at [395, 249] on div "$0" at bounding box center [368, 255] width 112 height 38
type textarea "x"
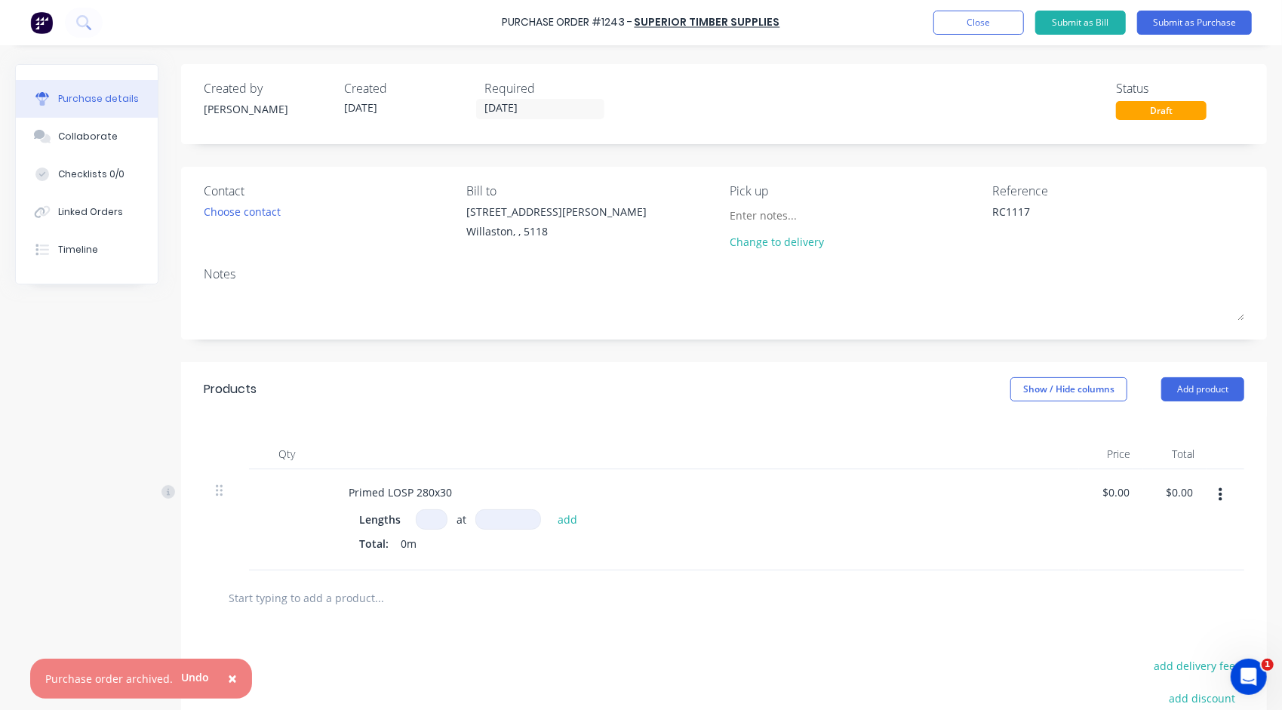
type textarea "x"
click at [441, 524] on input at bounding box center [432, 519] width 32 height 20
type input "1"
type textarea "x"
type input "1"
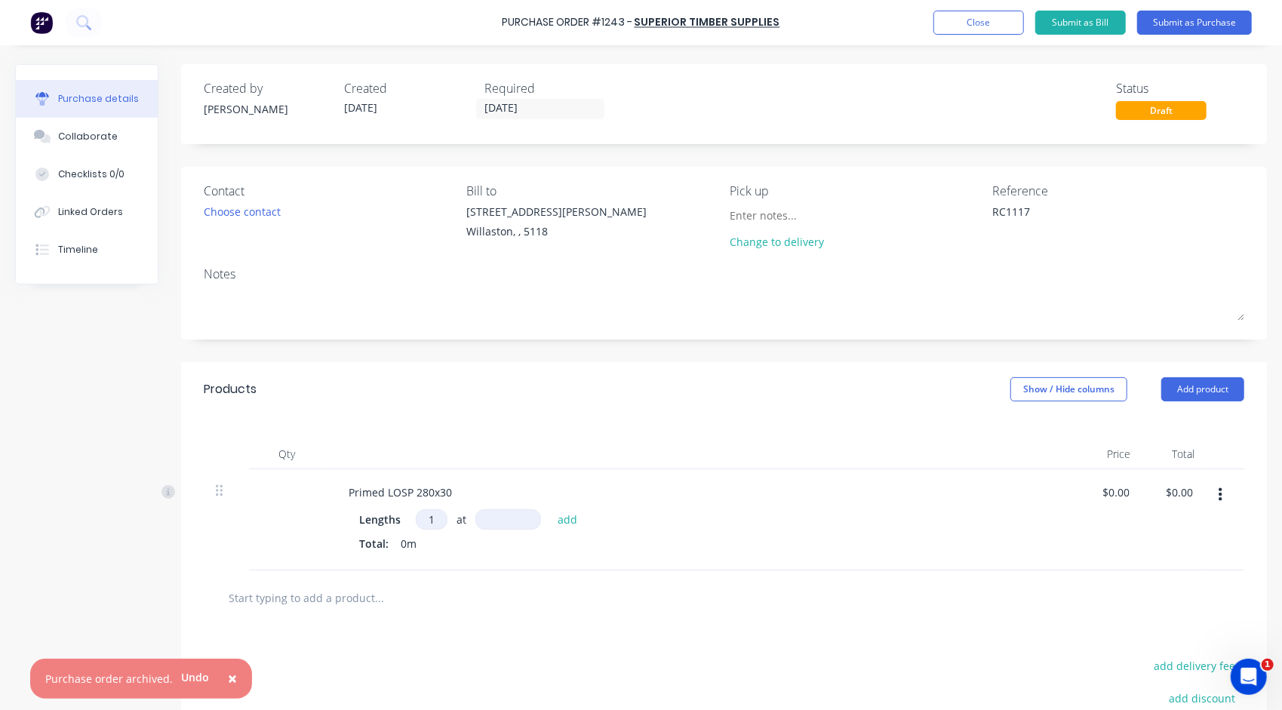
type textarea "x"
type input "4"
type textarea "x"
type input "42"
type textarea "x"
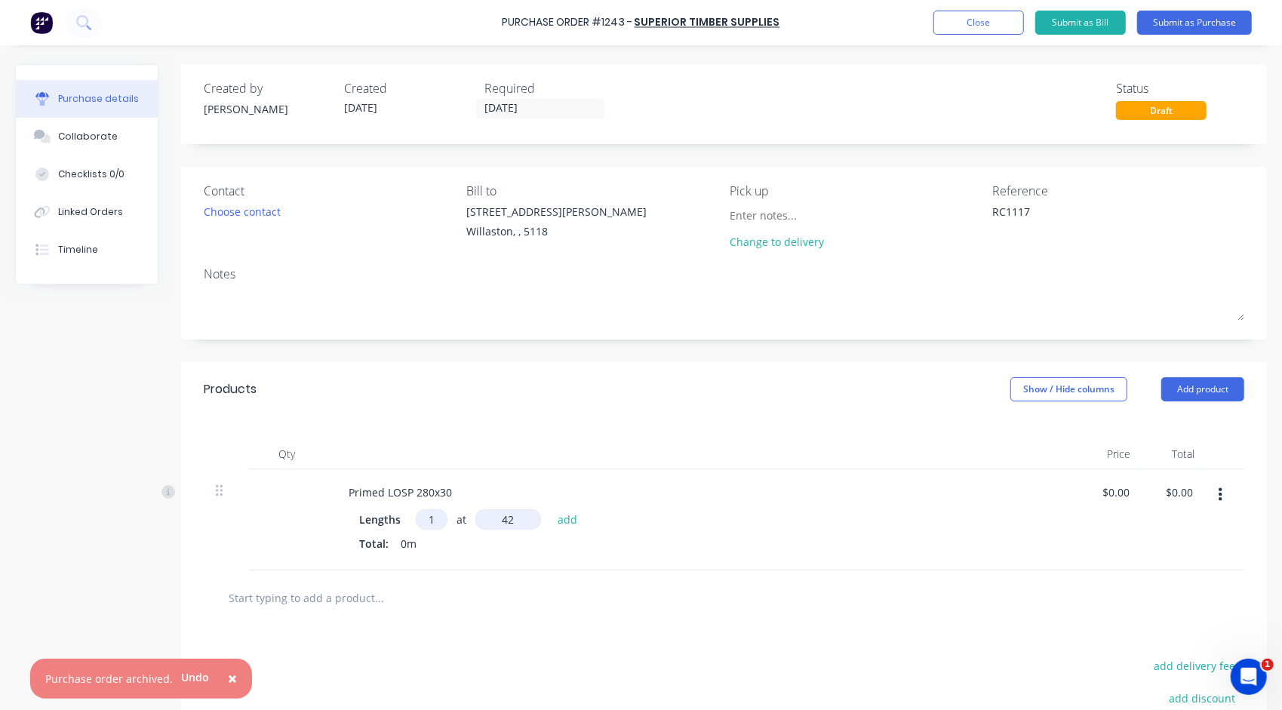
type input "420"
type textarea "x"
type input "4200"
type textarea "x"
type input "4200"
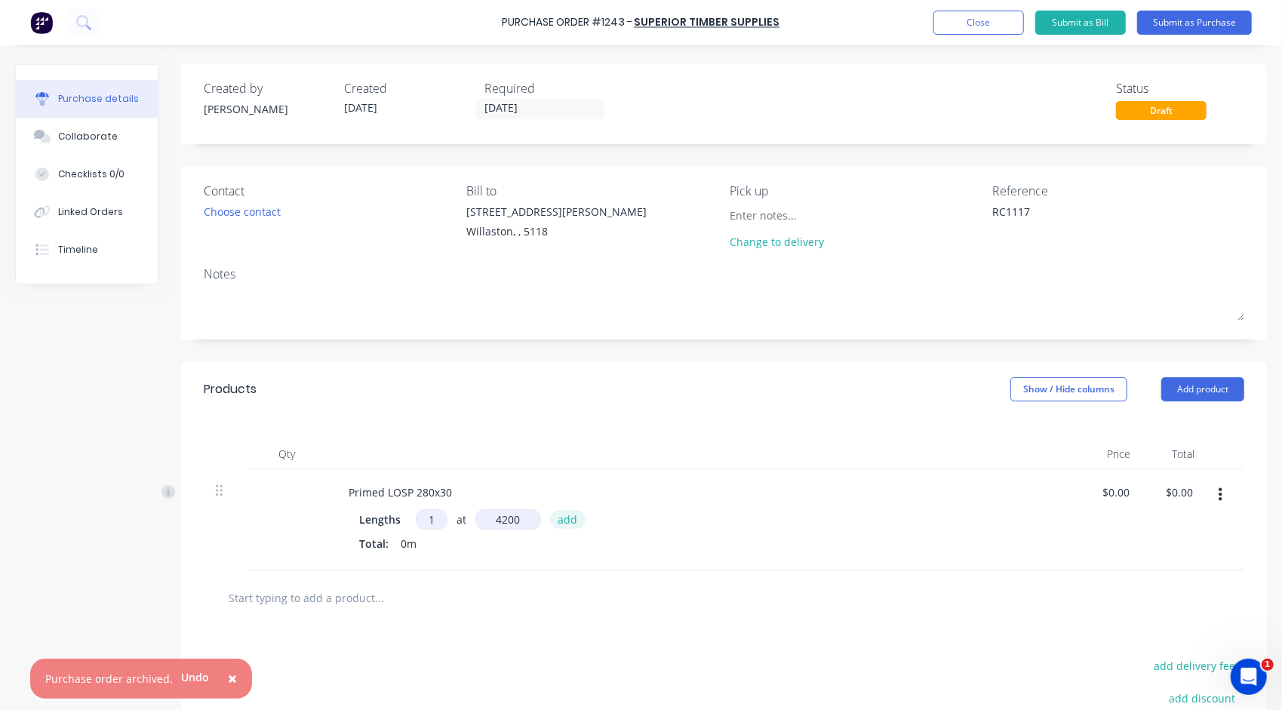
type textarea "x"
type input "4200mm"
click at [572, 518] on button "add" at bounding box center [567, 519] width 35 height 18
type textarea "x"
click at [761, 536] on div "1 at 4200mm" at bounding box center [701, 545] width 685 height 19
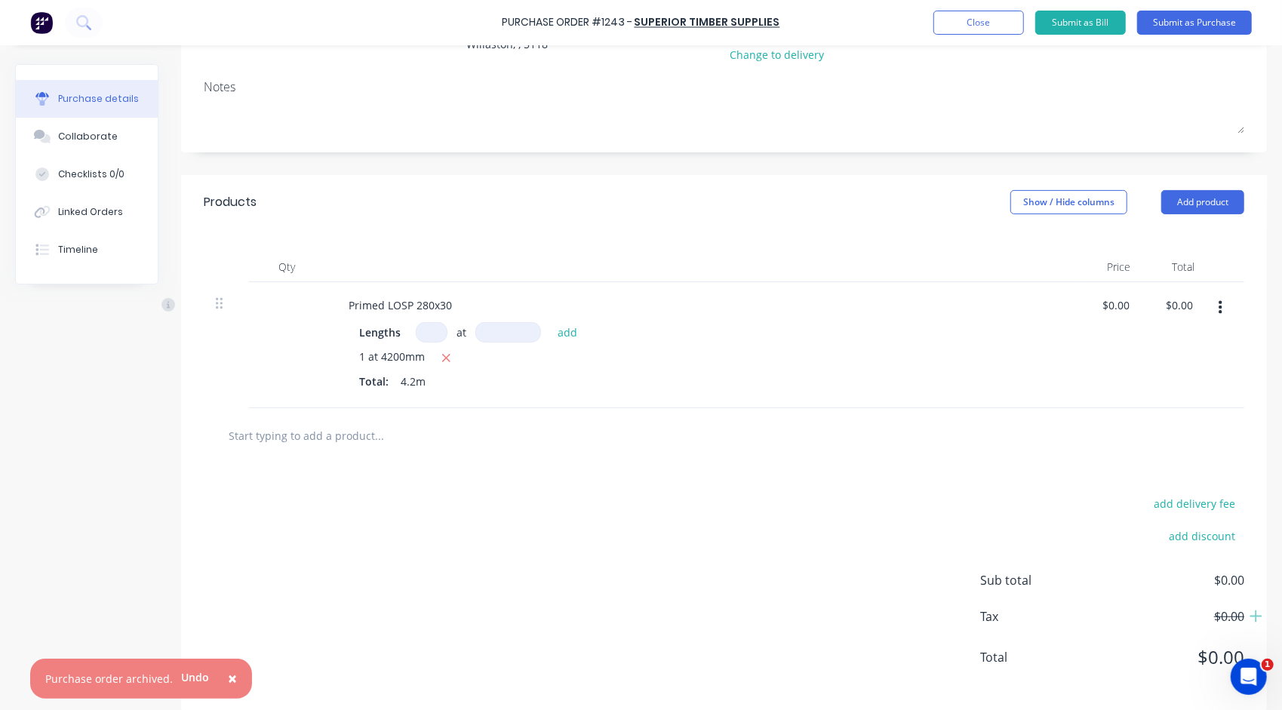
scroll to position [202, 0]
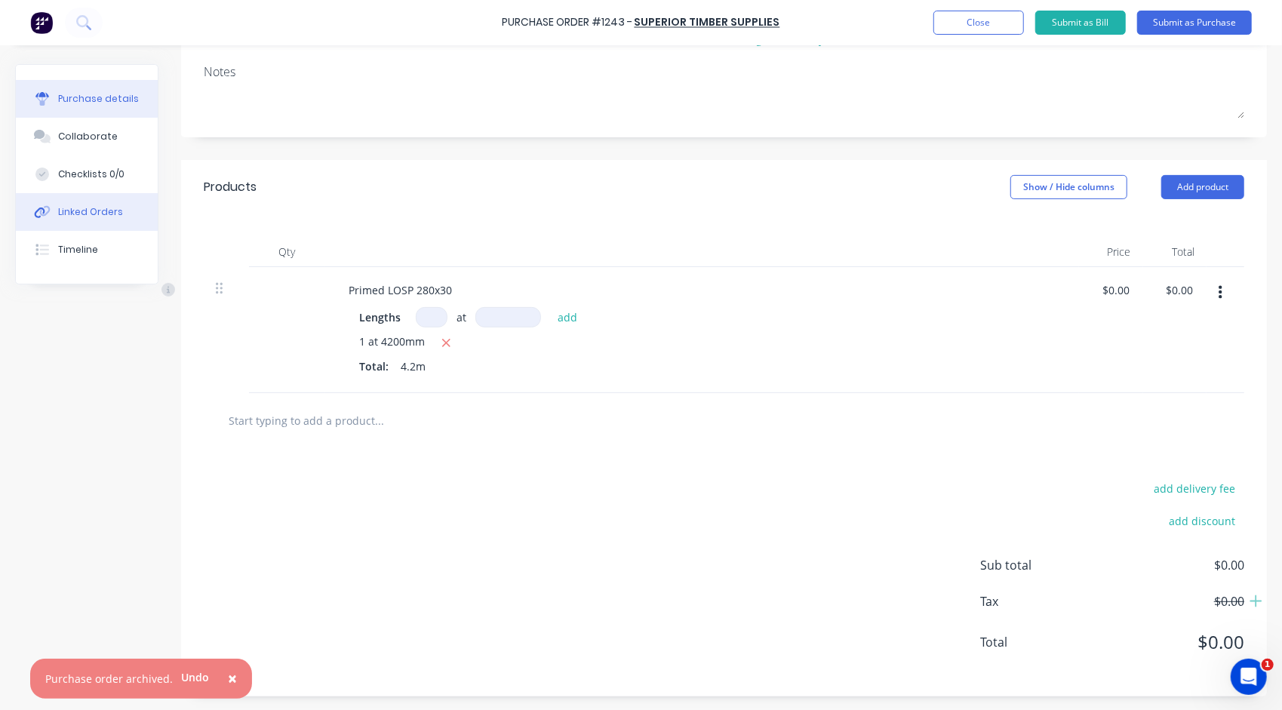
click at [112, 217] on div "Linked Orders" at bounding box center [90, 212] width 65 height 14
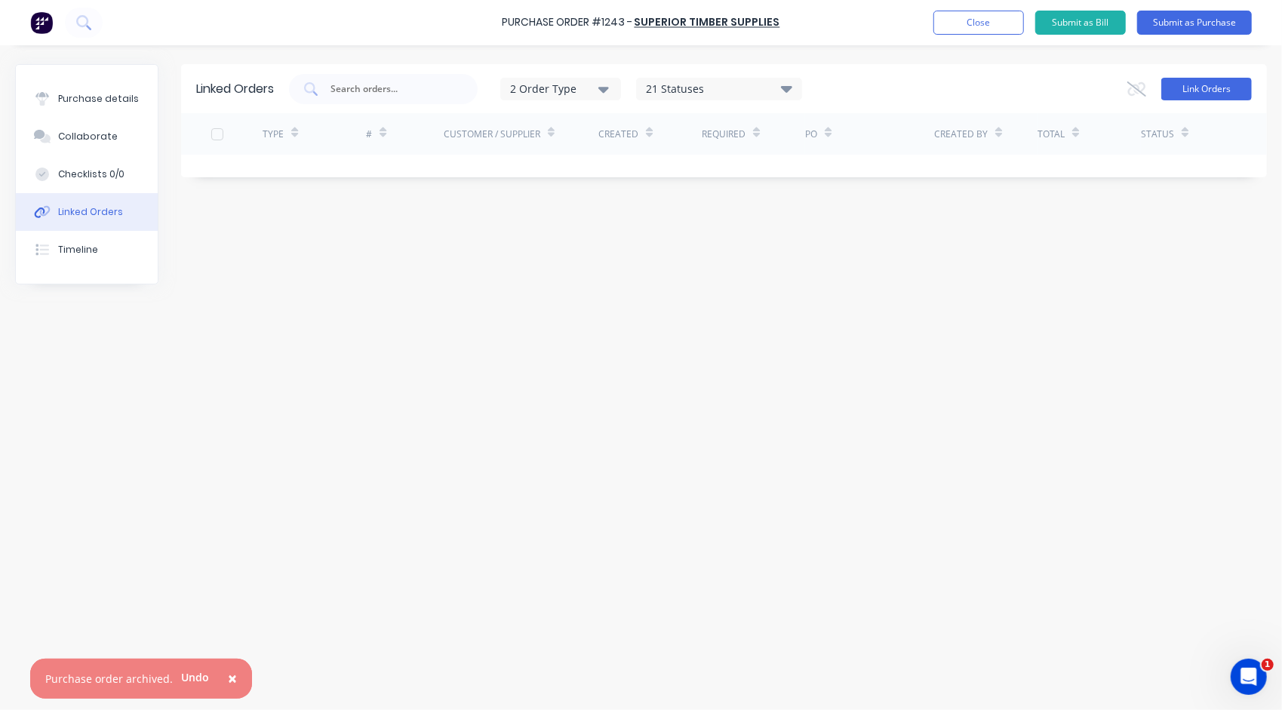
click at [1170, 91] on button "Link Orders" at bounding box center [1206, 89] width 91 height 23
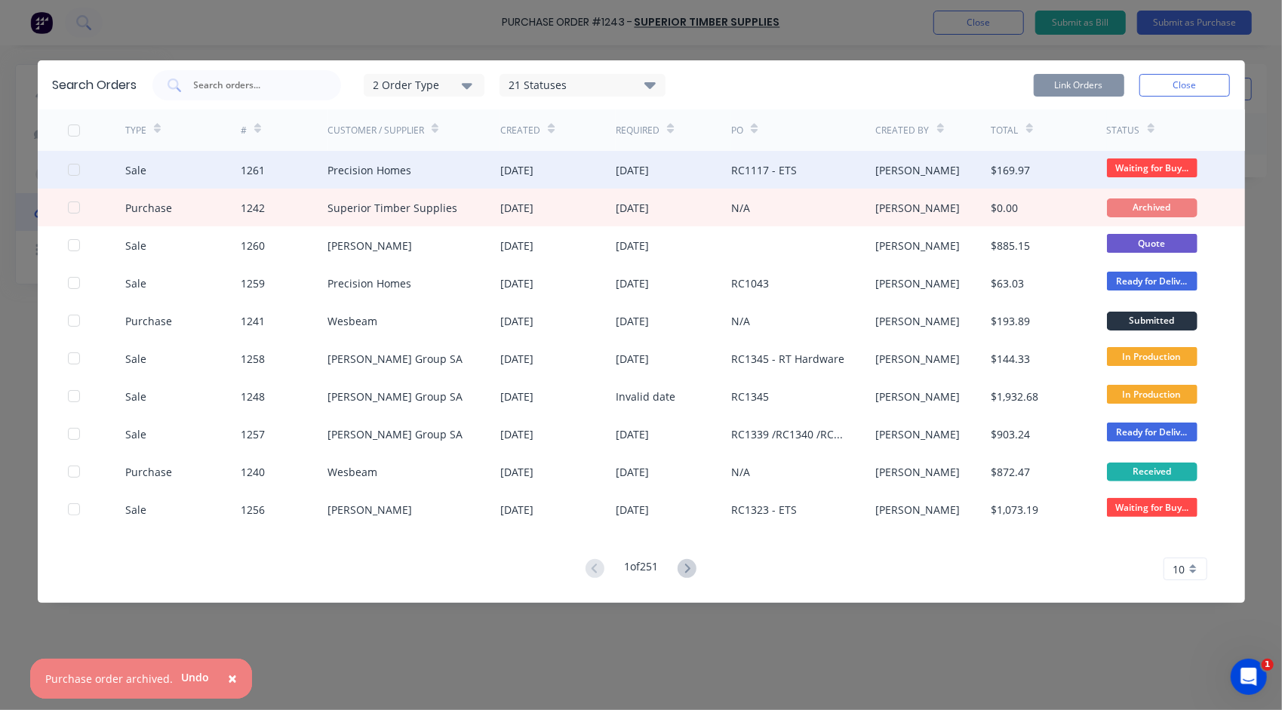
click at [400, 179] on div "Precision Homes" at bounding box center [414, 170] width 174 height 38
click at [78, 169] on div at bounding box center [74, 170] width 30 height 30
click at [1047, 88] on button "Link Orders" at bounding box center [1079, 85] width 91 height 23
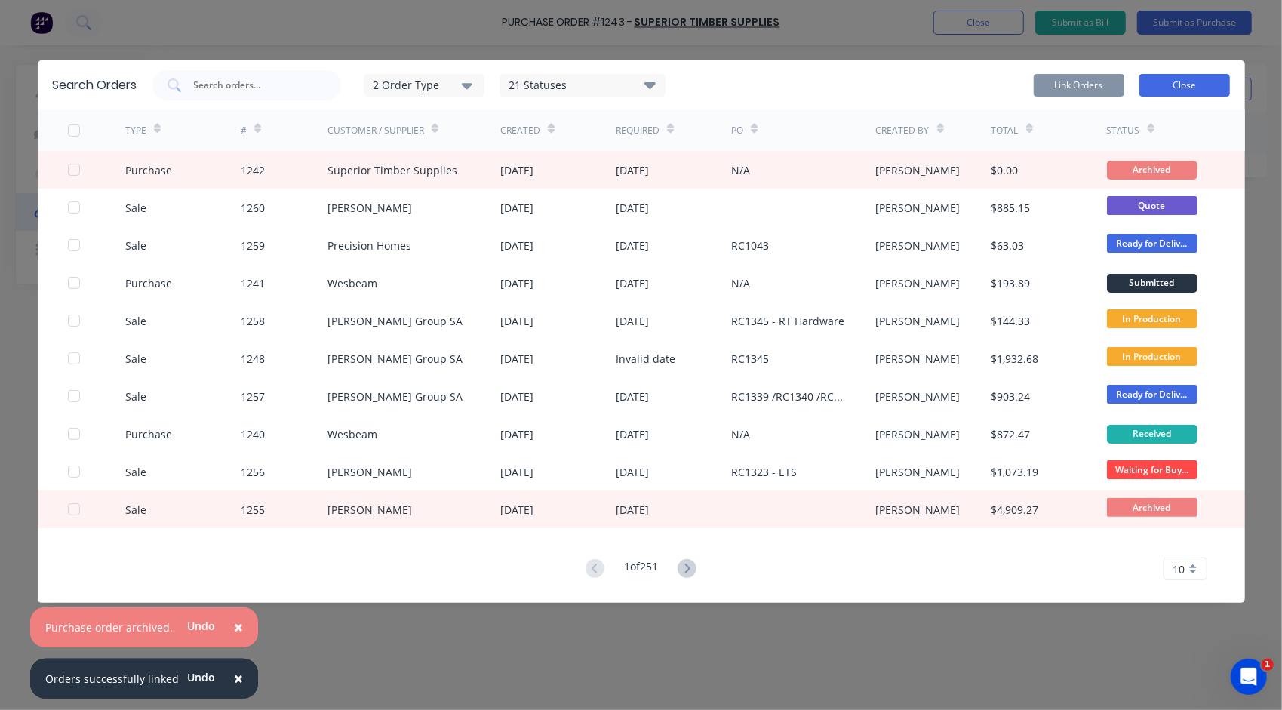
click at [1196, 89] on button "Close" at bounding box center [1184, 85] width 91 height 23
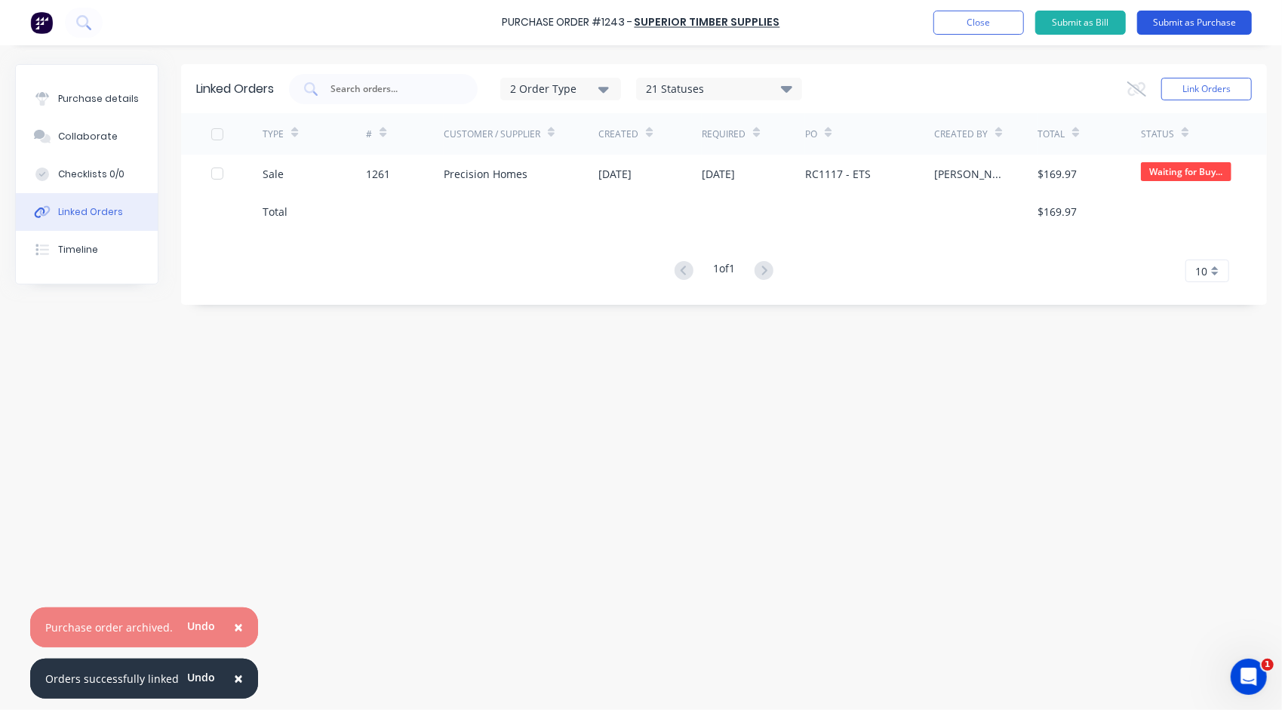
click at [1210, 28] on button "Submit as Purchase" at bounding box center [1194, 23] width 115 height 24
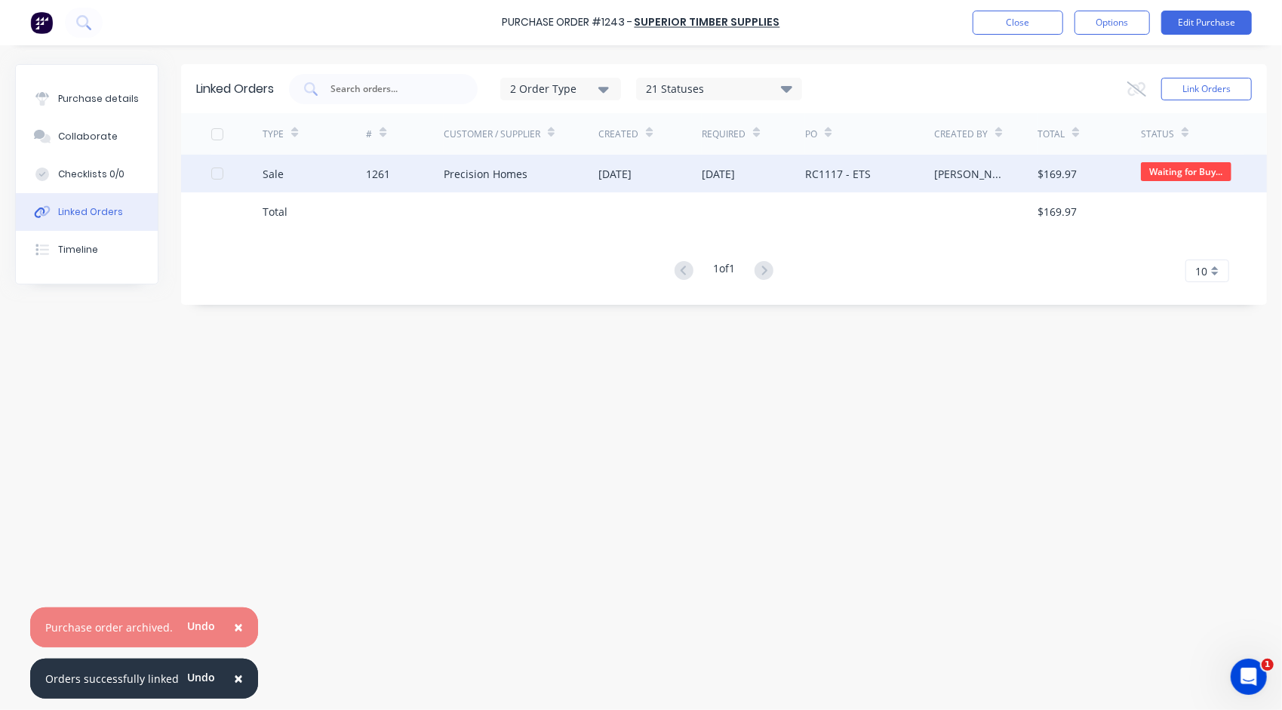
click at [708, 160] on div "[DATE]" at bounding box center [753, 174] width 103 height 38
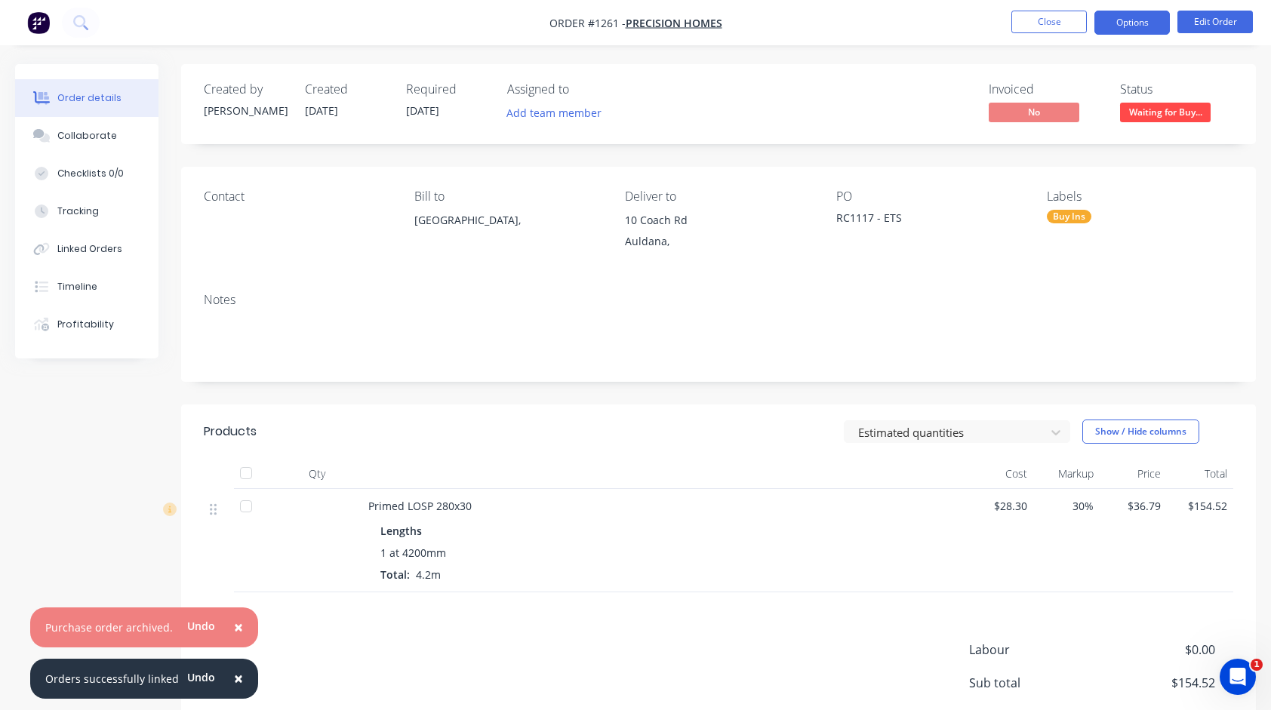
click at [1123, 29] on button "Options" at bounding box center [1131, 23] width 75 height 24
click at [104, 241] on button "Linked Orders" at bounding box center [86, 249] width 143 height 38
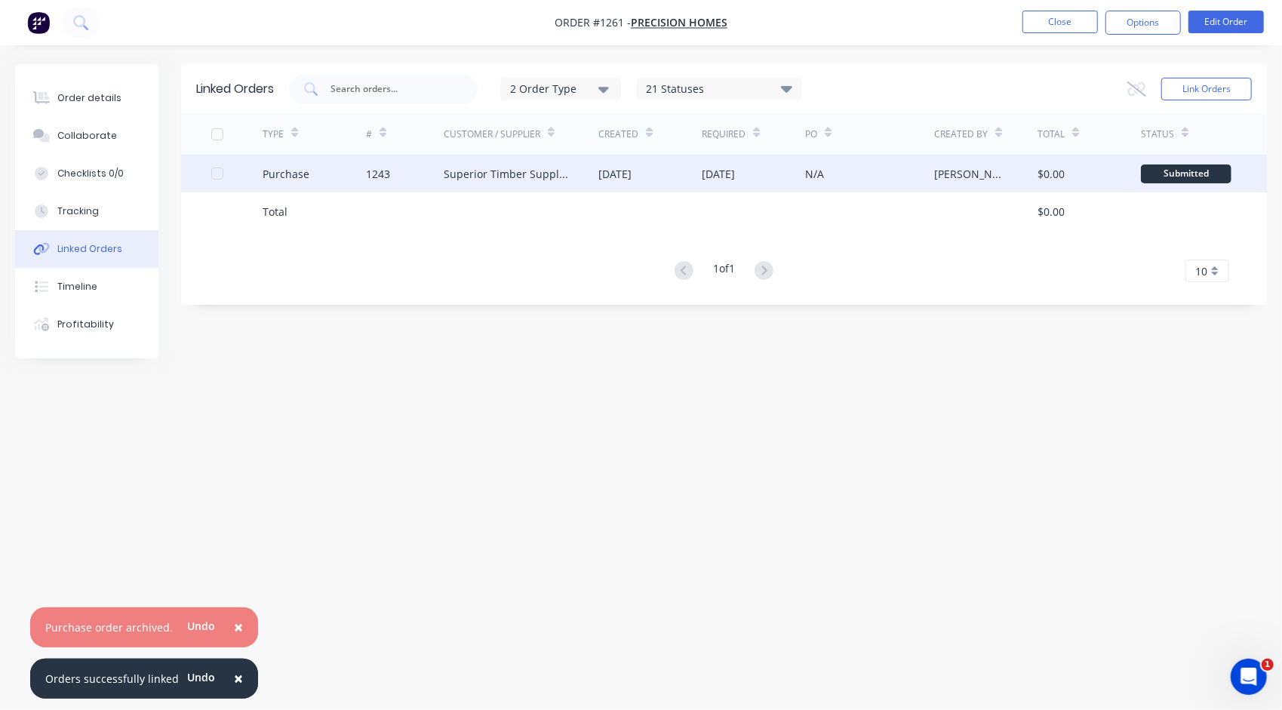
click at [476, 180] on div "Superior Timber Supplies" at bounding box center [506, 174] width 125 height 16
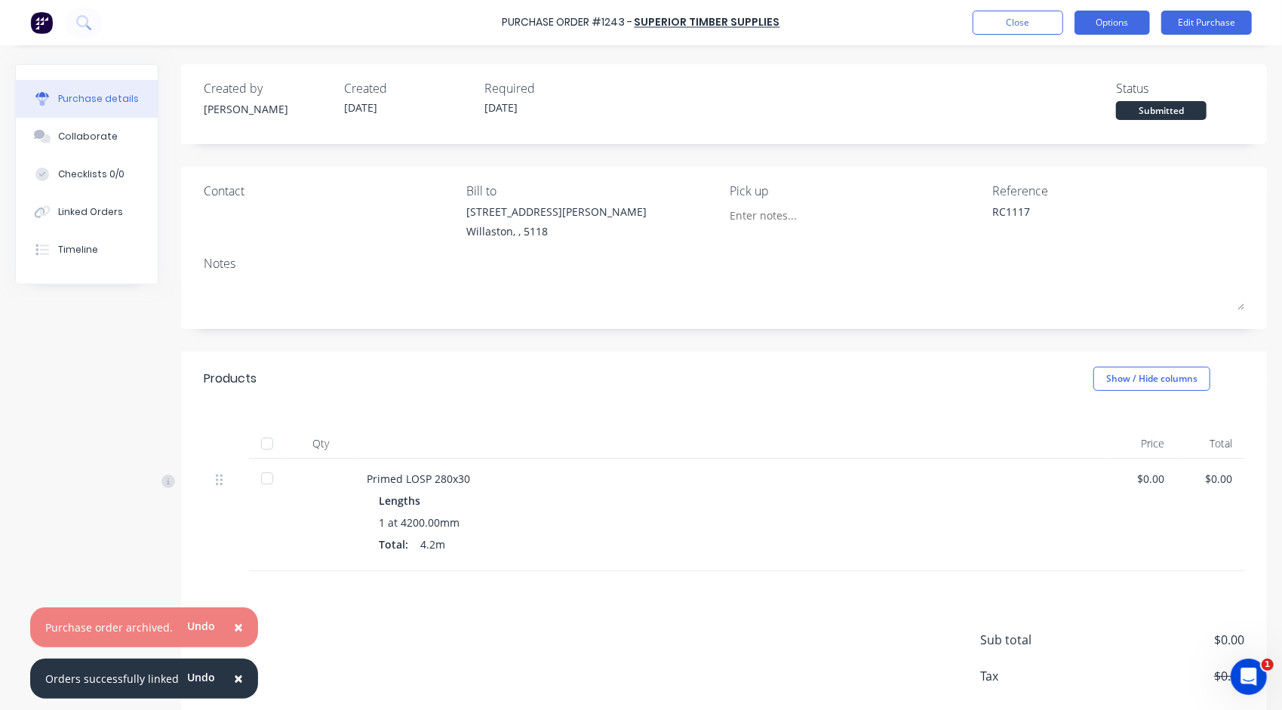
click at [1121, 26] on button "Options" at bounding box center [1111, 23] width 75 height 24
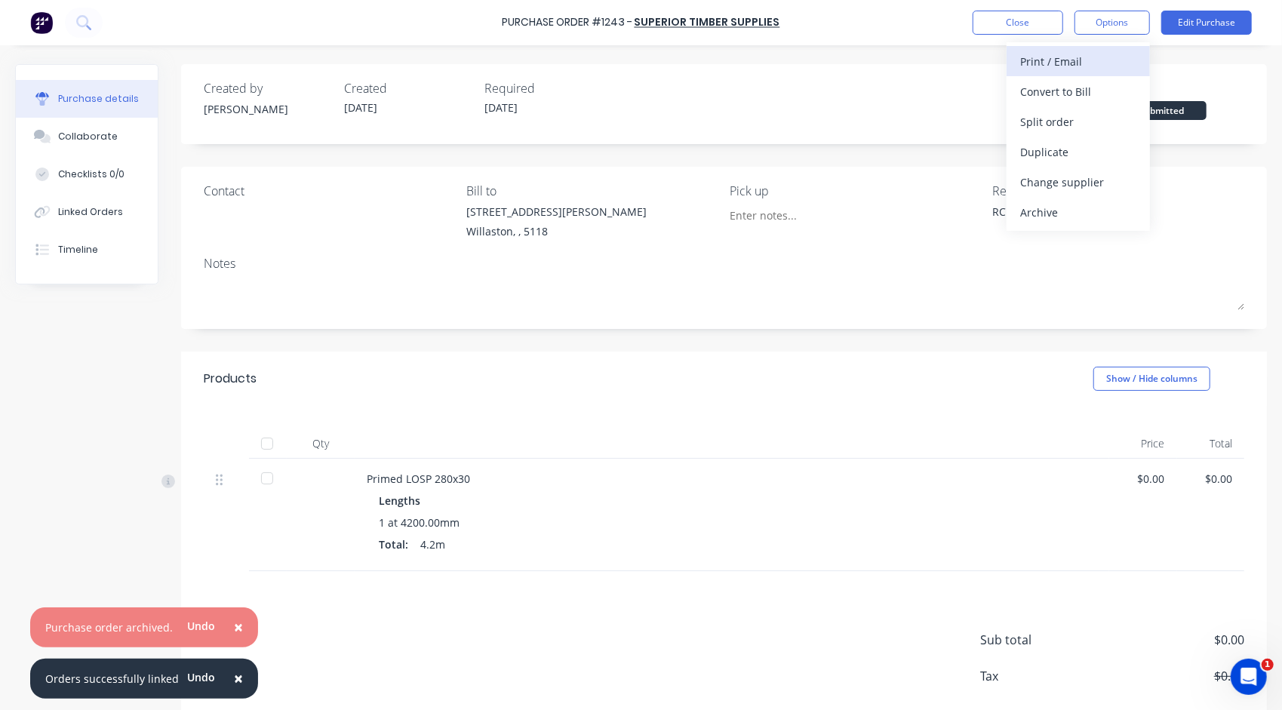
click at [1090, 68] on div "Print / Email" at bounding box center [1078, 62] width 116 height 22
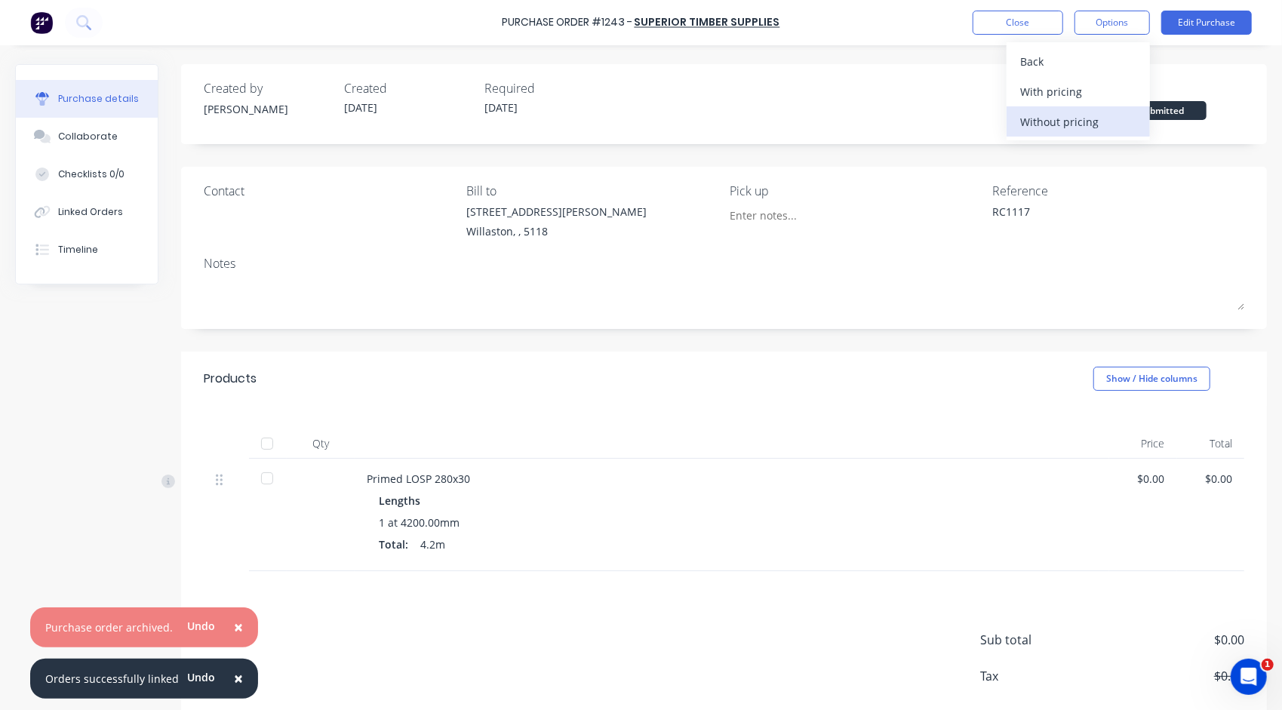
click at [1071, 121] on div "Without pricing" at bounding box center [1078, 122] width 116 height 22
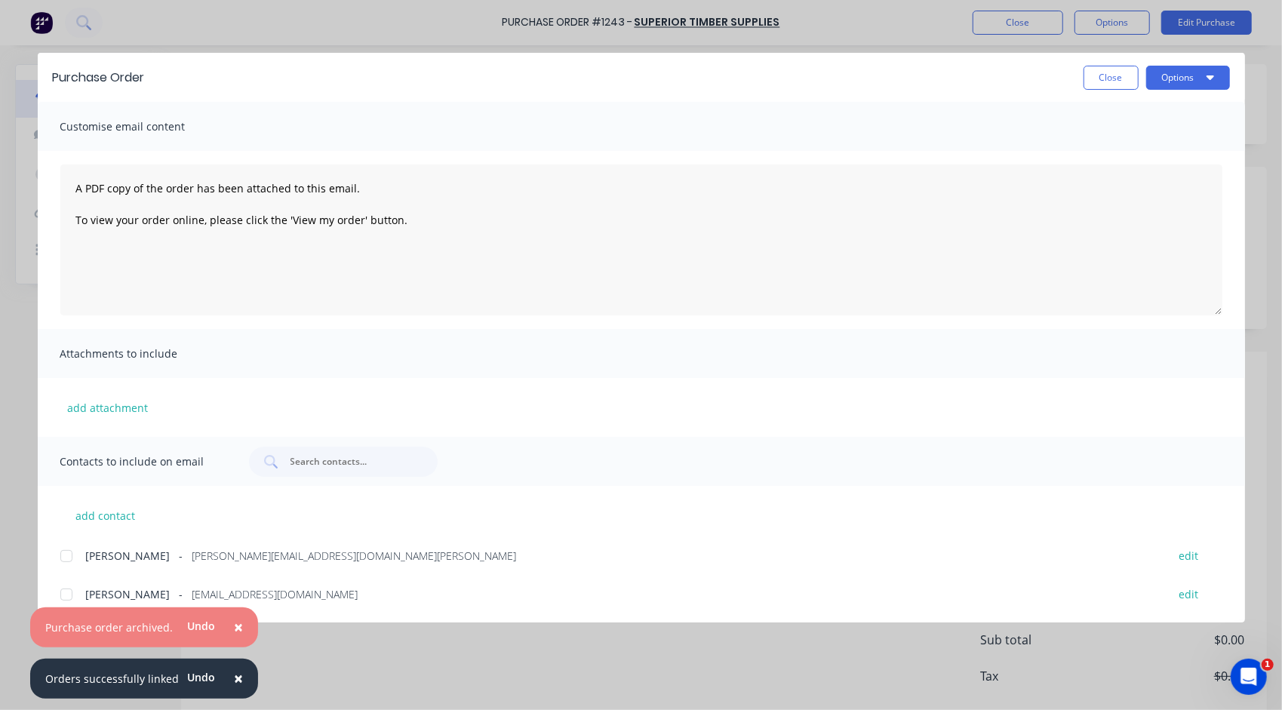
drag, startPoint x: 66, startPoint y: 556, endPoint x: 78, endPoint y: 555, distance: 12.8
click at [66, 555] on div at bounding box center [66, 556] width 30 height 30
click at [1188, 79] on button "Options" at bounding box center [1188, 78] width 84 height 24
click at [1151, 145] on div "Print" at bounding box center [1158, 146] width 116 height 22
click at [1211, 76] on icon "button" at bounding box center [1210, 77] width 8 height 5
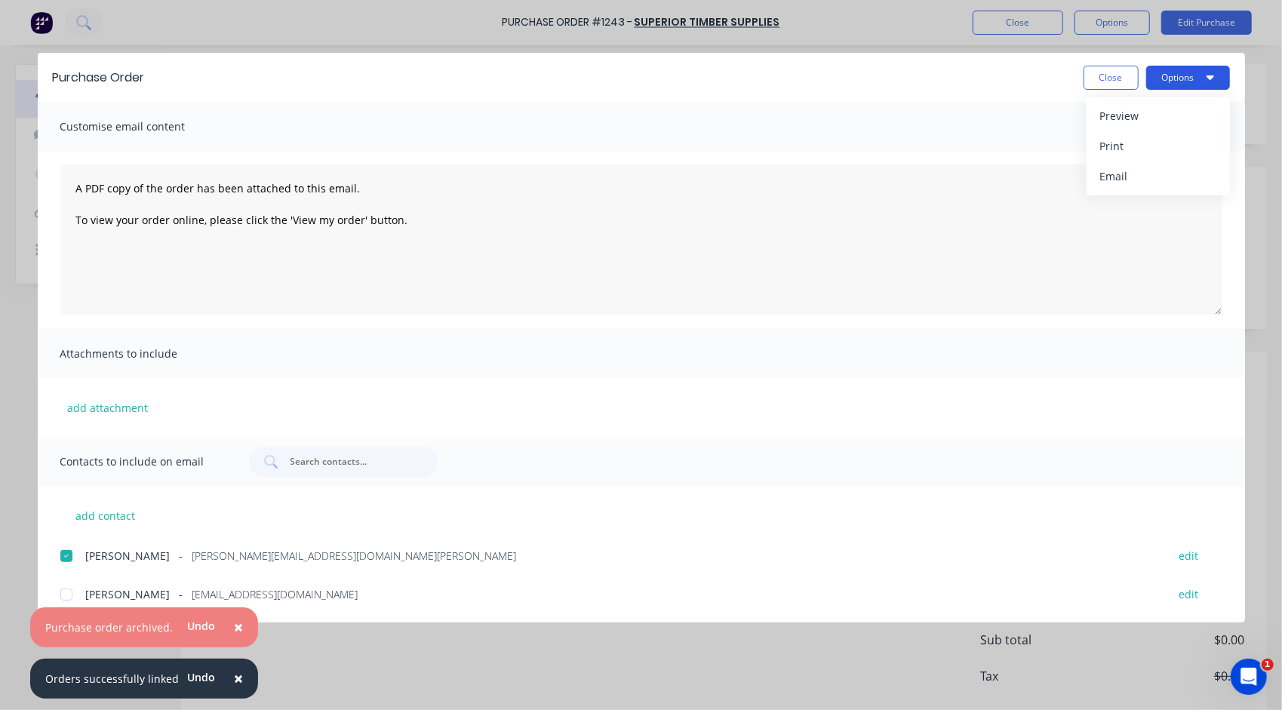
click at [1201, 74] on button "Options" at bounding box center [1188, 78] width 84 height 24
click at [945, 32] on div "Purchase Order Close Options Customise email content A PDF copy of the order ha…" at bounding box center [641, 355] width 1282 height 710
click at [1046, 362] on div "Attachments to include" at bounding box center [641, 353] width 1207 height 49
click at [1174, 82] on button "Options" at bounding box center [1188, 78] width 84 height 24
click at [1129, 180] on div "Email" at bounding box center [1158, 176] width 116 height 22
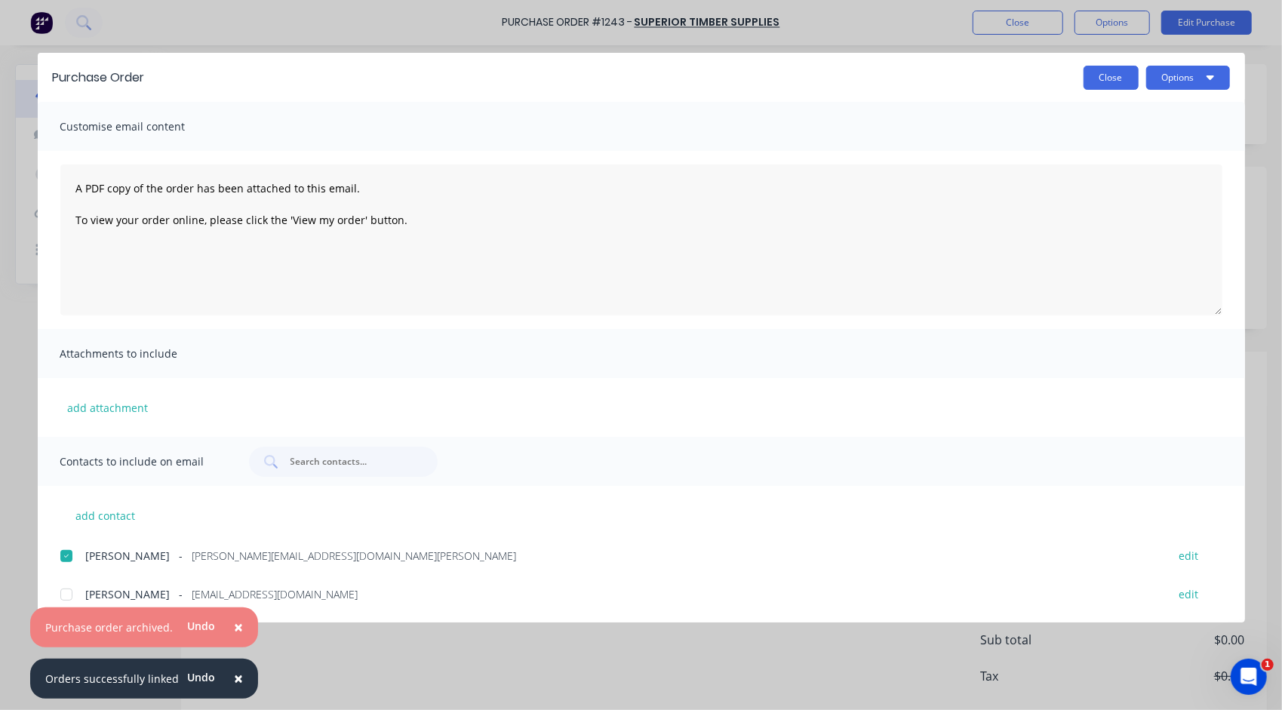
click at [1106, 81] on button "Close" at bounding box center [1111, 78] width 55 height 24
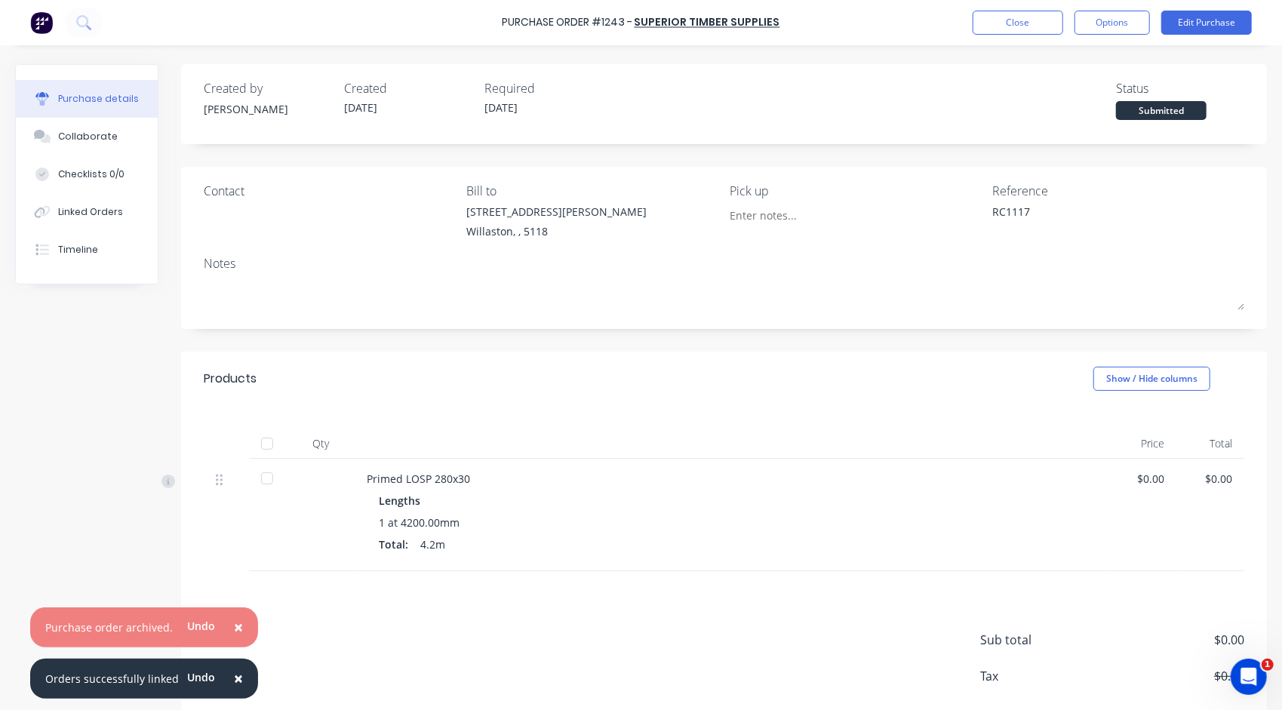
type textarea "x"
click at [1002, 22] on button "Close" at bounding box center [1018, 23] width 91 height 24
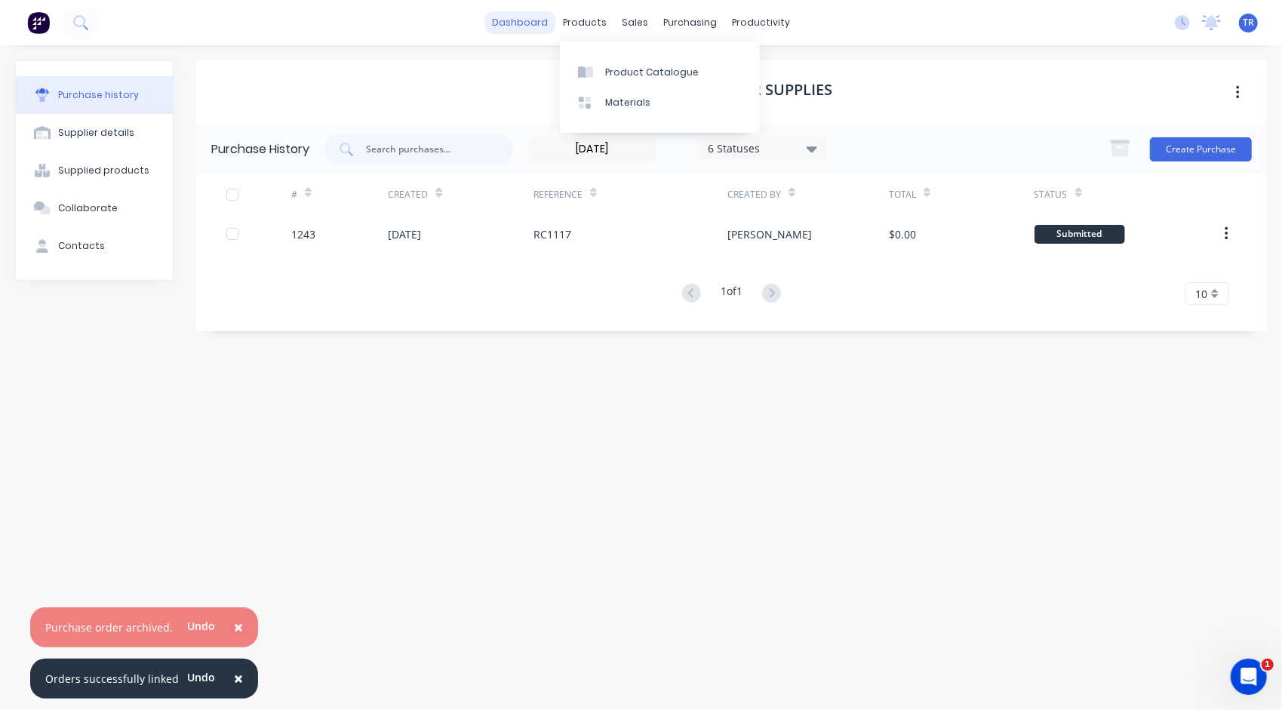
click at [536, 26] on link "dashboard" at bounding box center [519, 22] width 71 height 23
